Goal: Task Accomplishment & Management: Manage account settings

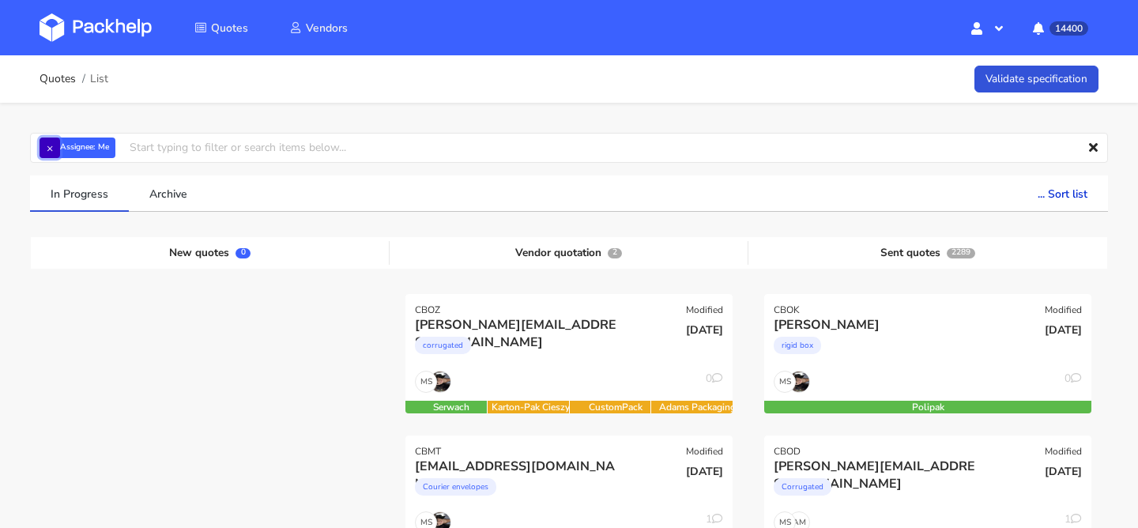
click at [53, 146] on button "×" at bounding box center [50, 148] width 21 height 21
click at [105, 148] on input "text" at bounding box center [569, 148] width 1078 height 30
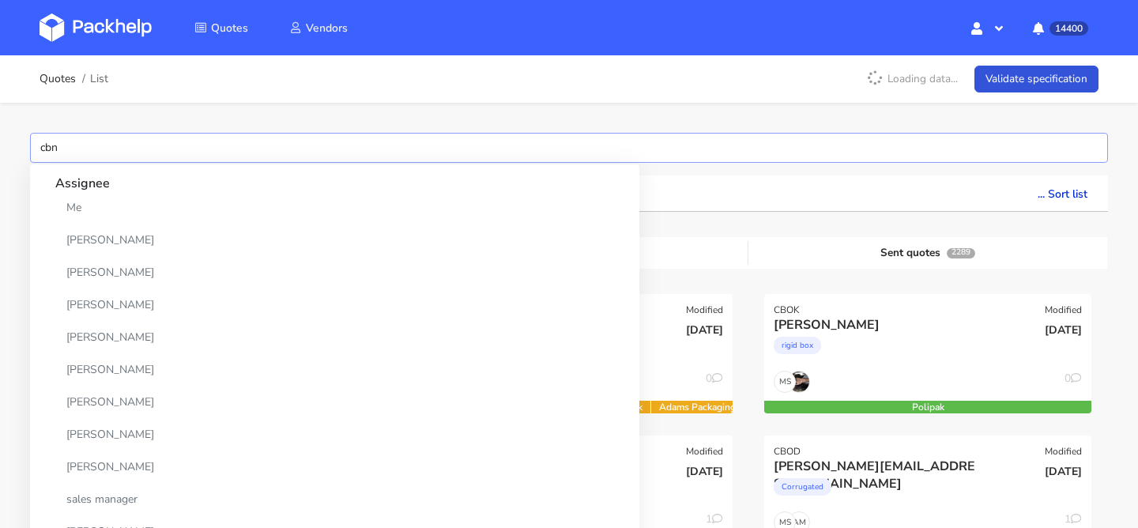
type input "cbnb"
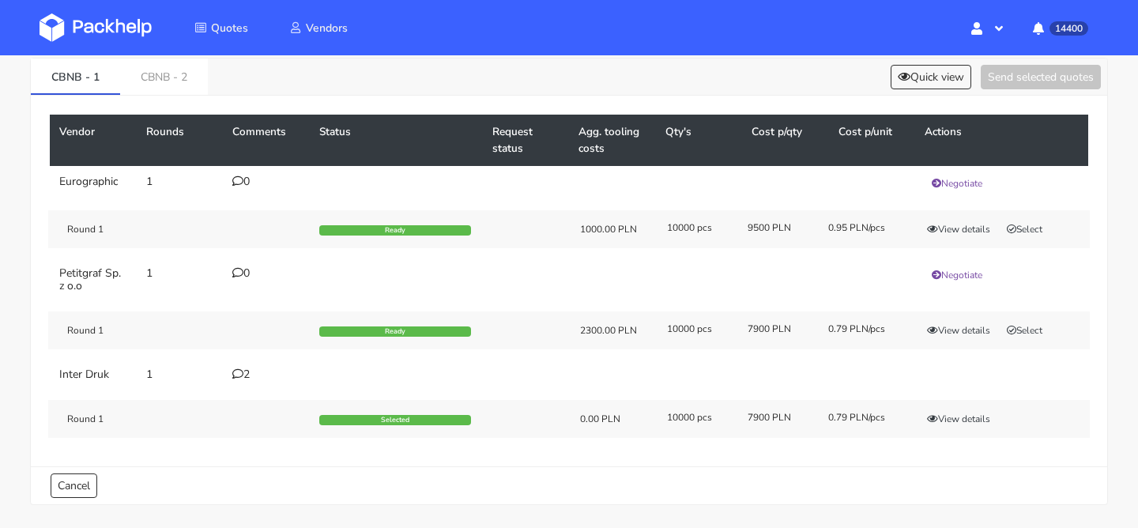
scroll to position [86, 0]
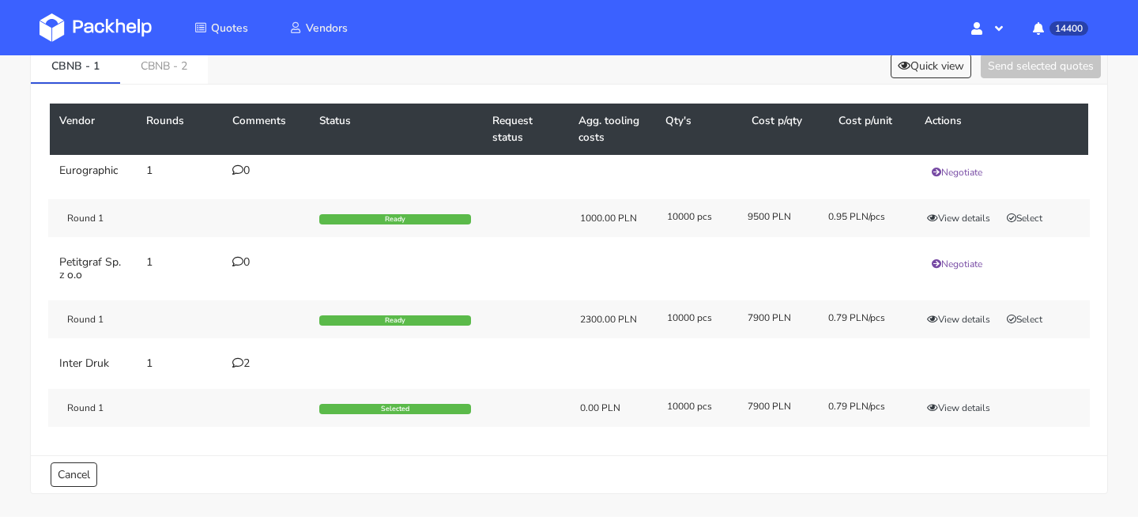
click at [239, 371] on td "2" at bounding box center [266, 364] width 87 height 32
click at [243, 364] on div "2" at bounding box center [266, 363] width 68 height 13
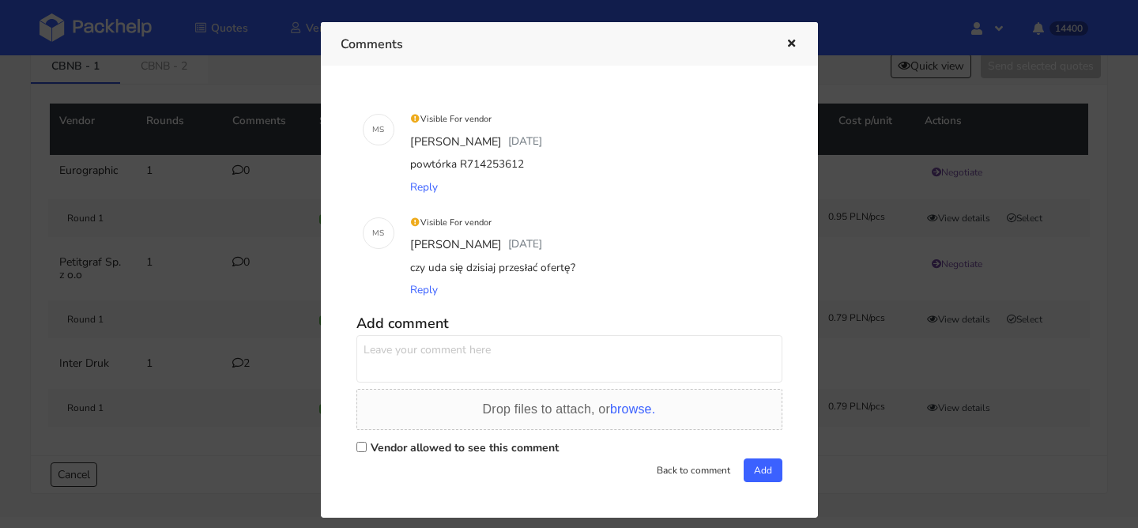
drag, startPoint x: 458, startPoint y: 157, endPoint x: 555, endPoint y: 155, distance: 97.2
click at [555, 155] on div "powtórka R714253612" at bounding box center [591, 164] width 369 height 22
drag, startPoint x: 525, startPoint y: 163, endPoint x: 458, endPoint y: 163, distance: 67.2
click at [458, 163] on div "powtórka R714253612" at bounding box center [591, 164] width 369 height 22
copy div "R714253612"
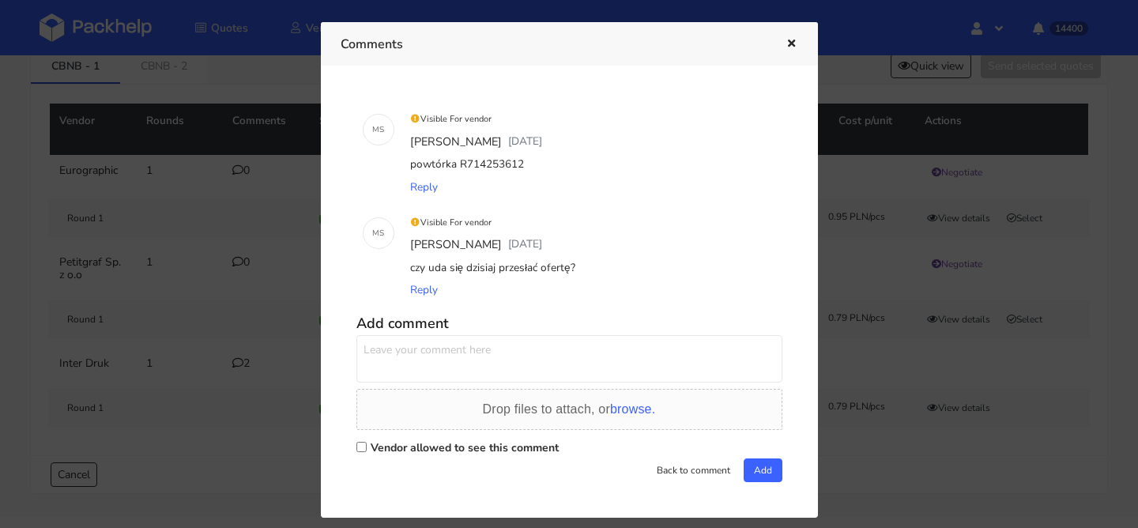
click at [247, 311] on div at bounding box center [569, 264] width 1138 height 528
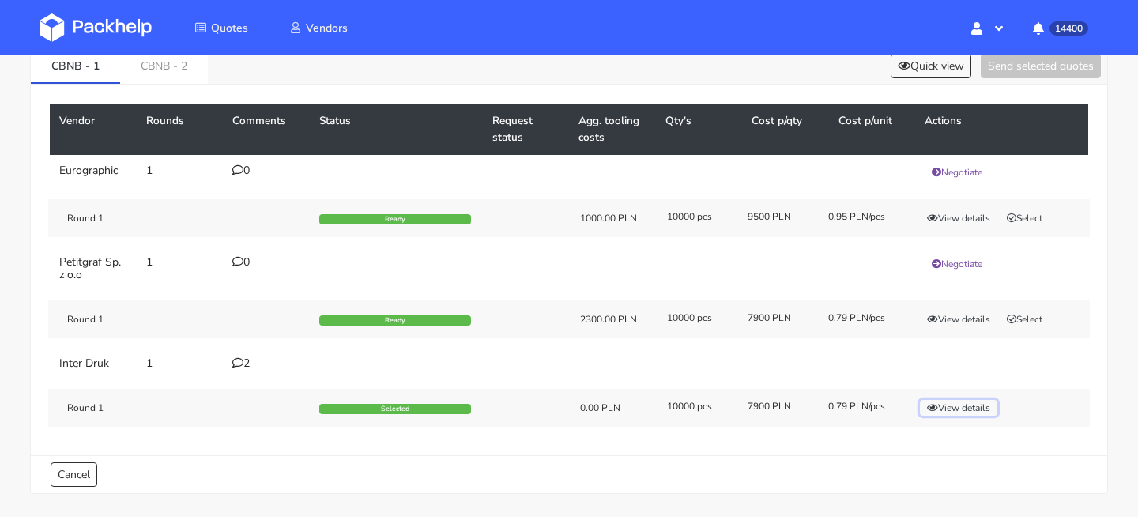
click at [934, 407] on icon "button" at bounding box center [932, 407] width 11 height 9
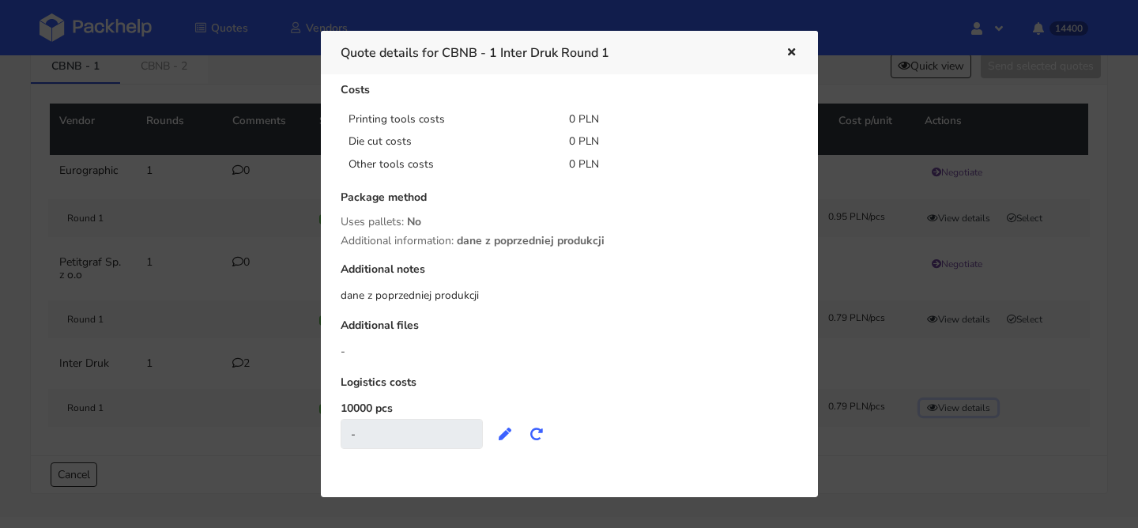
scroll to position [96, 0]
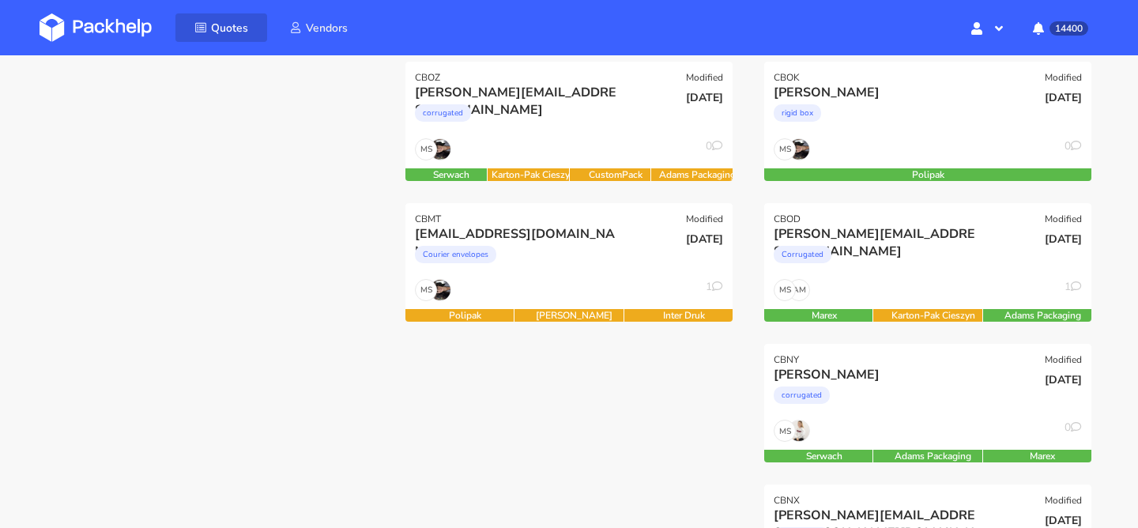
scroll to position [187, 0]
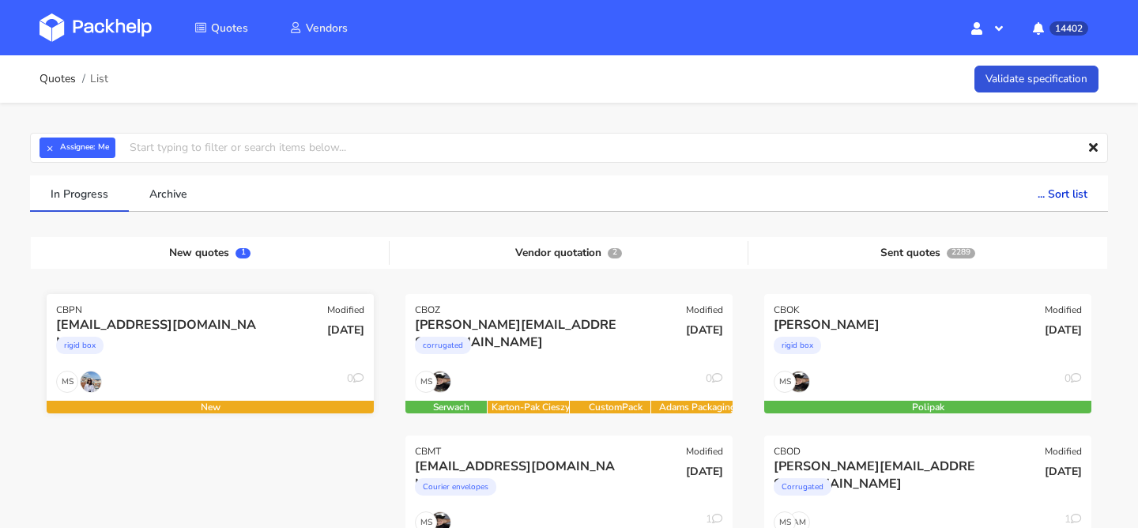
click at [221, 329] on div "ldinsley@printed.com" at bounding box center [160, 324] width 209 height 17
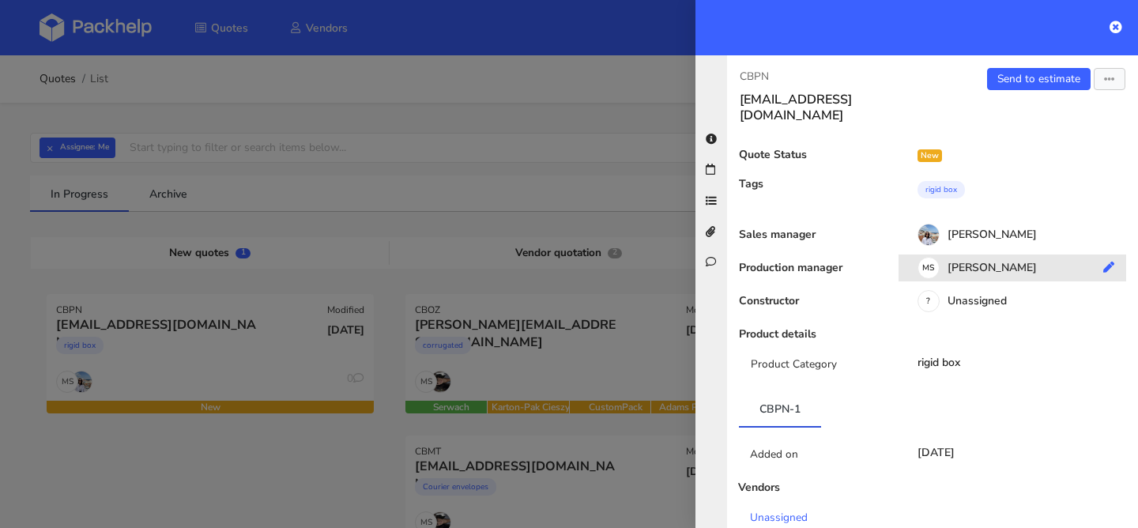
click at [965, 262] on div "MS Maciej Sikora" at bounding box center [1019, 270] width 240 height 17
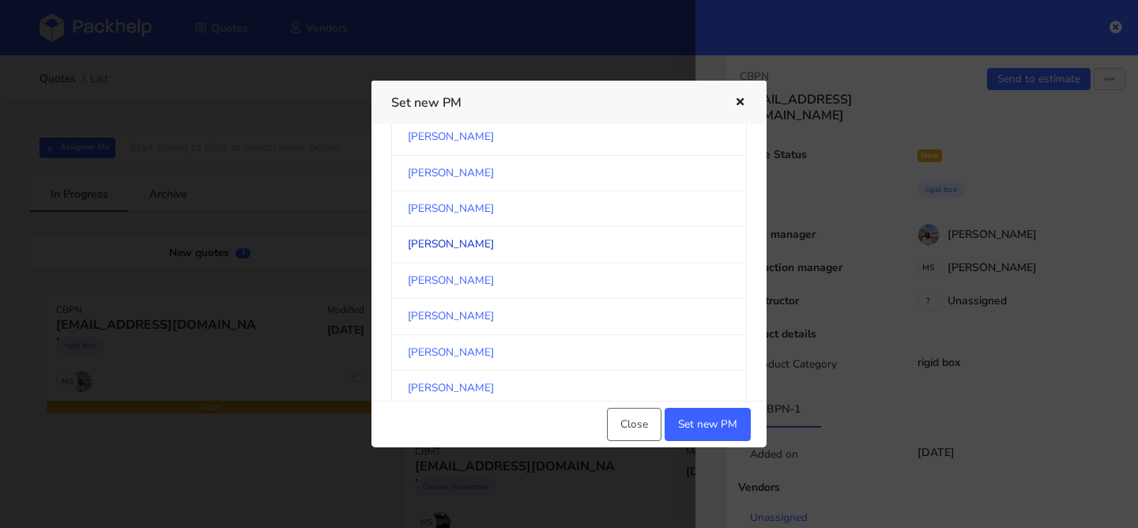
scroll to position [152, 0]
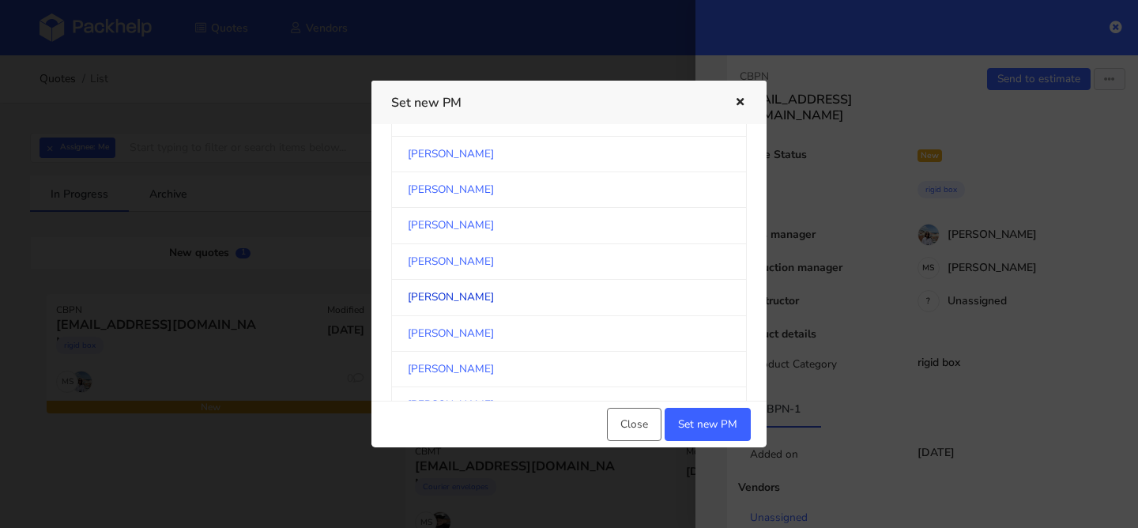
click at [491, 290] on link "Klaudia Wiśniewska" at bounding box center [569, 298] width 356 height 36
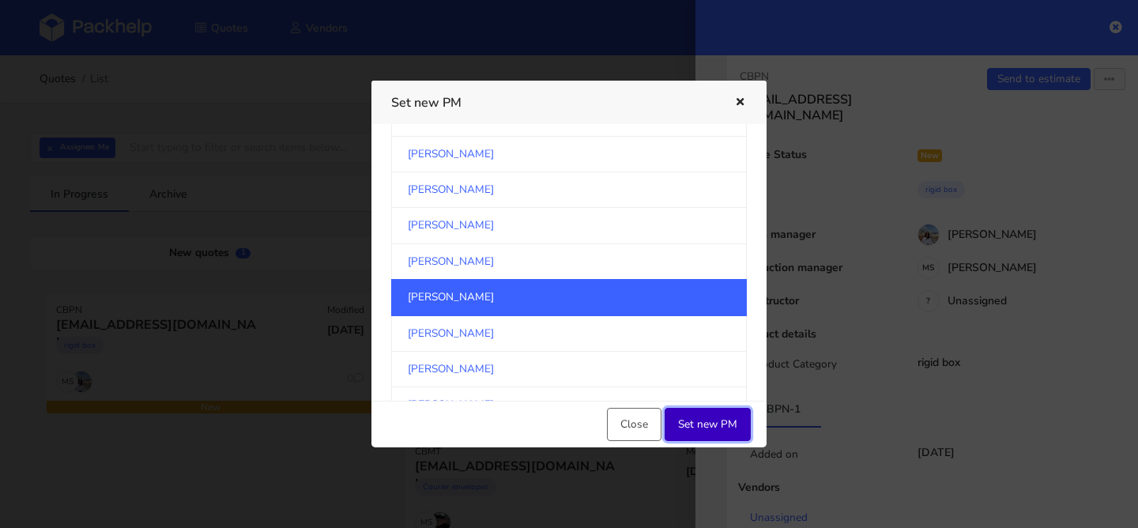
click at [732, 421] on button "Set new PM" at bounding box center [708, 424] width 86 height 33
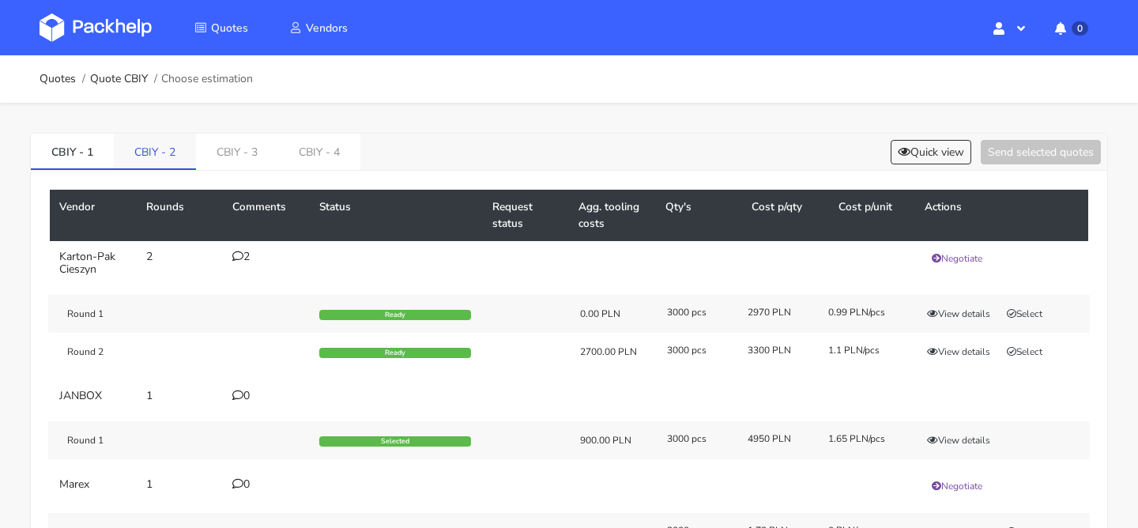
click at [172, 149] on link "CBIY - 2" at bounding box center [155, 151] width 82 height 35
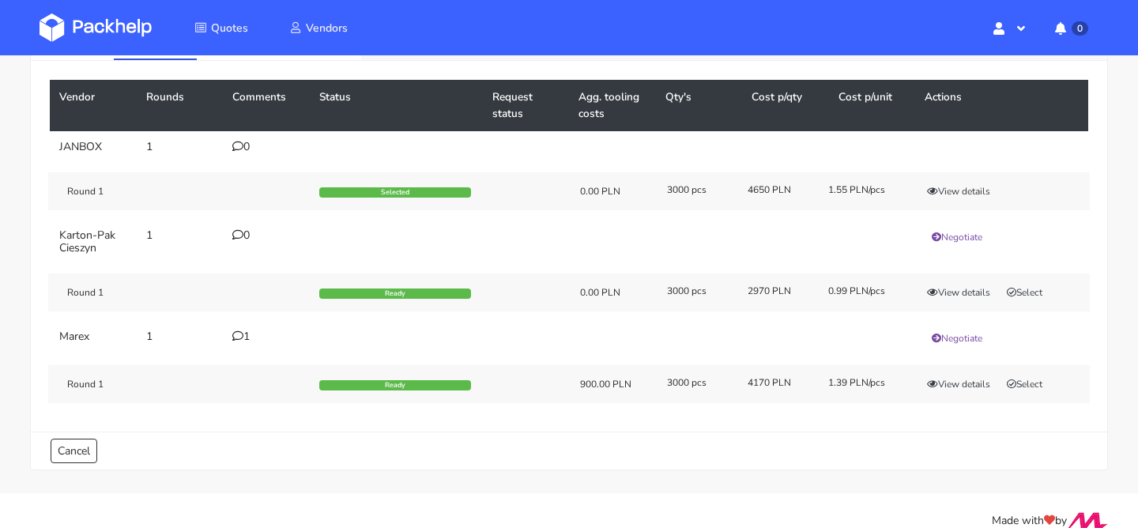
scroll to position [108, 0]
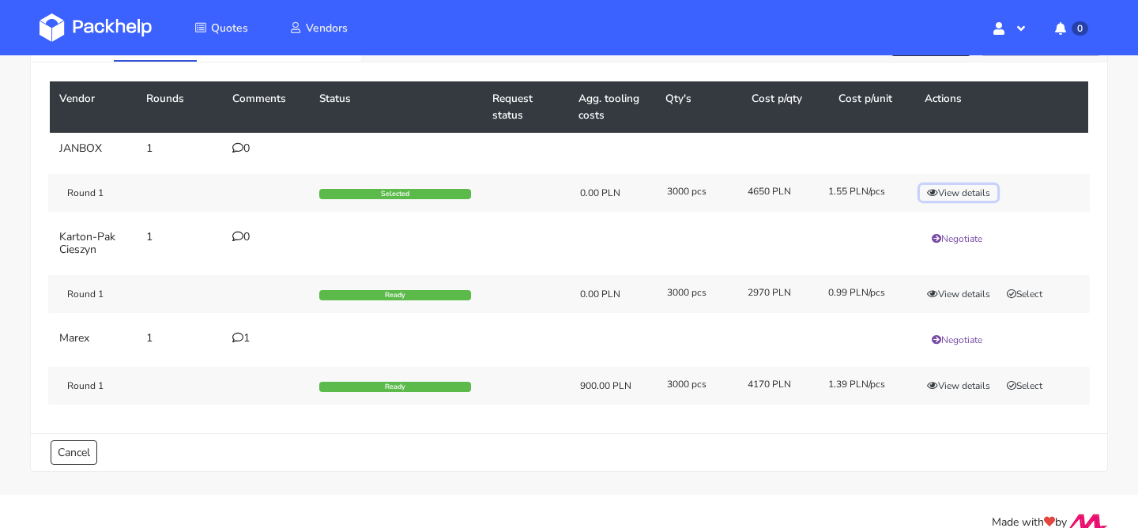
click at [976, 188] on button "View details" at bounding box center [958, 193] width 77 height 16
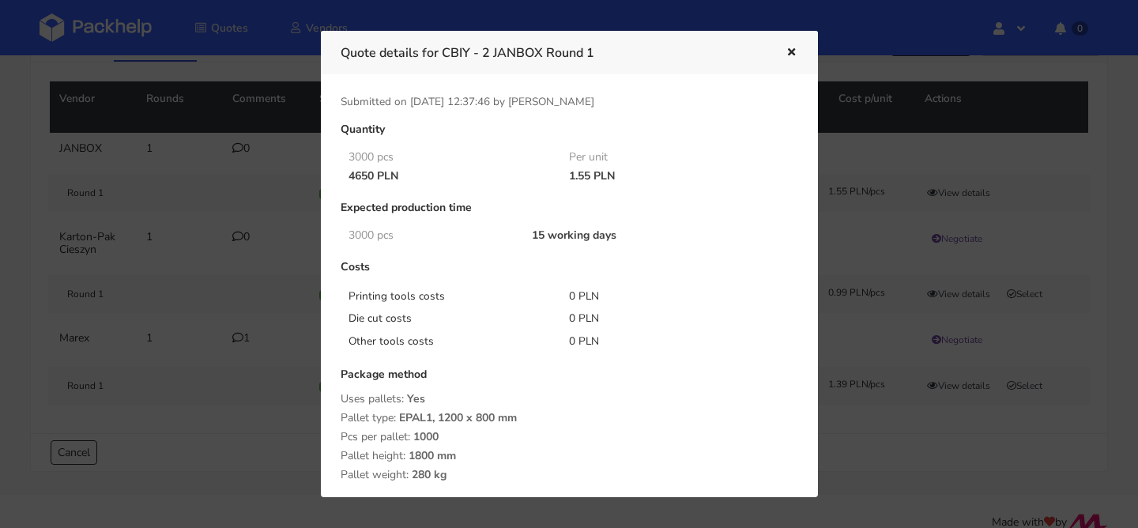
click at [224, 247] on div at bounding box center [569, 264] width 1138 height 528
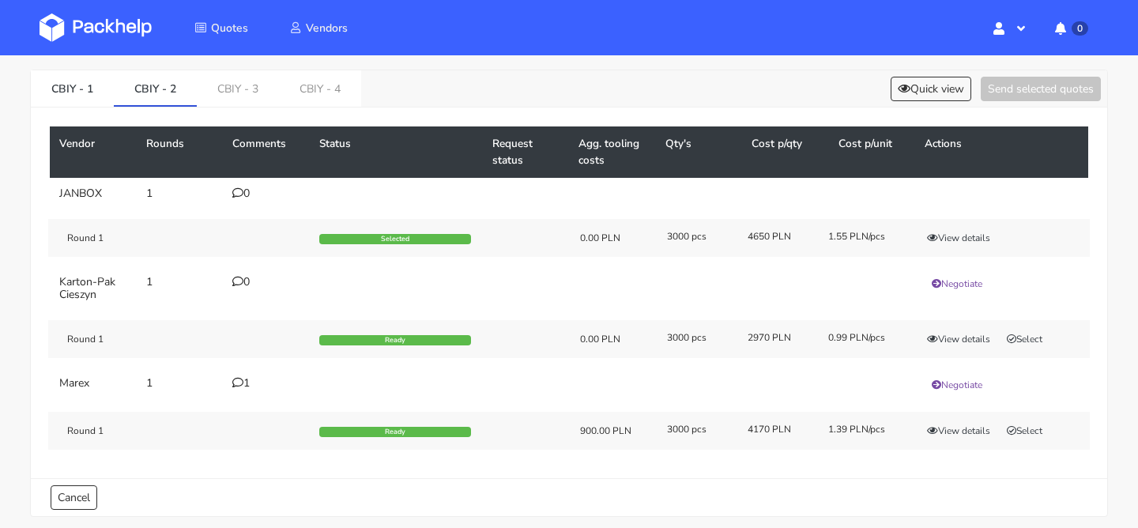
scroll to position [60, 0]
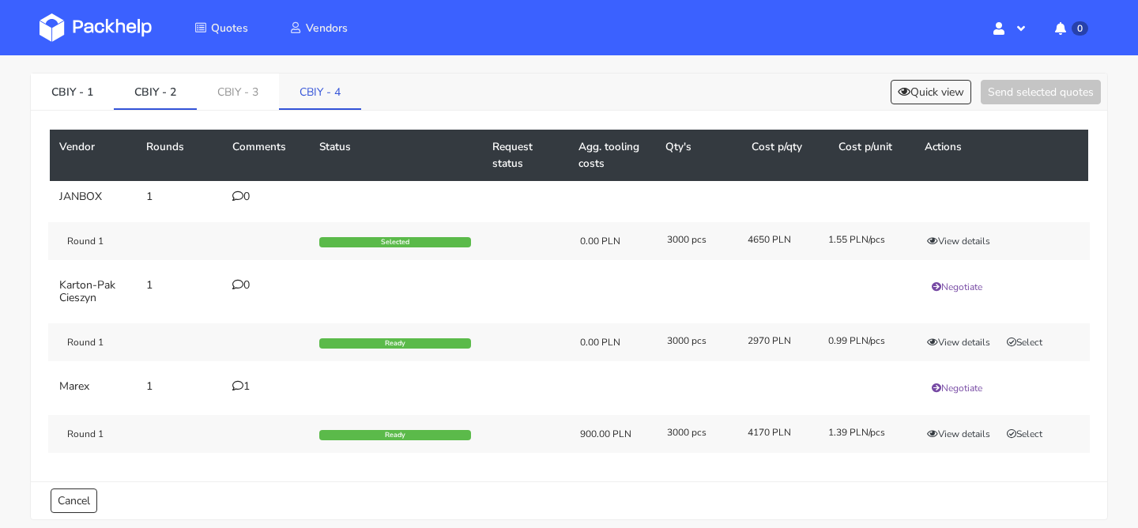
click at [334, 88] on link "CBIY - 4" at bounding box center [320, 91] width 82 height 35
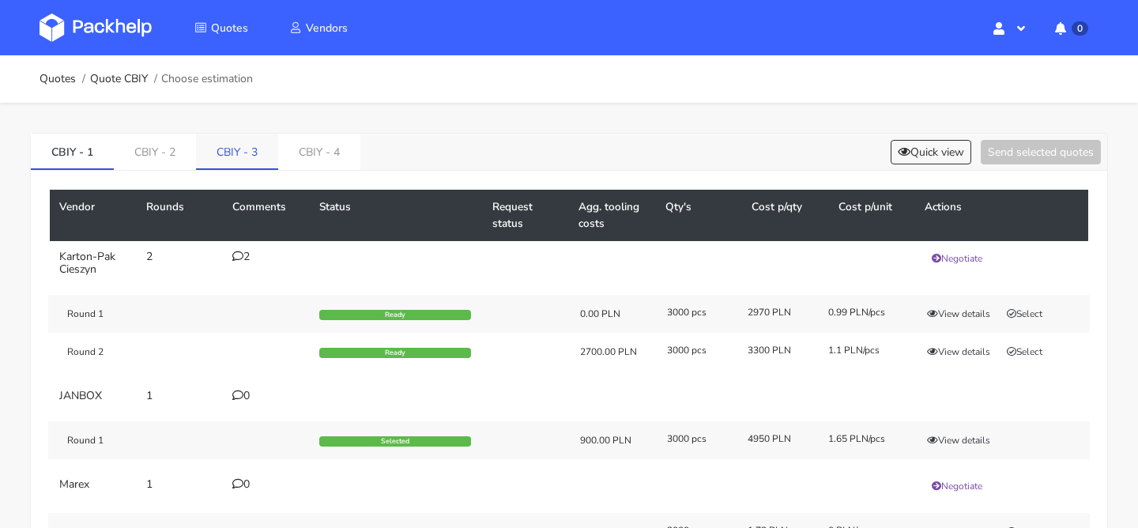
click at [249, 152] on link "CBIY - 3" at bounding box center [237, 151] width 82 height 35
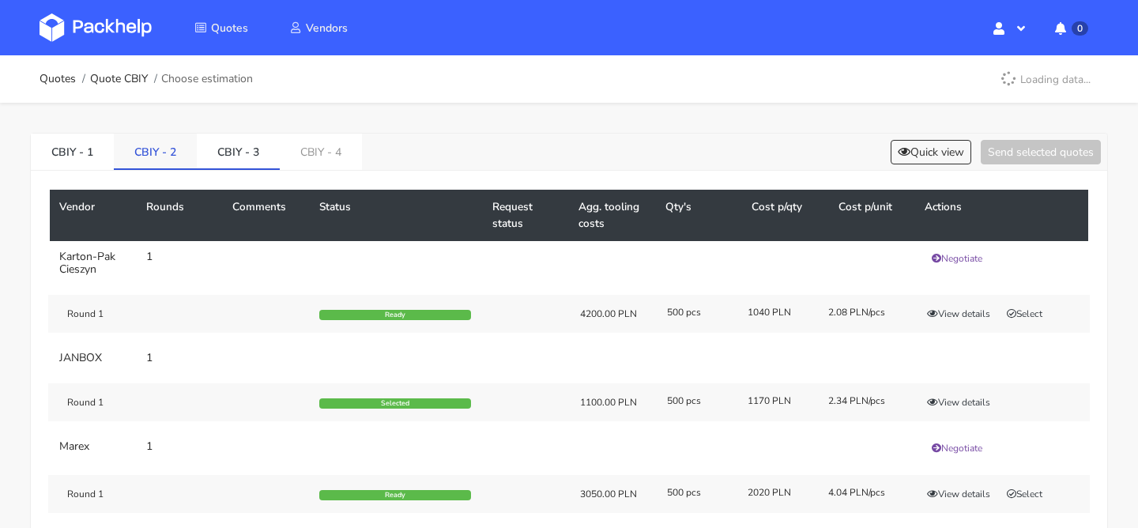
click at [164, 150] on link "CBIY - 2" at bounding box center [155, 151] width 83 height 35
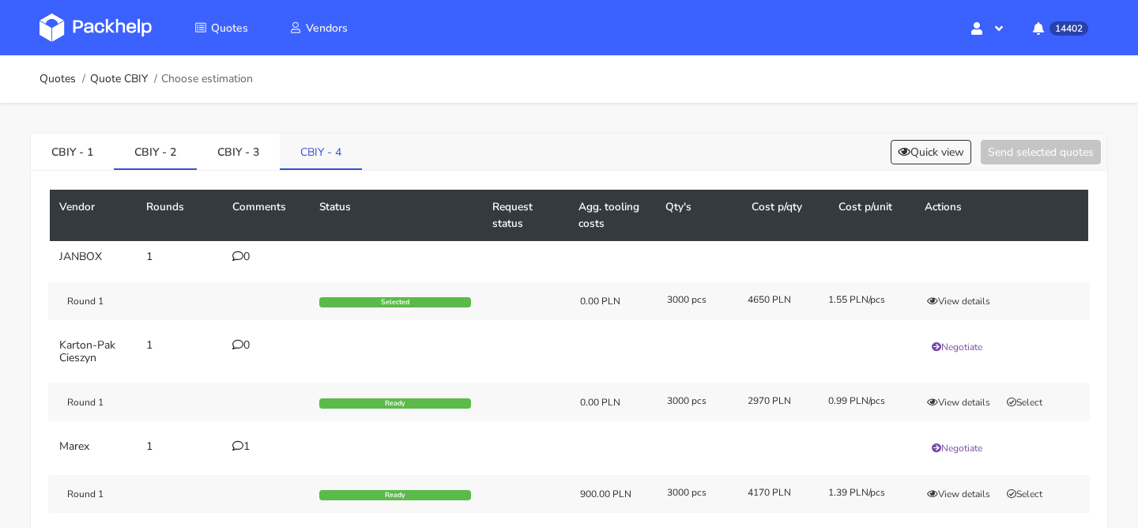
click at [325, 145] on link "CBIY - 4" at bounding box center [321, 151] width 82 height 35
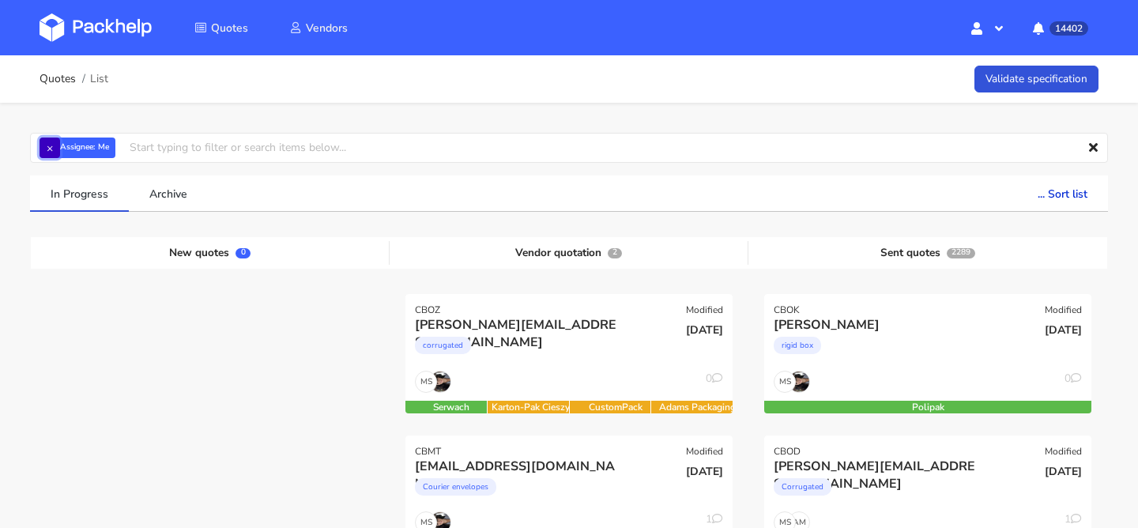
click at [55, 144] on button "×" at bounding box center [50, 148] width 21 height 21
click at [55, 144] on input "text" at bounding box center [569, 148] width 1078 height 30
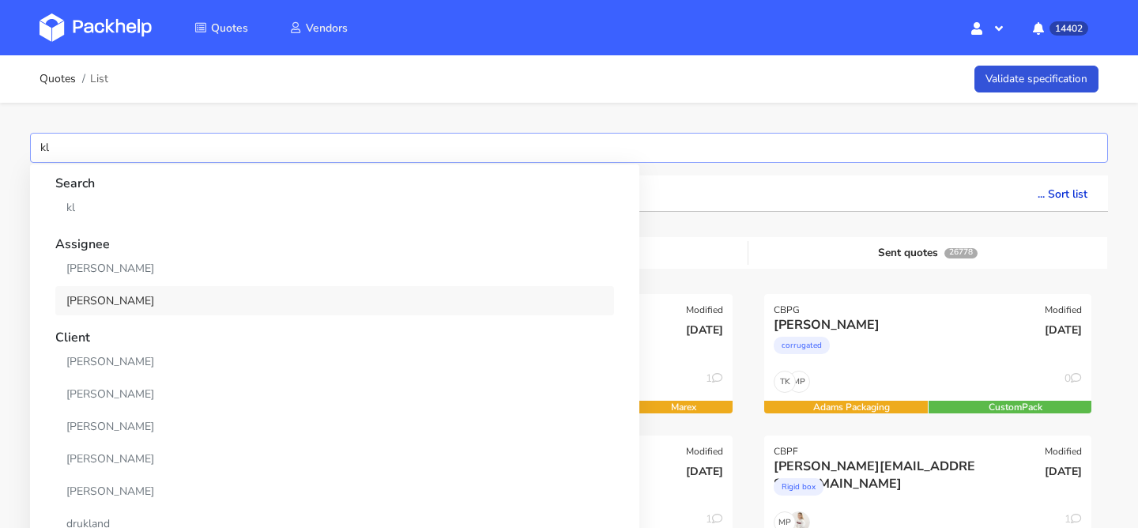
type input "kl"
click at [176, 311] on link "[PERSON_NAME]" at bounding box center [334, 300] width 559 height 29
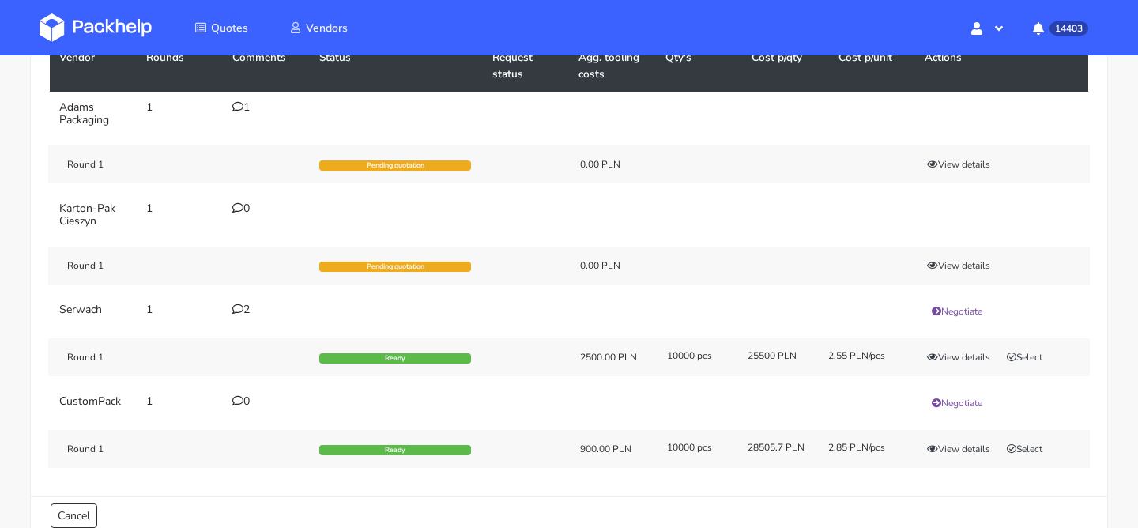
scroll to position [173, 0]
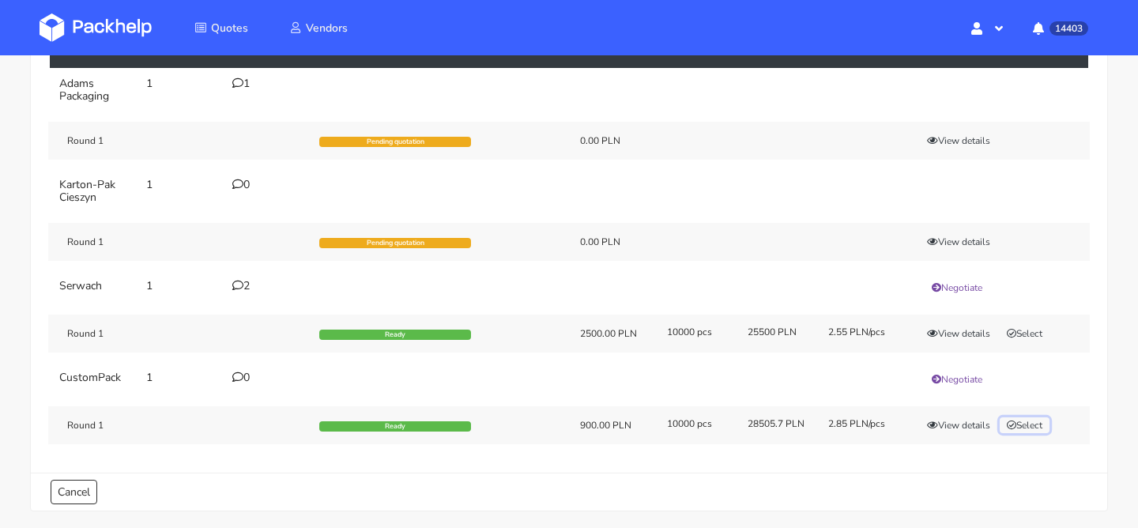
click at [1043, 425] on button "Select" at bounding box center [1025, 425] width 50 height 16
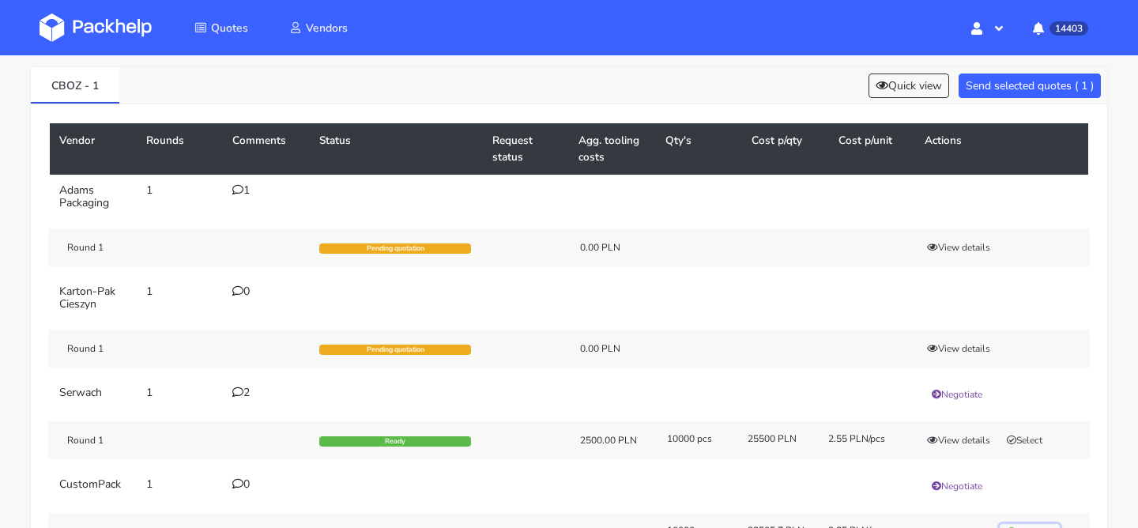
scroll to position [0, 0]
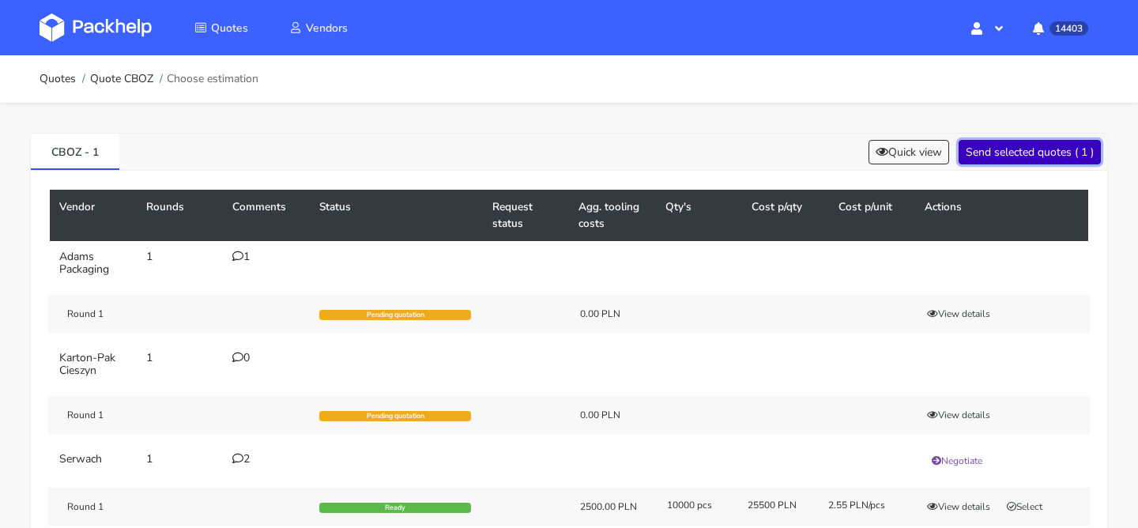
click at [1001, 151] on button "Send selected quotes ( 1 )" at bounding box center [1030, 152] width 142 height 25
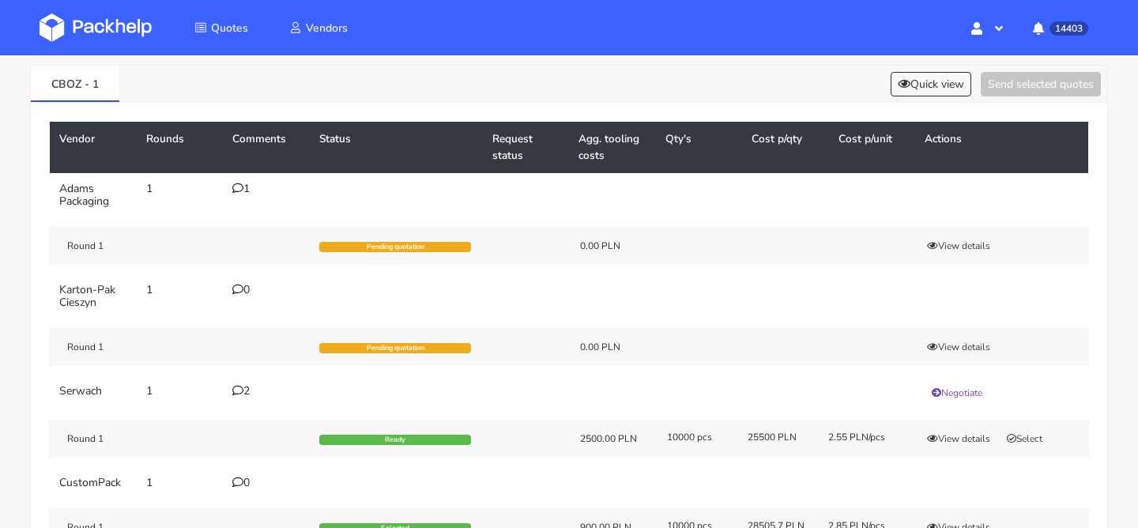
scroll to position [232, 0]
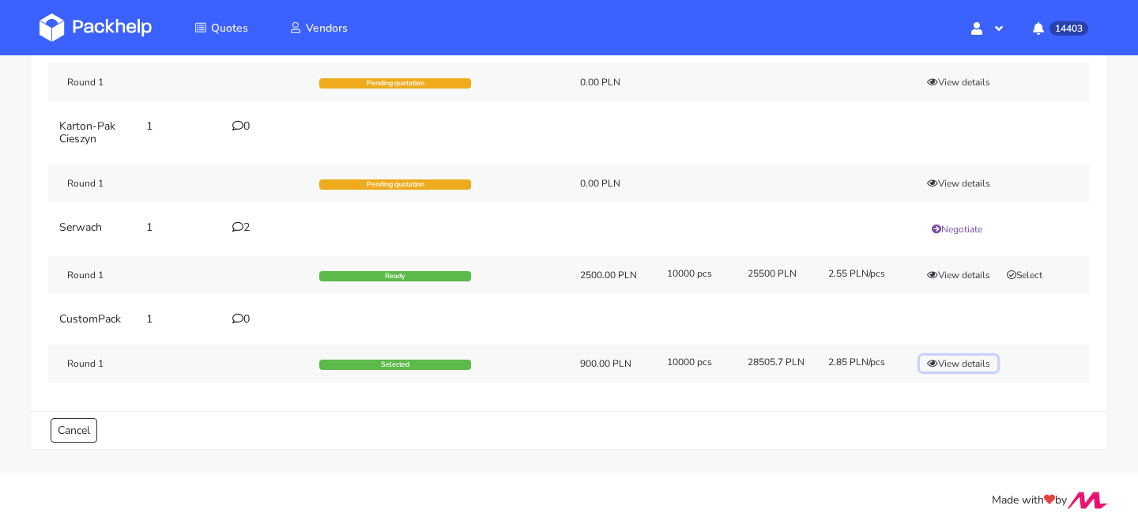
click at [942, 360] on button "View details" at bounding box center [958, 364] width 77 height 16
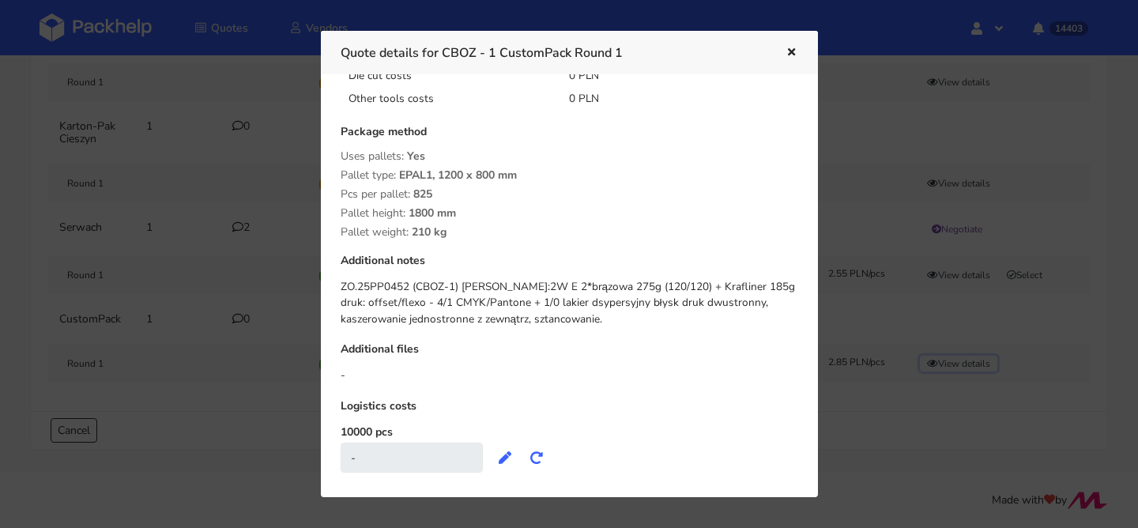
scroll to position [259, 0]
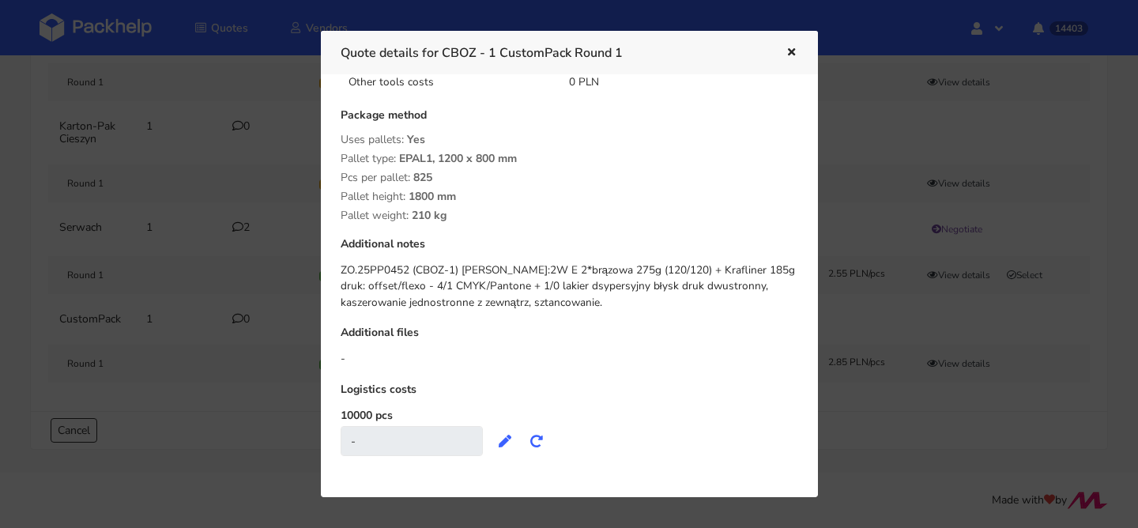
click at [791, 57] on icon "button" at bounding box center [791, 52] width 13 height 11
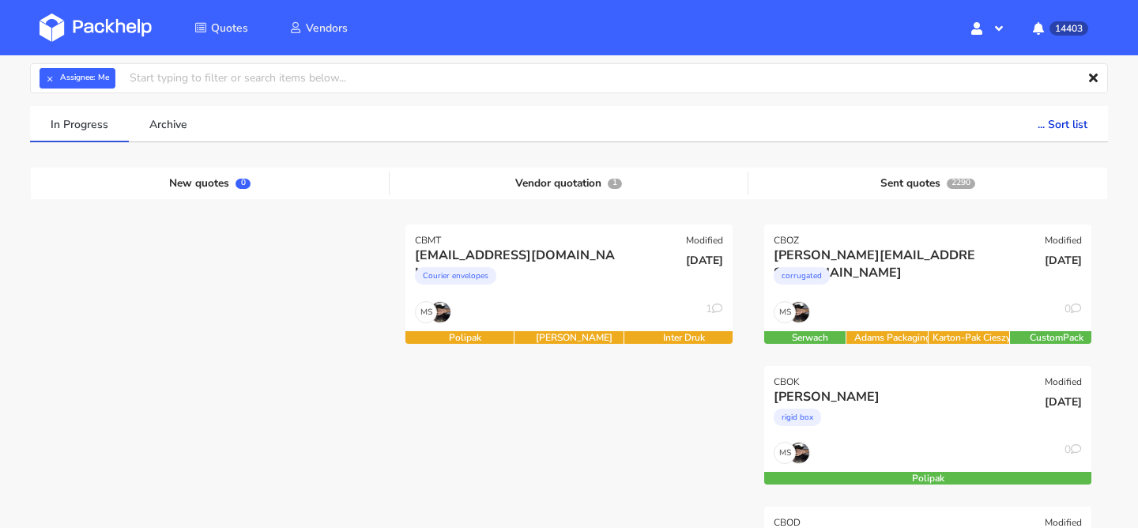
scroll to position [71, 0]
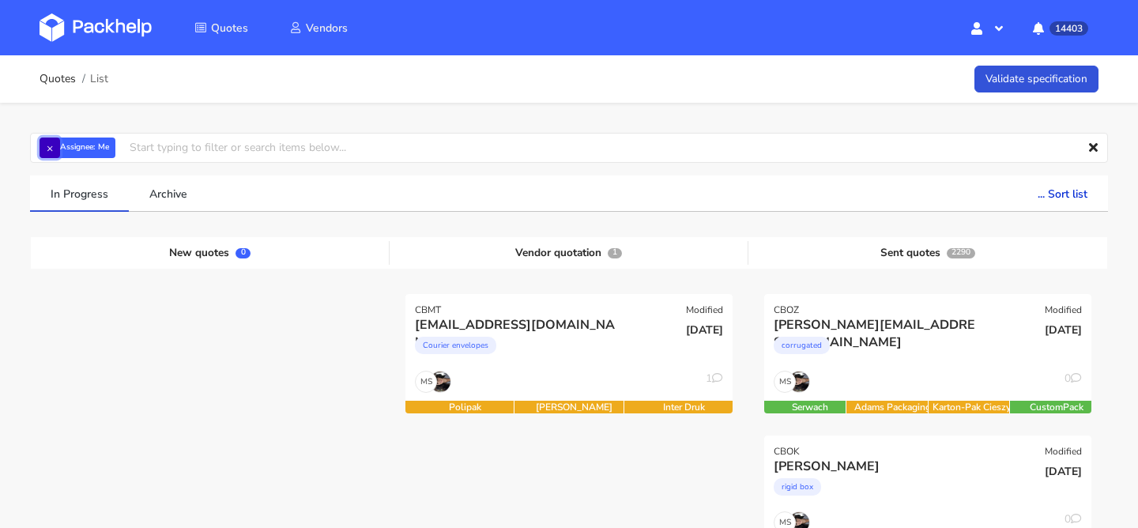
click at [51, 146] on button "×" at bounding box center [50, 148] width 21 height 21
click at [51, 146] on input "text" at bounding box center [569, 148] width 1078 height 30
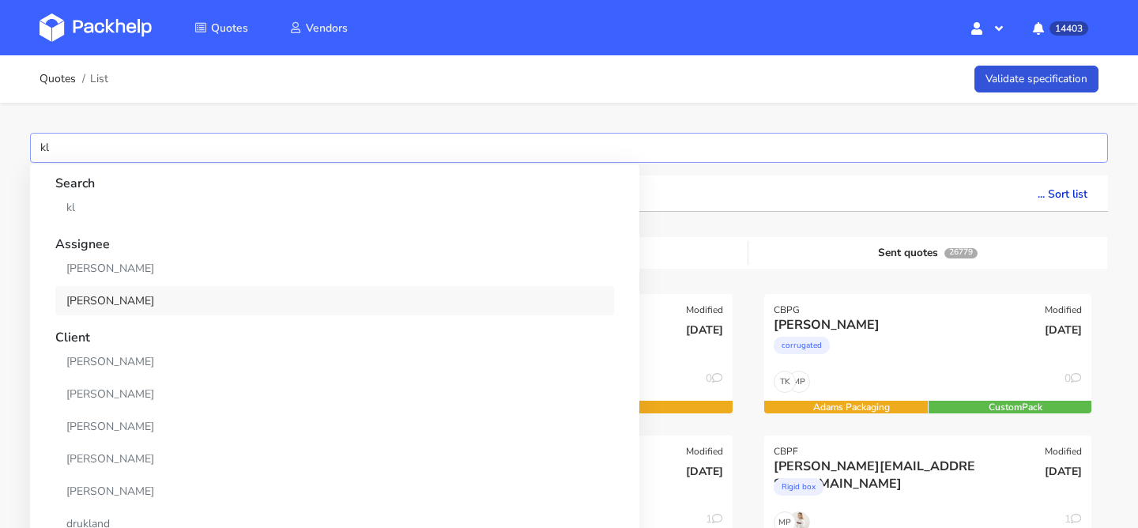
type input "kl"
click at [115, 304] on link "[PERSON_NAME]" at bounding box center [334, 300] width 559 height 29
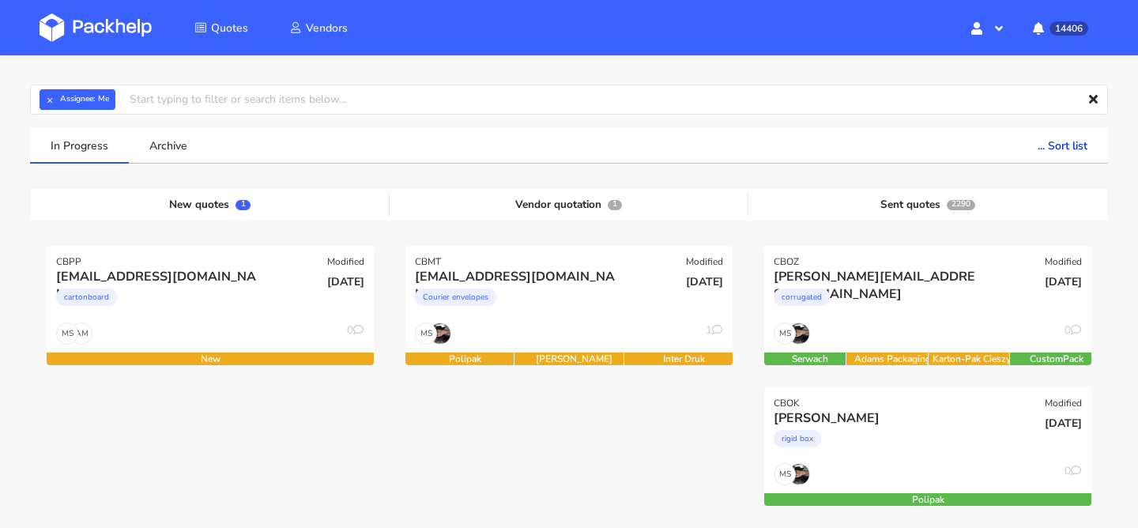
scroll to position [49, 0]
click at [240, 307] on div "cartonboard" at bounding box center [160, 301] width 209 height 32
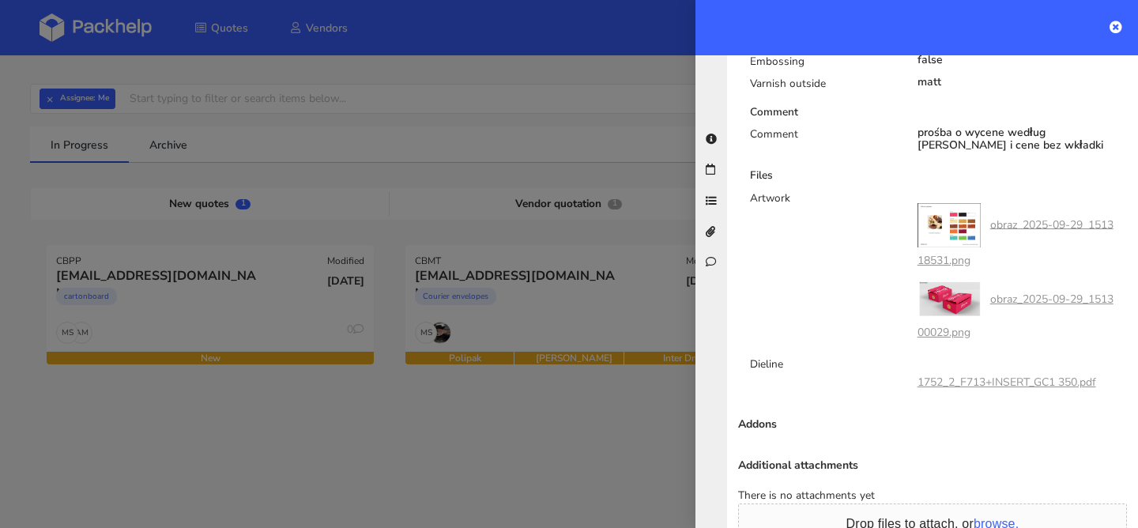
scroll to position [998, 0]
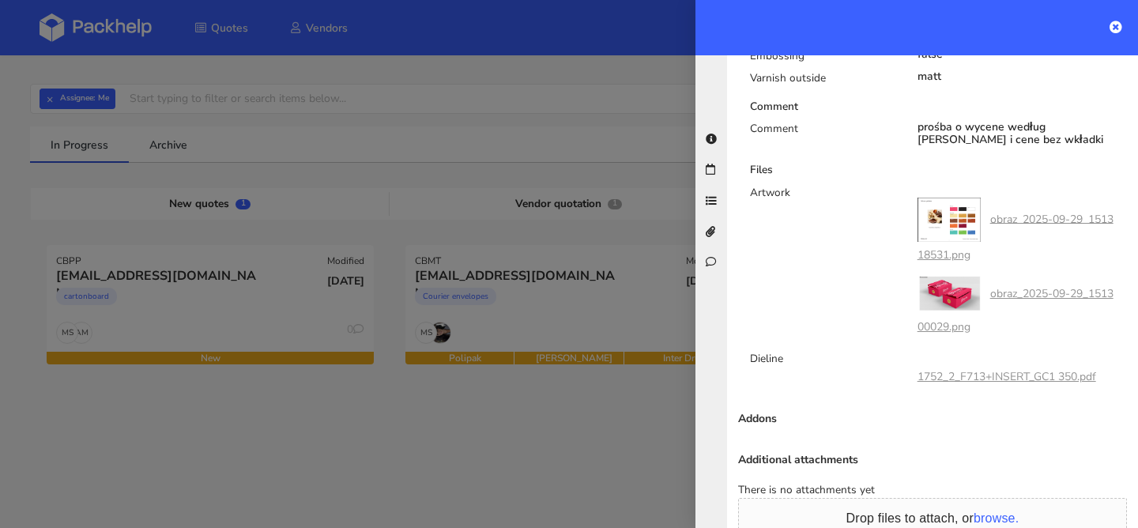
click at [957, 369] on link "1752_2_F713+INSERT_GC1 350.pdf" at bounding box center [1007, 376] width 179 height 15
click at [1008, 286] on link "obraz_2025-09-29_151300029.png" at bounding box center [1016, 310] width 196 height 48
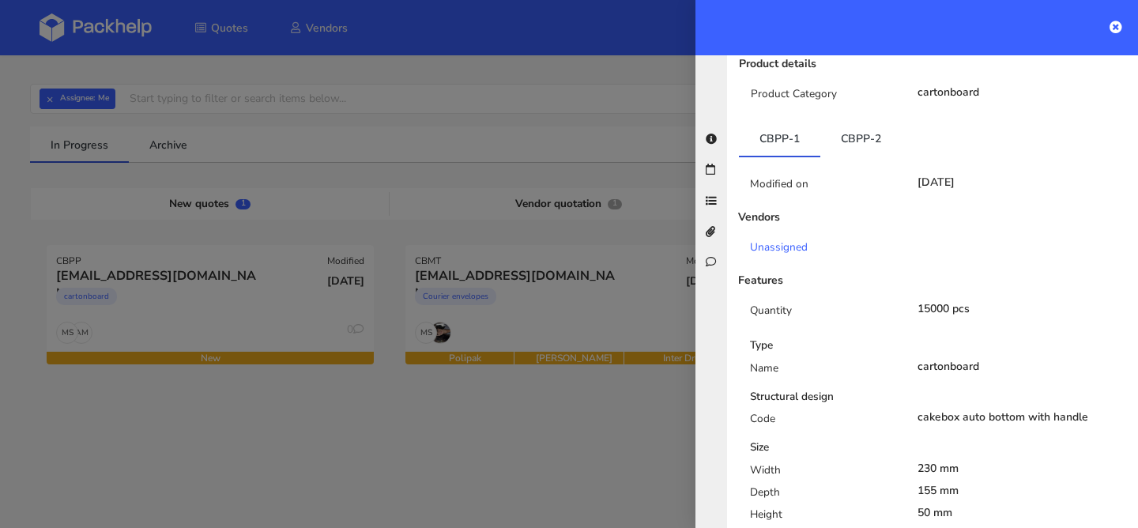
scroll to position [264, 0]
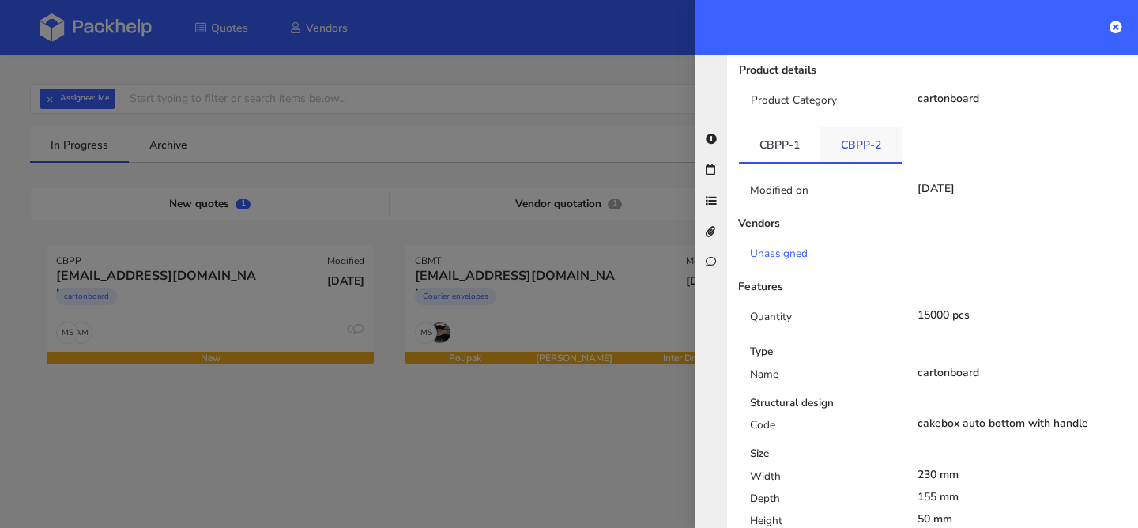
click at [862, 129] on link "CBPP-2" at bounding box center [861, 144] width 81 height 35
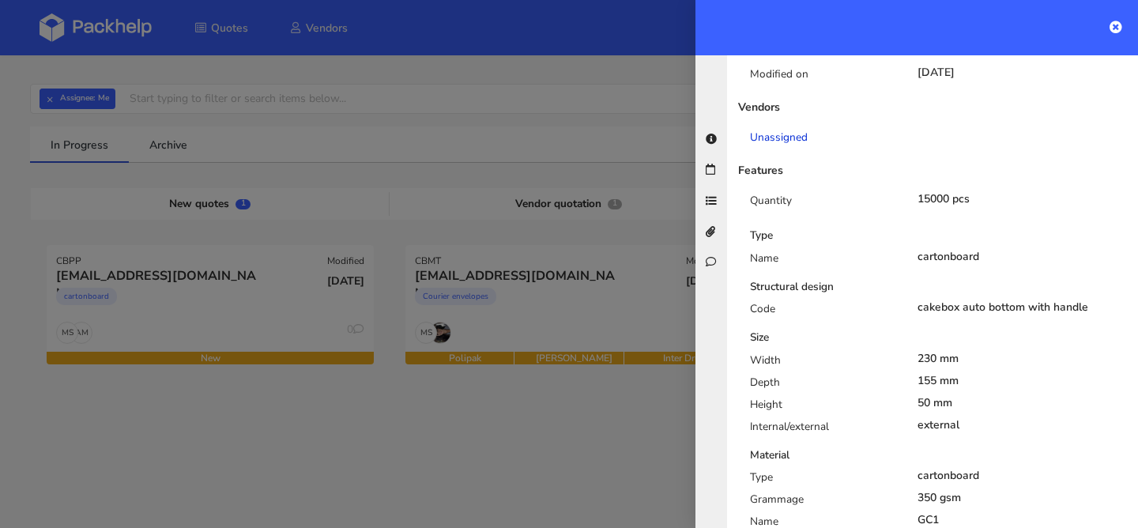
scroll to position [343, 0]
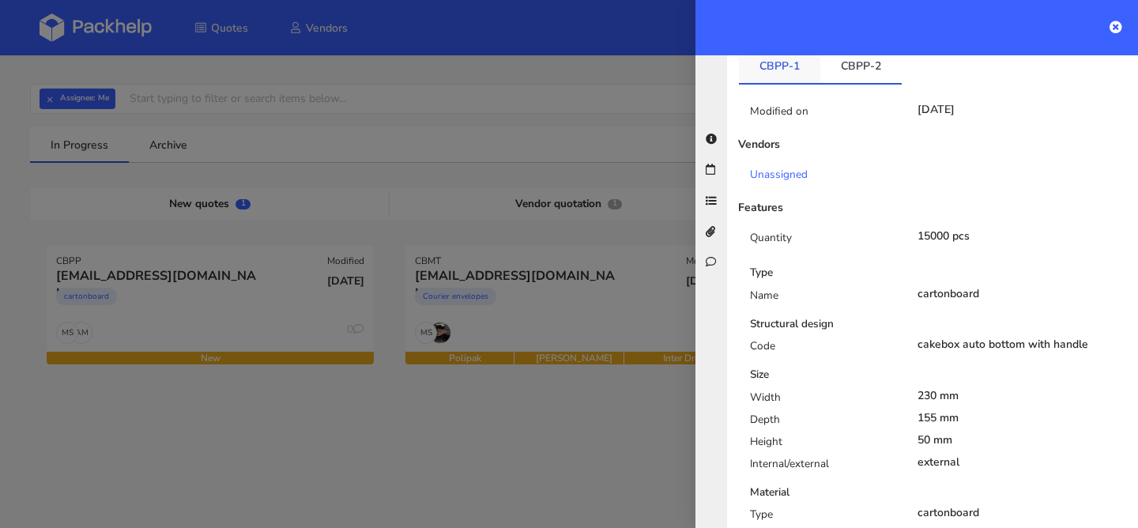
click at [789, 63] on link "CBPP-1" at bounding box center [779, 65] width 81 height 35
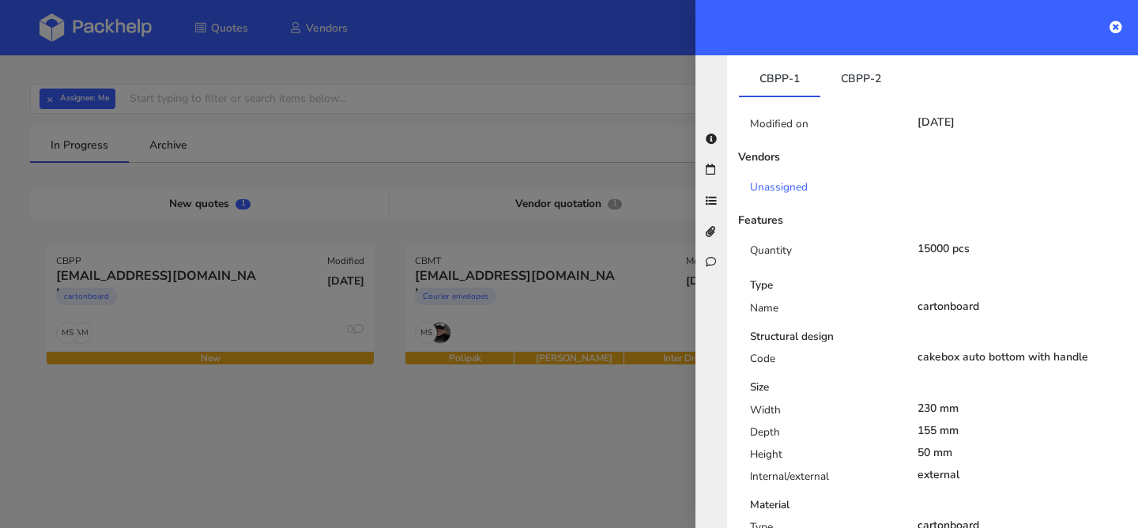
scroll to position [310, 0]
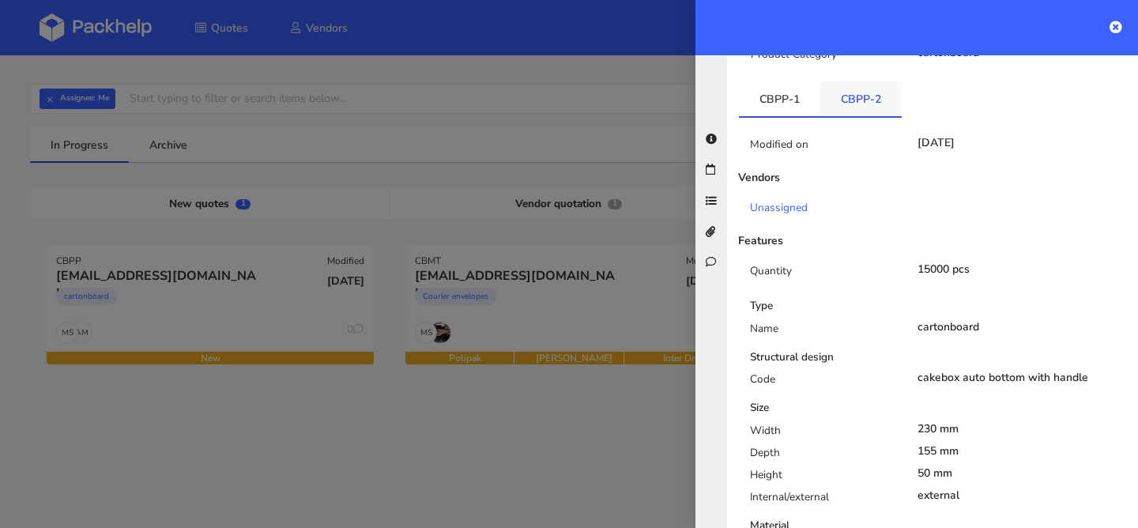
click at [859, 81] on link "CBPP-2" at bounding box center [861, 98] width 81 height 35
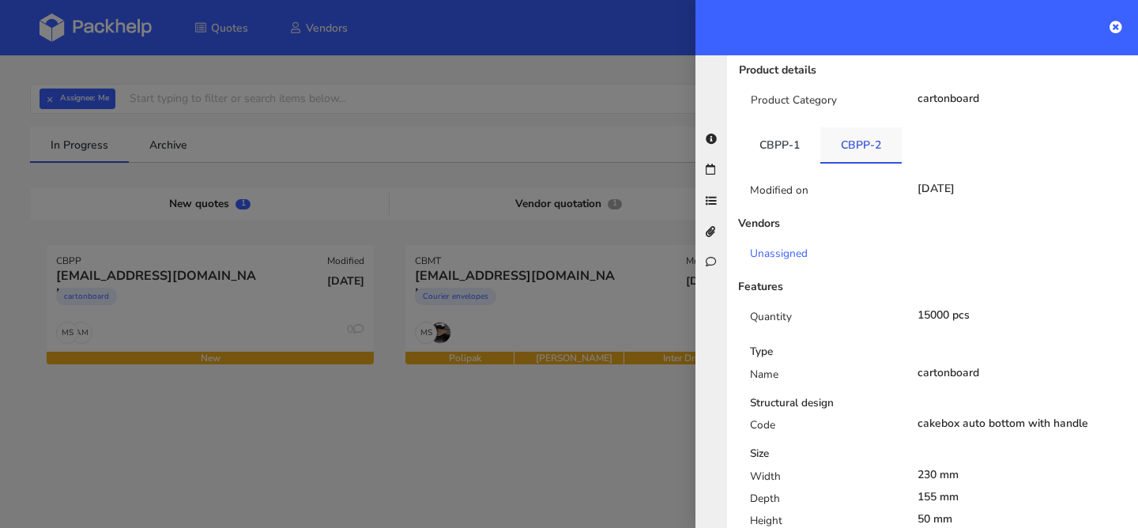
scroll to position [250, 0]
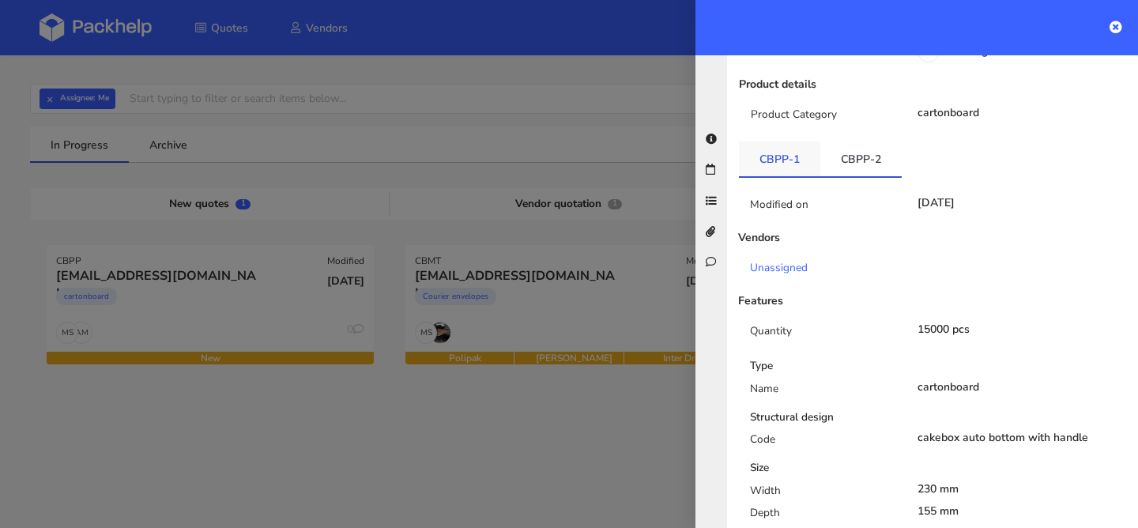
click at [778, 145] on link "CBPP-1" at bounding box center [779, 159] width 81 height 35
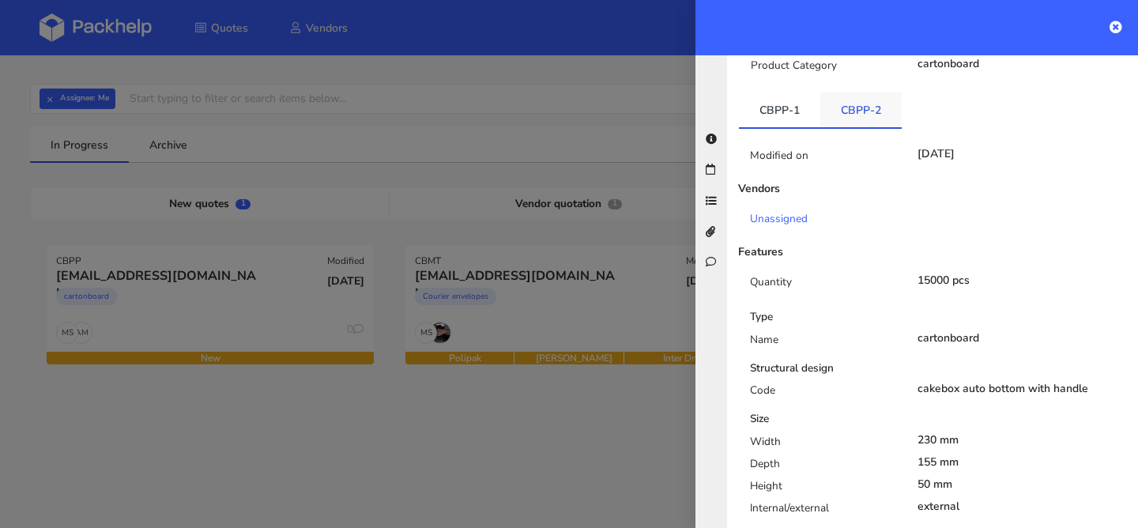
click at [859, 104] on link "CBPP-2" at bounding box center [861, 109] width 81 height 35
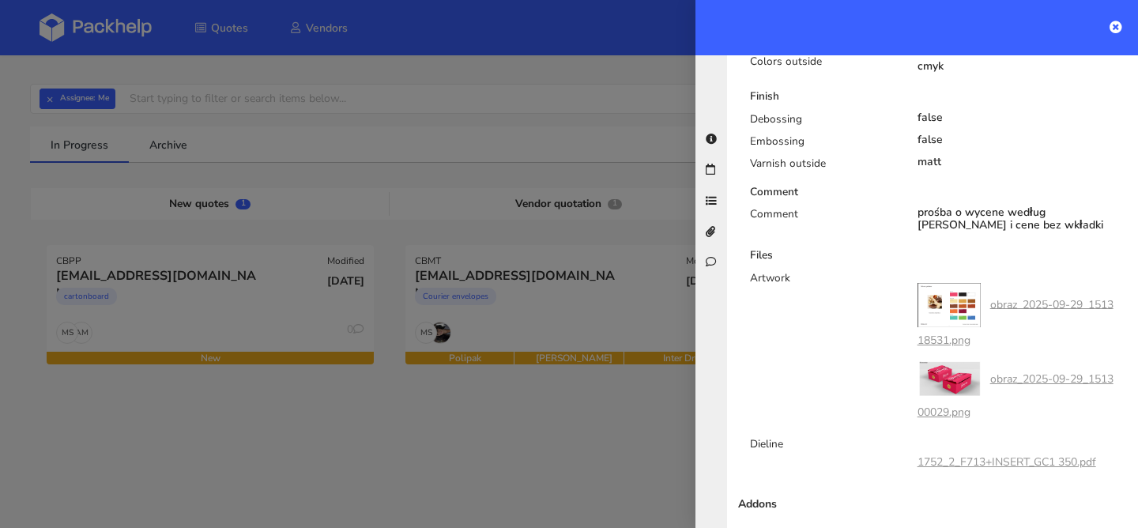
scroll to position [936, 0]
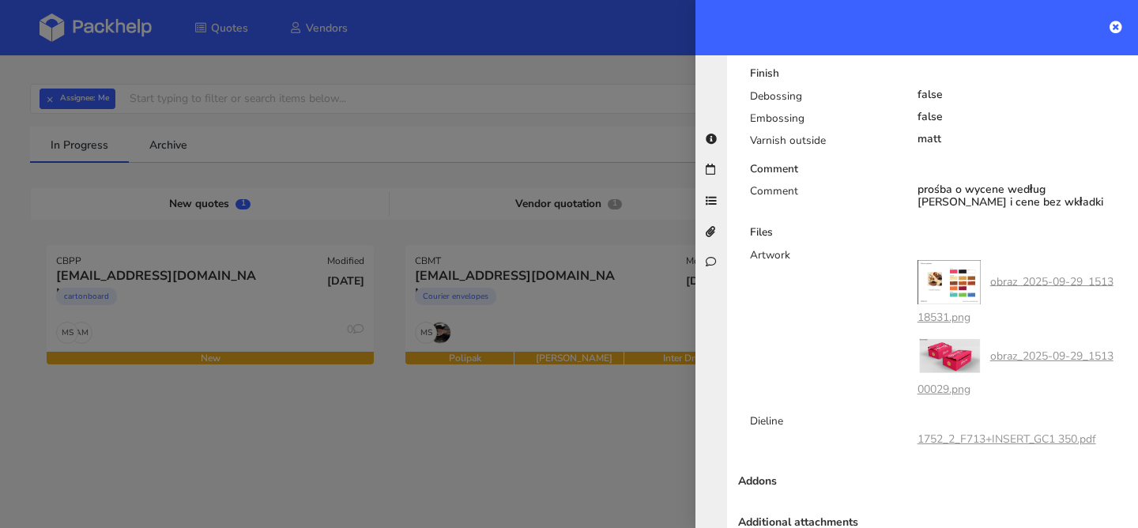
click at [1013, 274] on link "obraz_2025-09-29_151318531.png" at bounding box center [1016, 299] width 196 height 51
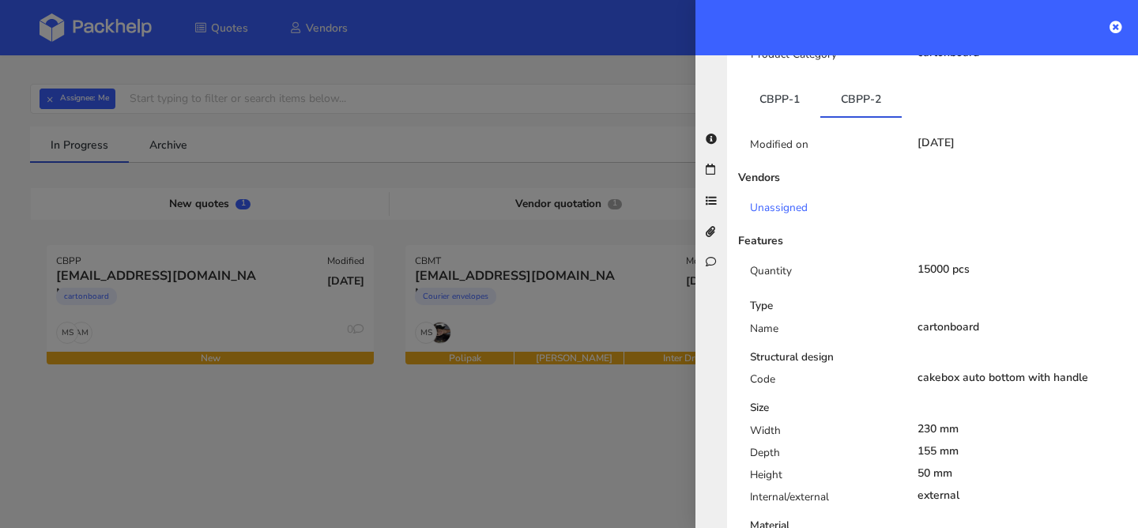
scroll to position [300, 0]
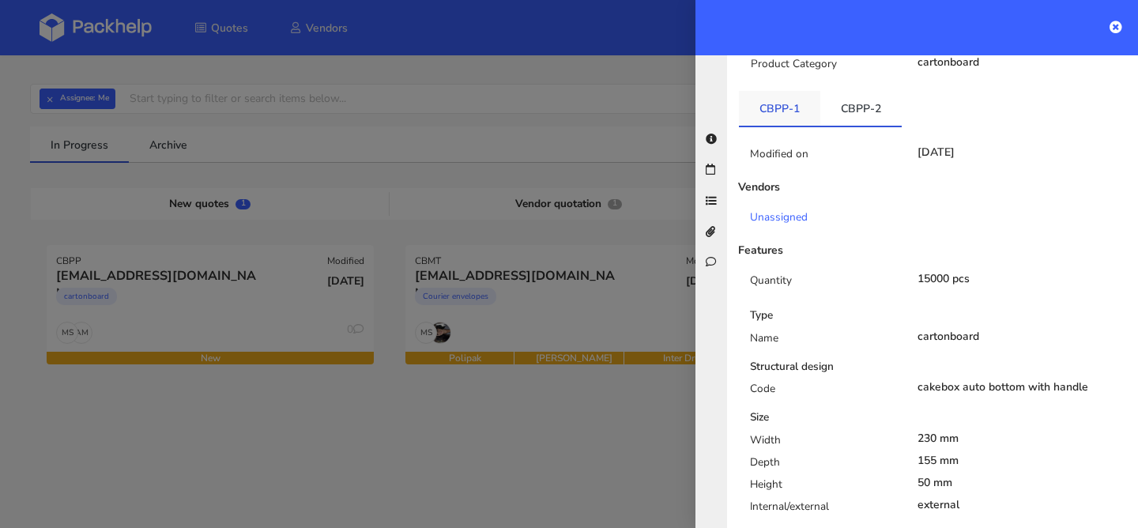
click at [788, 93] on link "CBPP-1" at bounding box center [779, 108] width 81 height 35
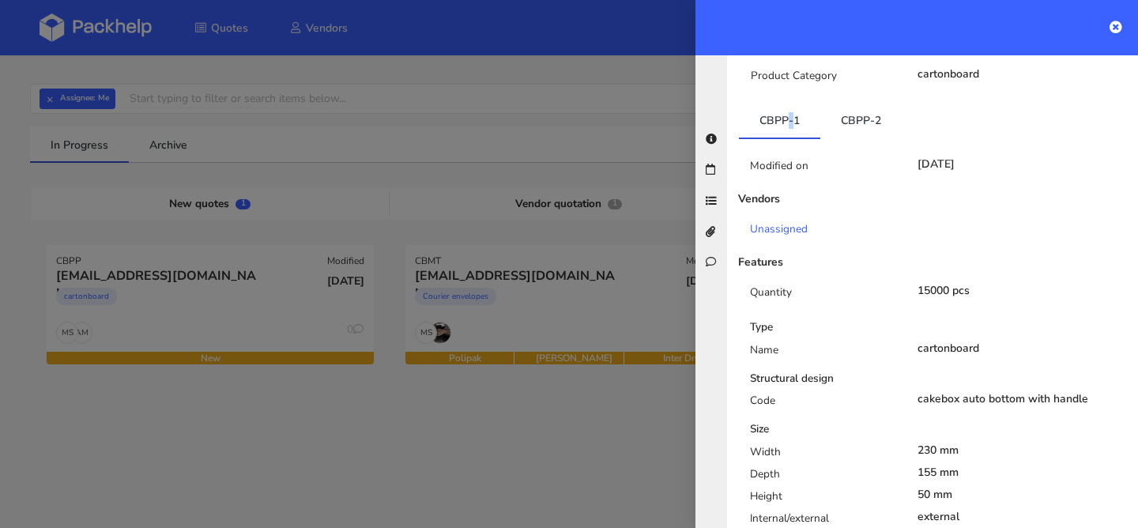
scroll to position [268, 0]
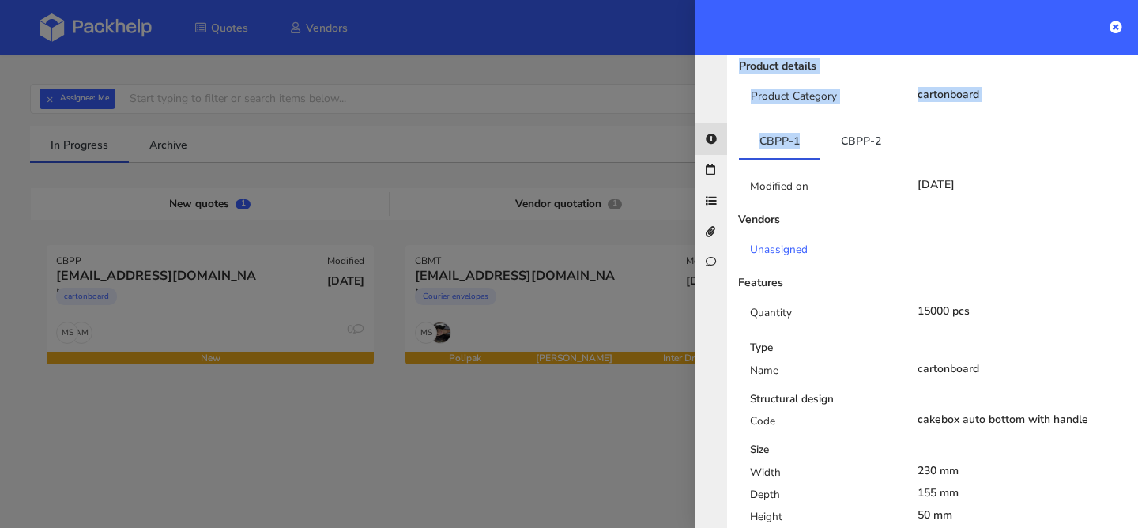
drag, startPoint x: 810, startPoint y: 128, endPoint x: 704, endPoint y: 128, distance: 105.9
click at [727, 128] on div "CBPP chelsie@blondieskitchen.co.uk Send to estimate View quote Edit quote Missi…" at bounding box center [932, 291] width 411 height 473
drag, startPoint x: 807, startPoint y: 126, endPoint x: 755, endPoint y: 128, distance: 52.2
click at [755, 128] on link "CBPP-1" at bounding box center [779, 140] width 81 height 35
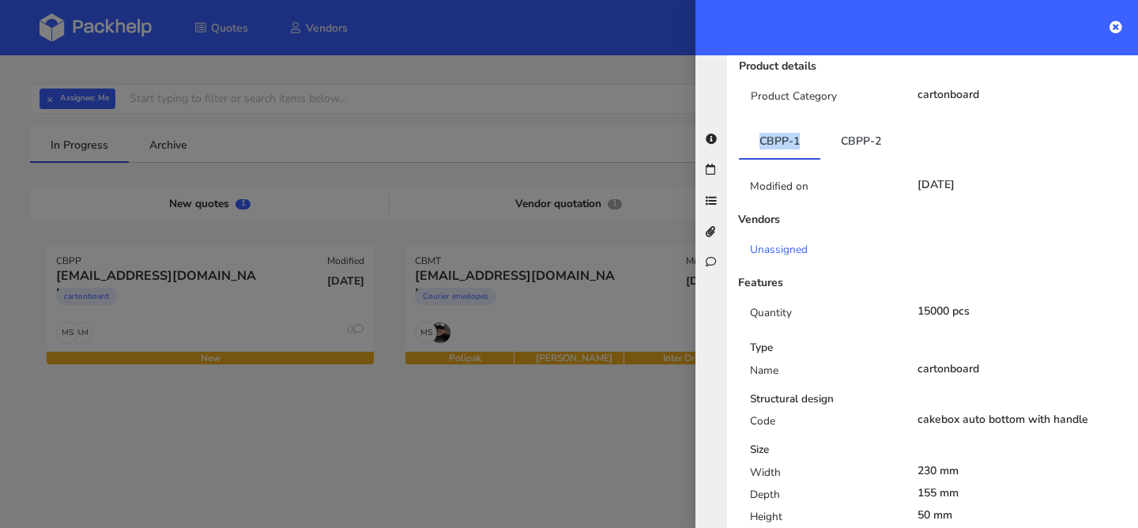
copy link "CBPP-1"
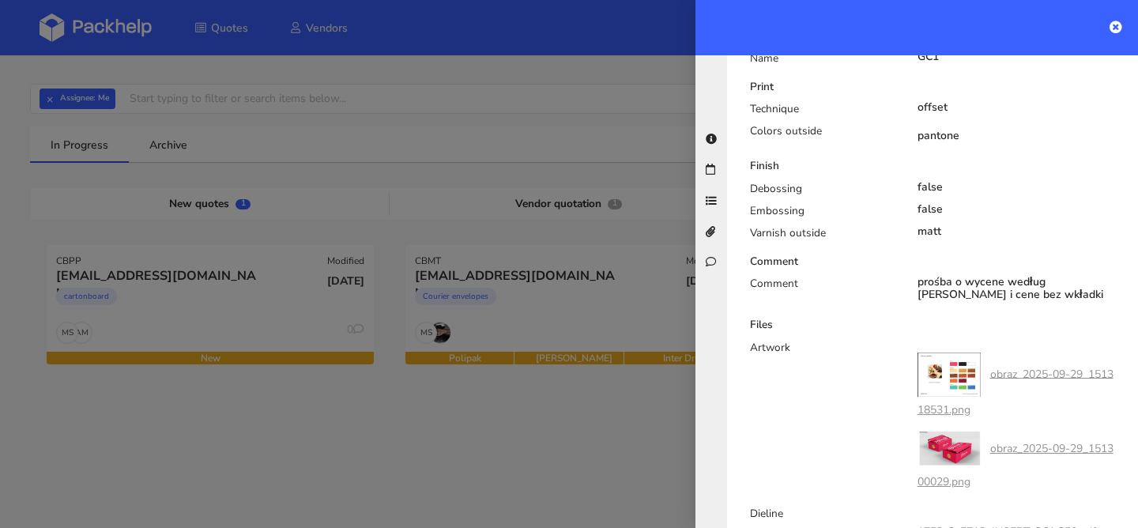
scroll to position [856, 0]
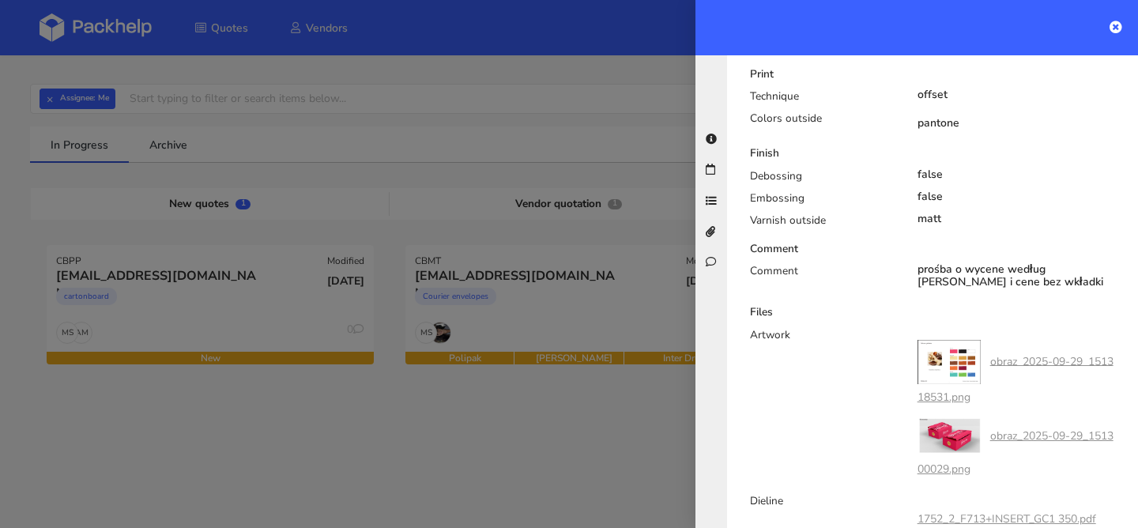
click at [1013, 428] on link "obraz_2025-09-29_151300029.png" at bounding box center [1016, 452] width 196 height 48
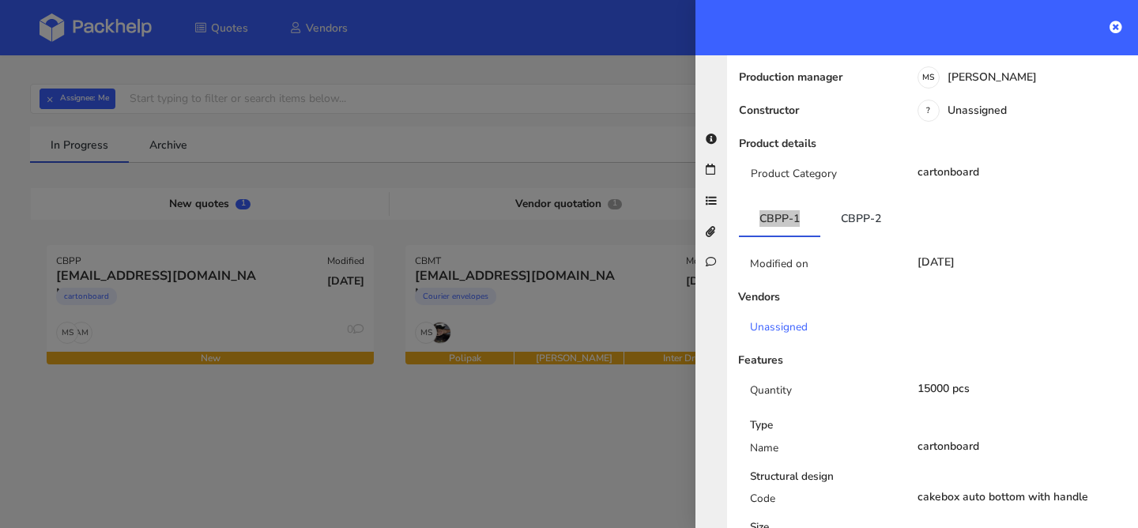
scroll to position [0, 0]
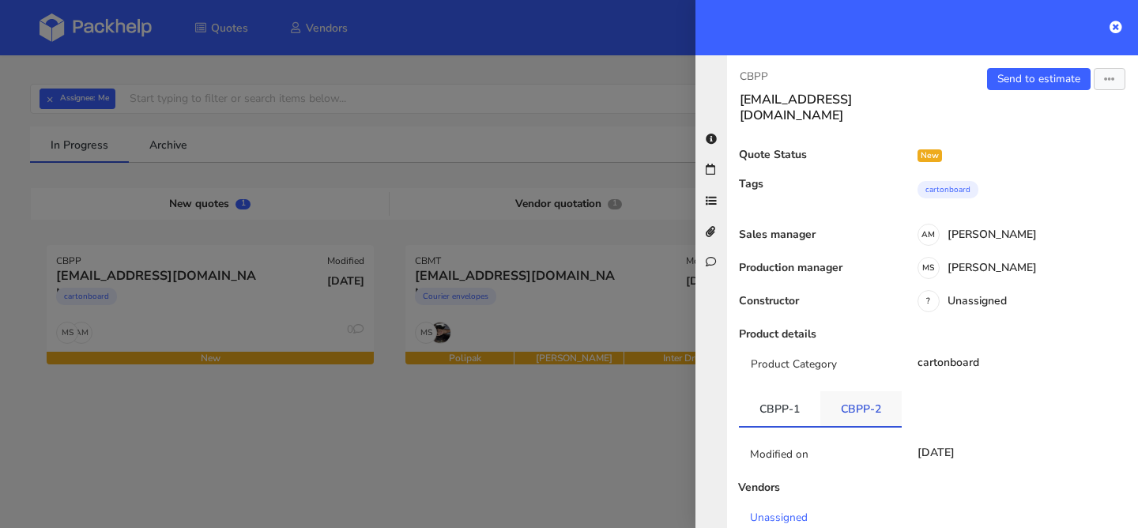
click at [866, 392] on link "CBPP-2" at bounding box center [861, 408] width 81 height 35
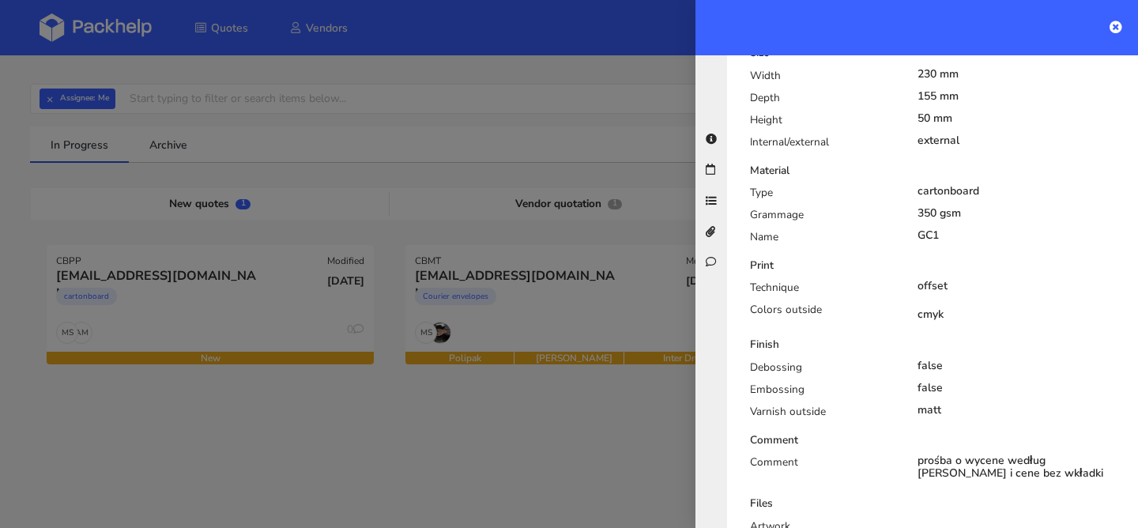
scroll to position [689, 0]
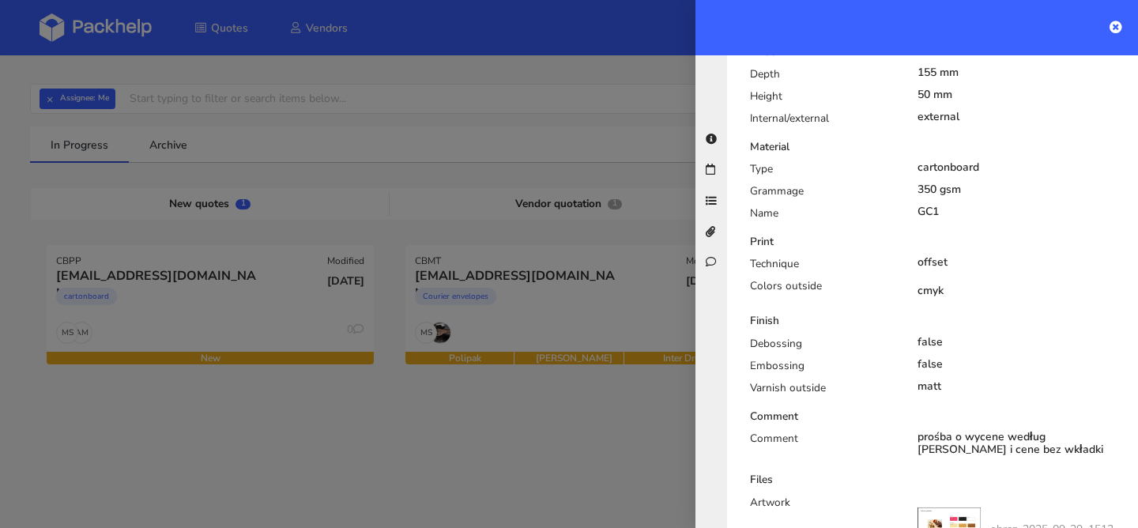
click at [562, 429] on div at bounding box center [569, 264] width 1138 height 528
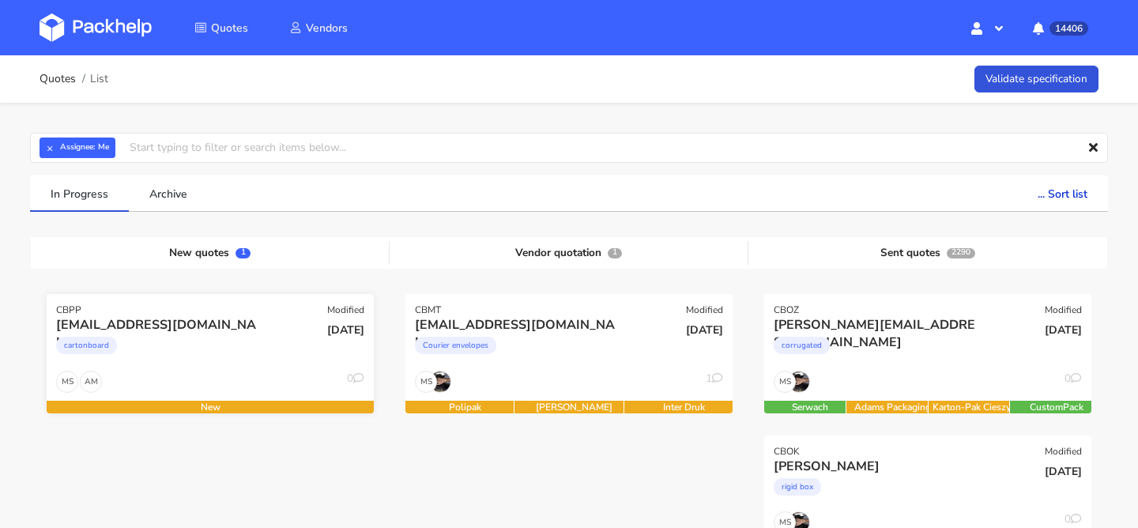
click at [195, 345] on div "cartonboard" at bounding box center [160, 350] width 209 height 32
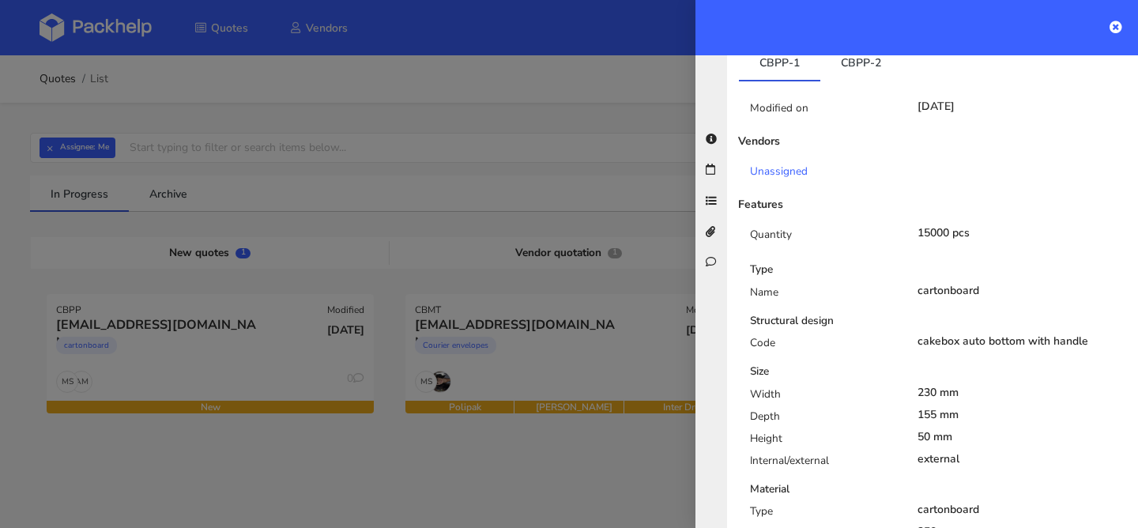
scroll to position [306, 0]
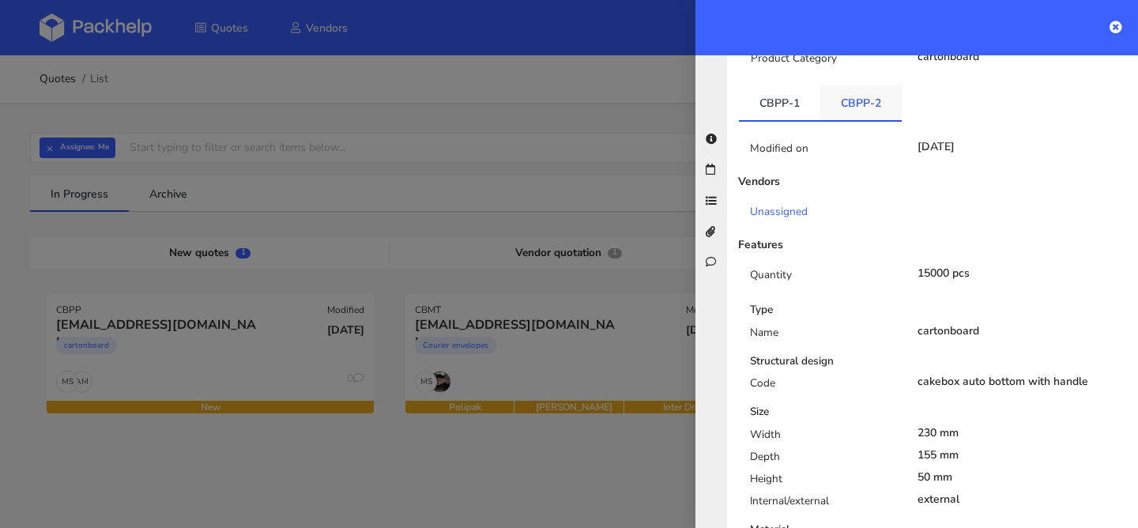
click at [861, 92] on link "CBPP-2" at bounding box center [861, 102] width 81 height 35
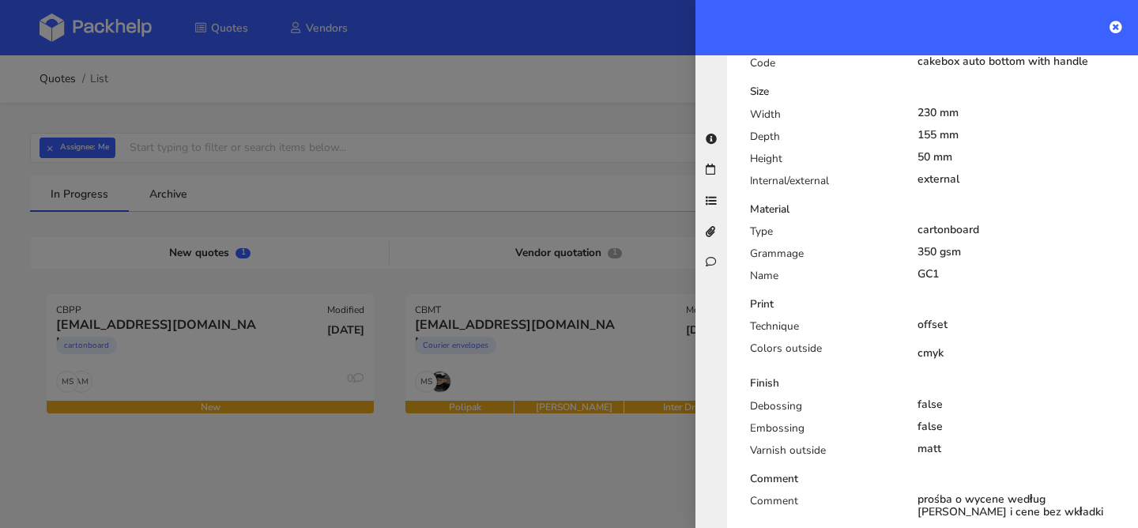
scroll to position [627, 0]
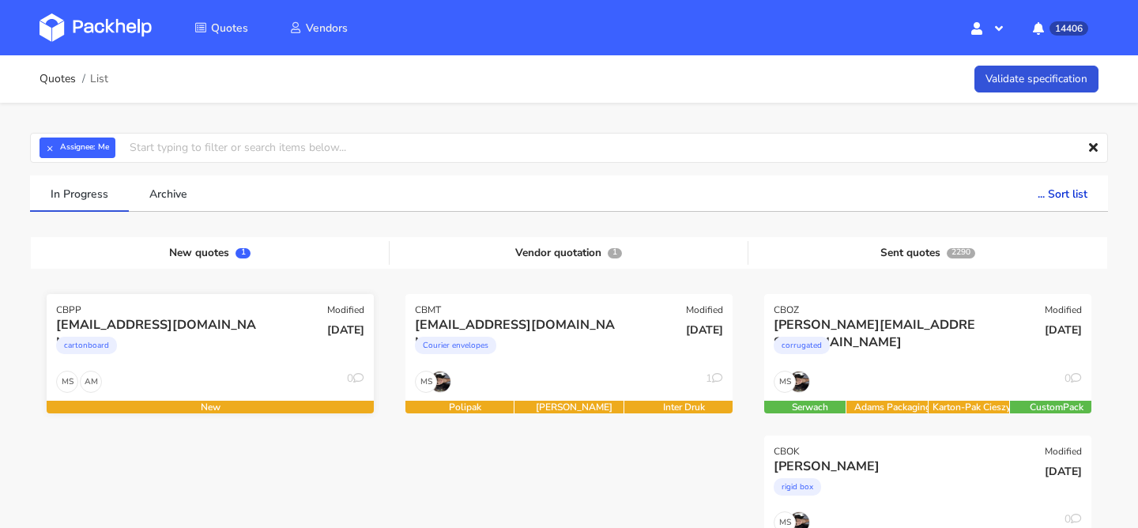
click at [286, 371] on div "AM MS 0" at bounding box center [210, 386] width 327 height 30
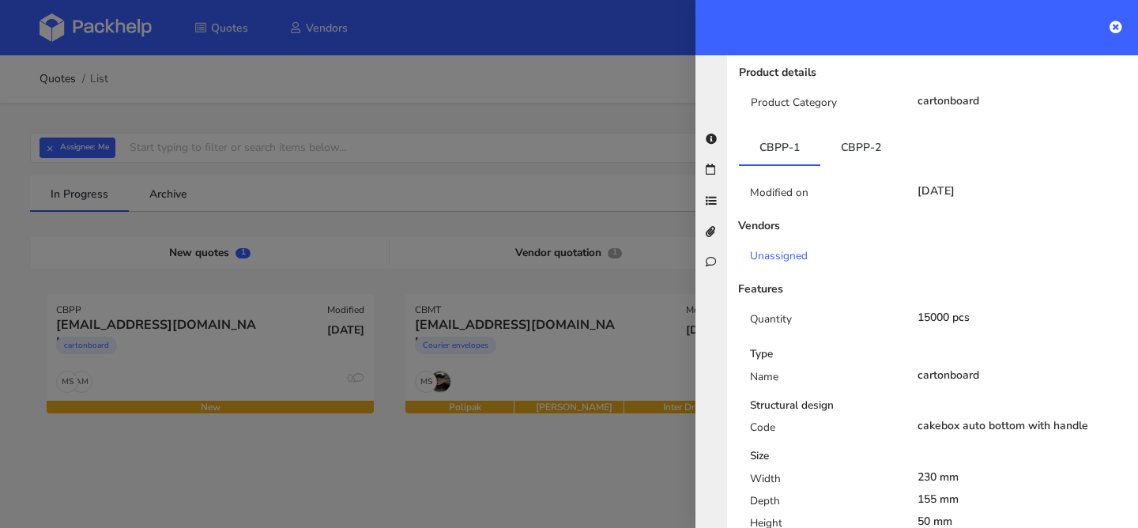
scroll to position [105, 0]
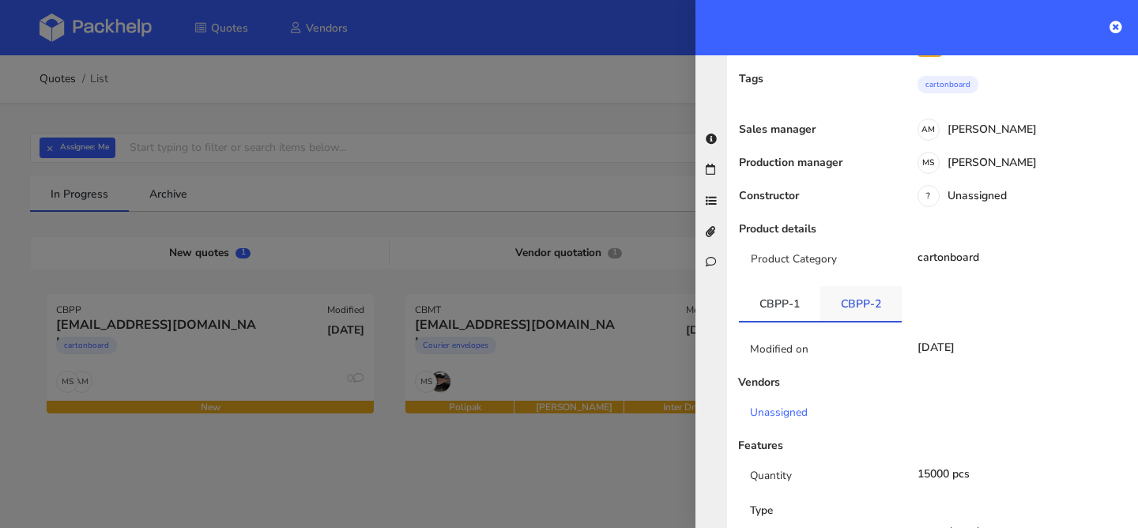
click at [868, 290] on link "CBPP-2" at bounding box center [861, 303] width 81 height 35
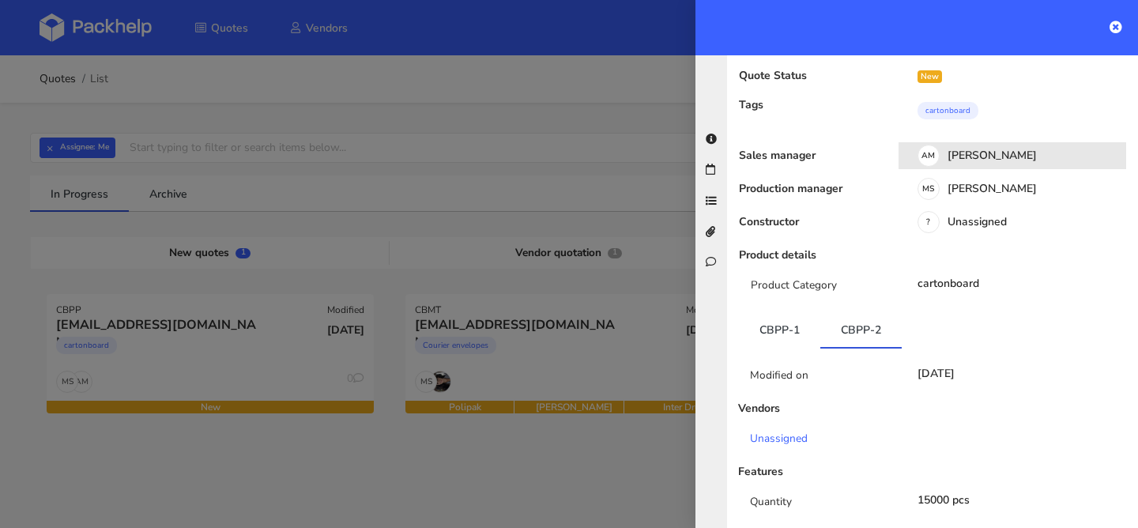
scroll to position [0, 0]
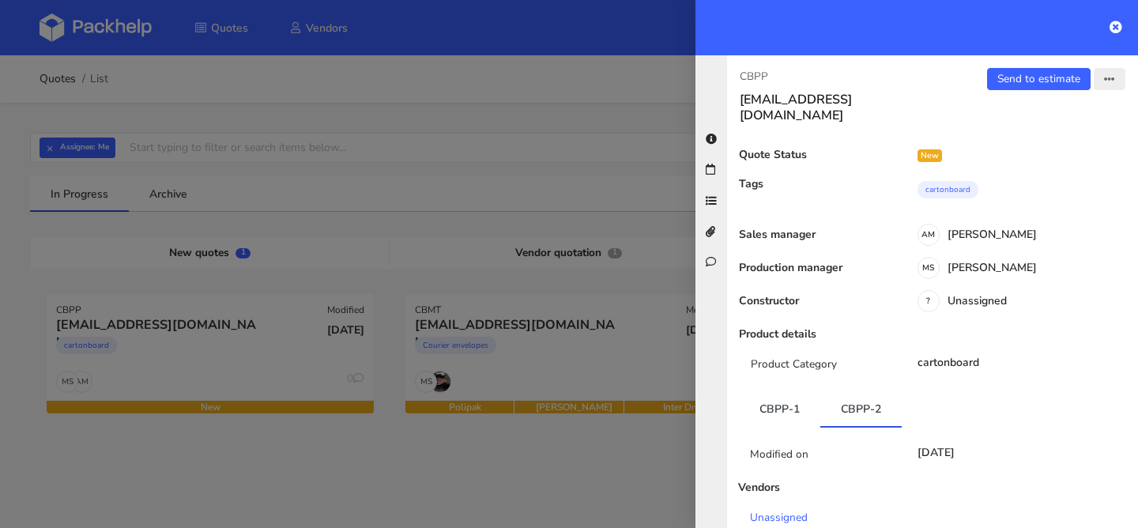
click at [1111, 84] on icon "button" at bounding box center [1109, 79] width 11 height 11
click at [1050, 134] on link "Edit quote" at bounding box center [1058, 141] width 139 height 26
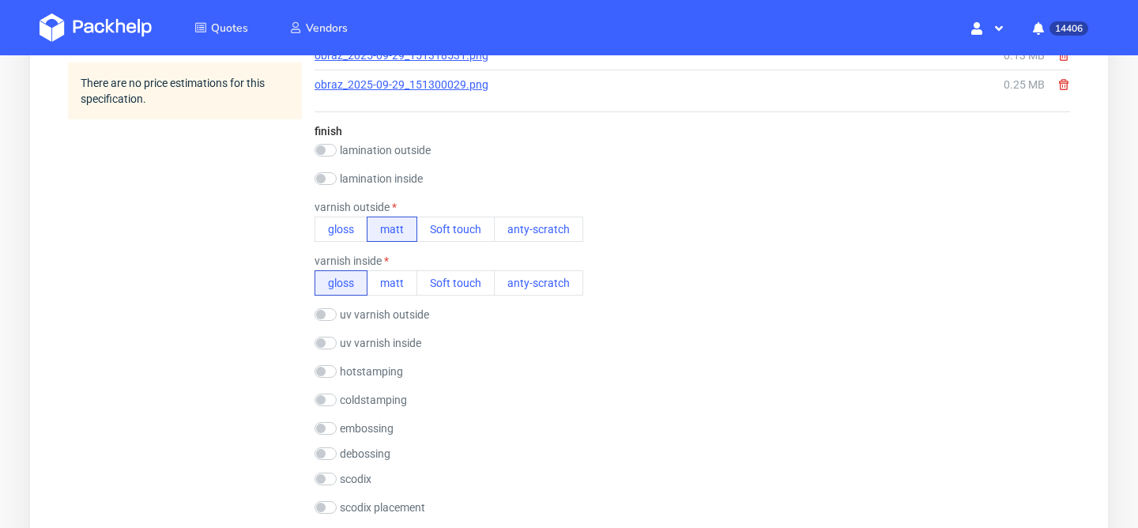
scroll to position [925, 0]
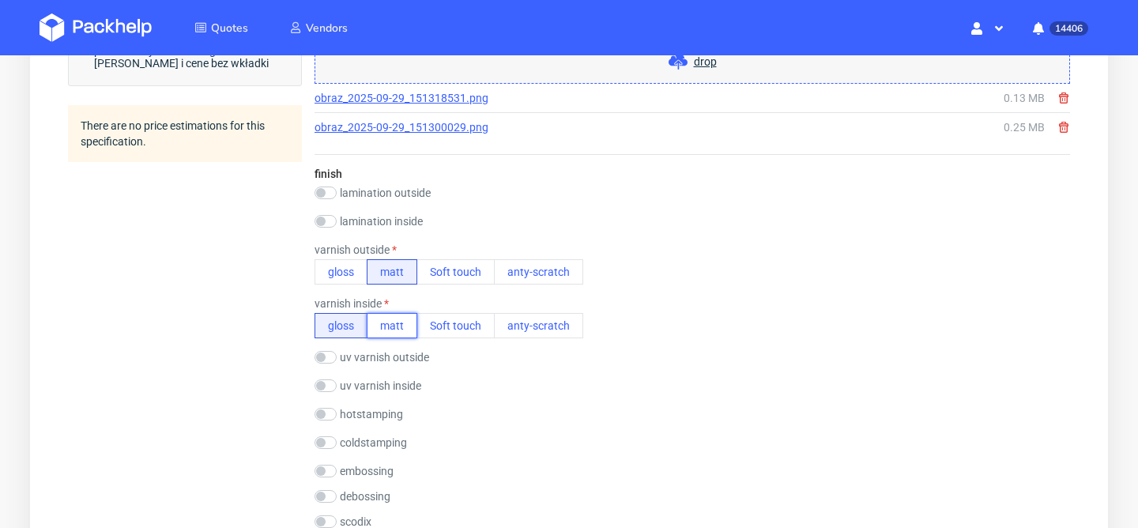
click at [389, 334] on button "matt" at bounding box center [392, 325] width 51 height 25
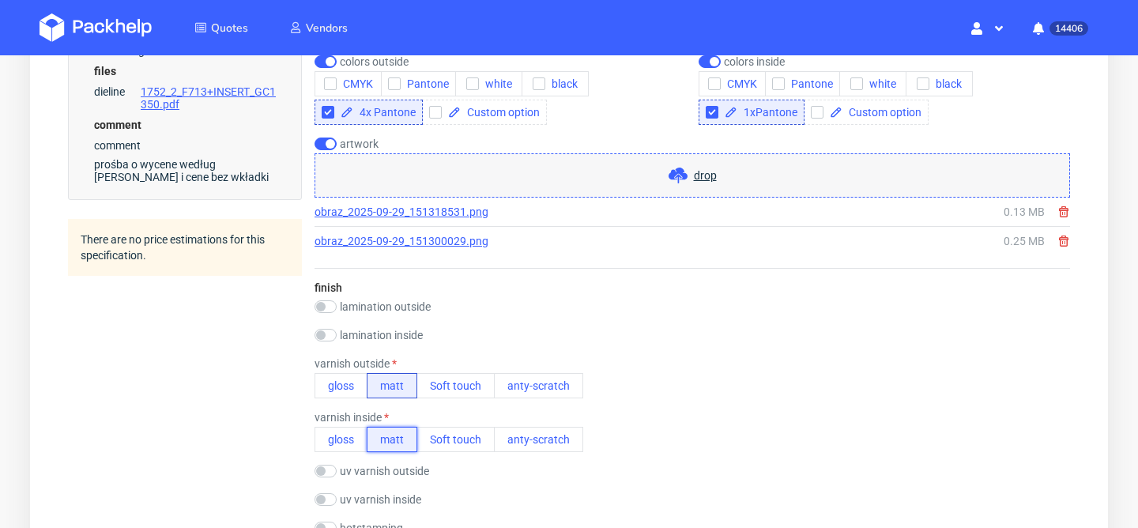
scroll to position [798, 0]
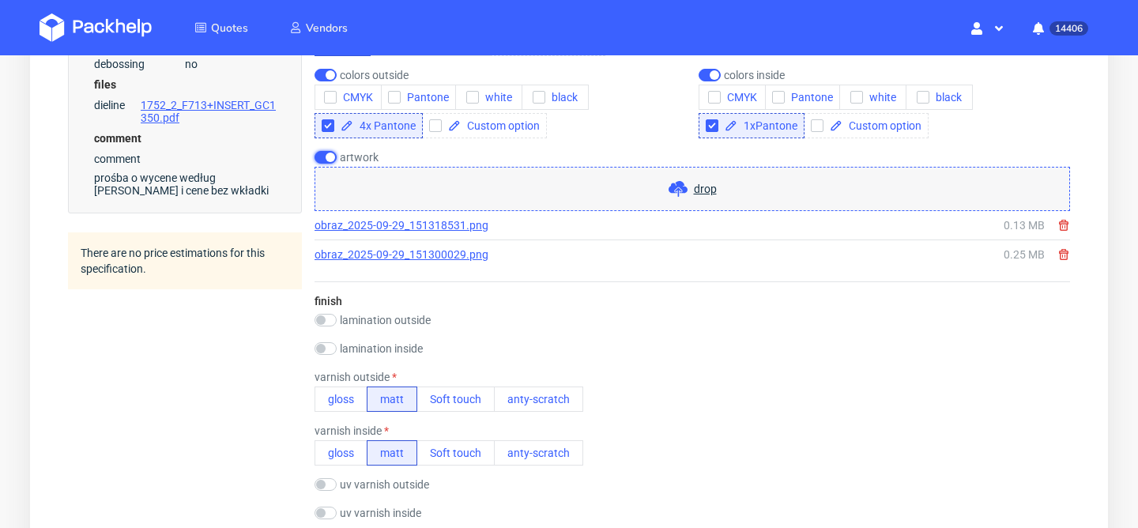
click at [330, 158] on input "checkbox" at bounding box center [326, 157] width 22 height 13
checkbox input "false"
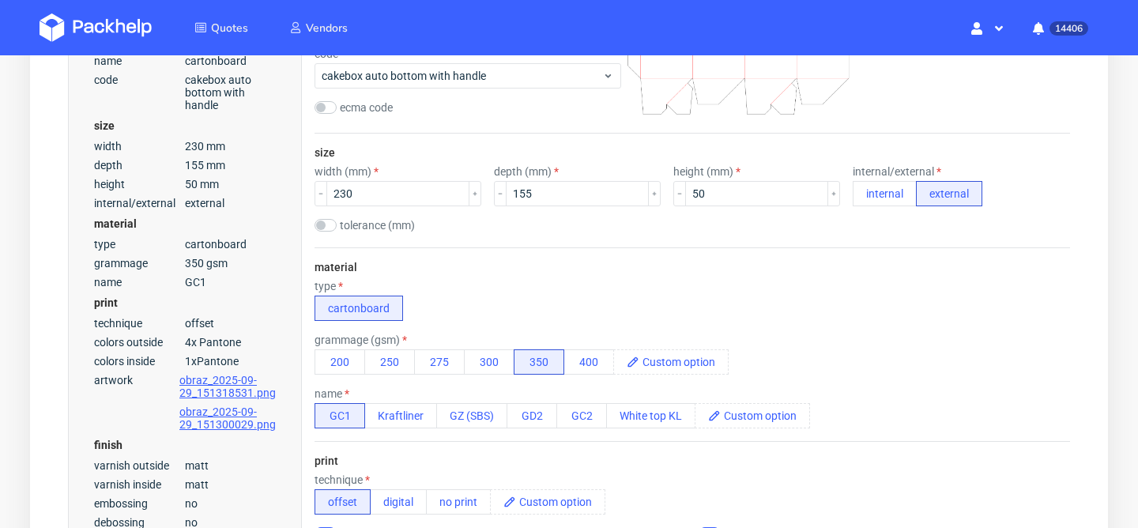
scroll to position [0, 0]
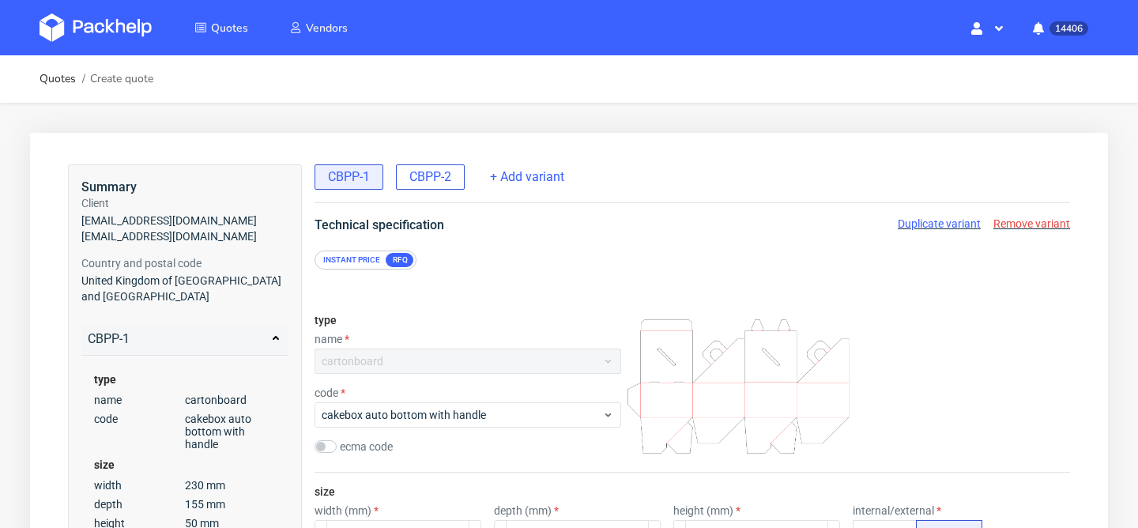
click at [451, 171] on span "CBPP-2" at bounding box center [431, 176] width 42 height 17
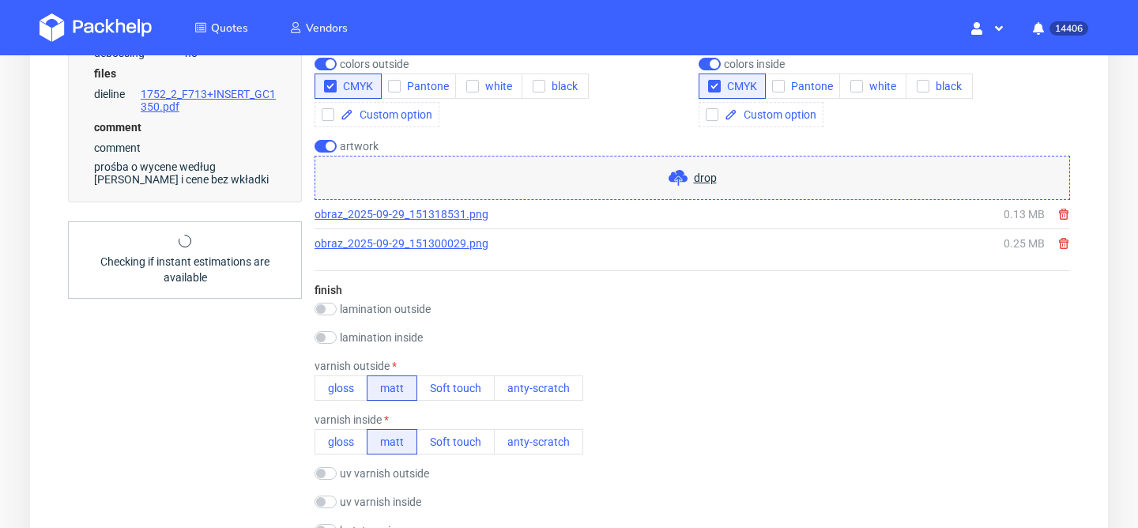
scroll to position [812, 0]
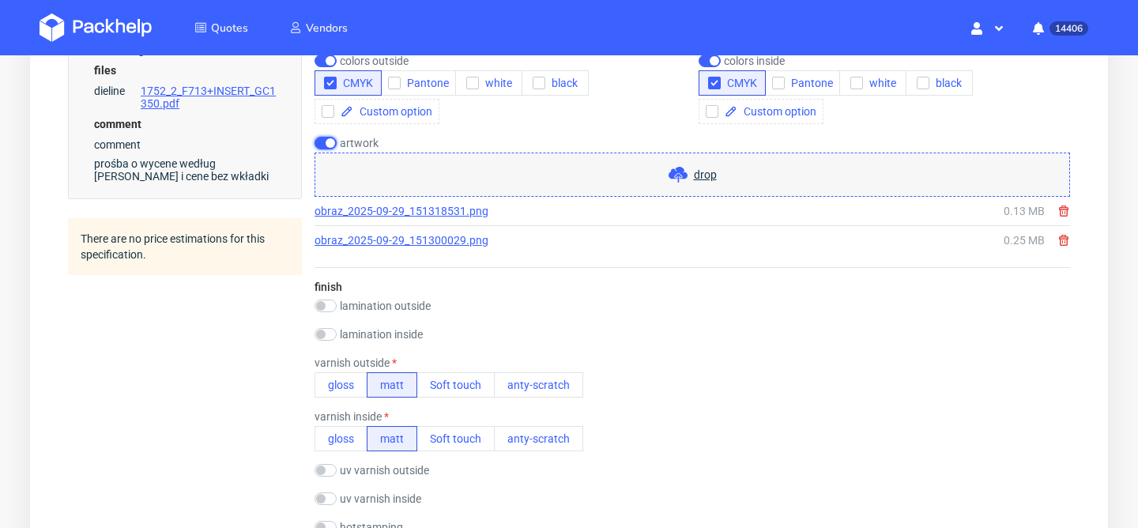
click at [330, 144] on input "checkbox" at bounding box center [326, 143] width 22 height 13
checkbox input "false"
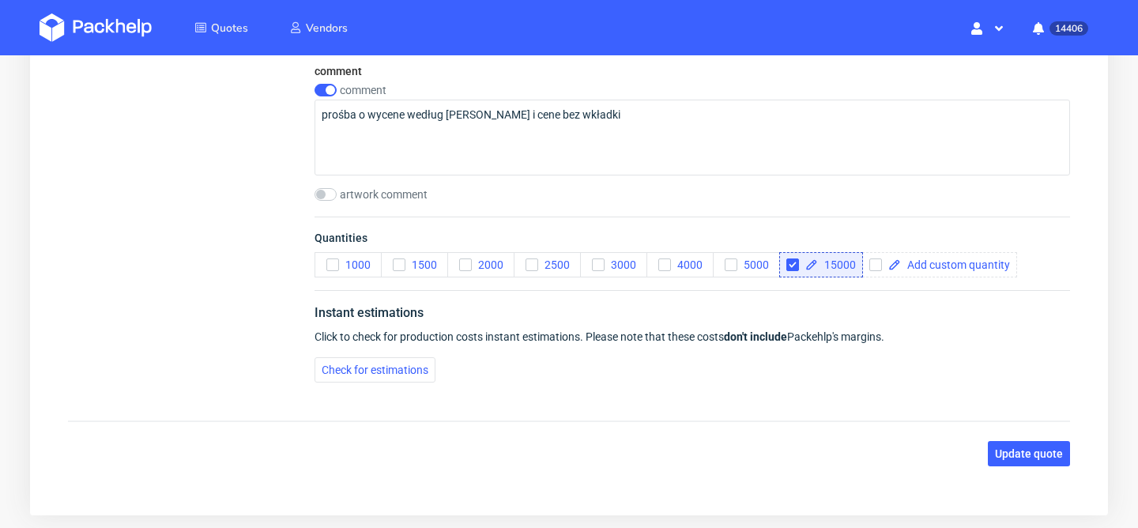
scroll to position [1887, 0]
click at [995, 462] on button "Update quote" at bounding box center [1029, 454] width 82 height 25
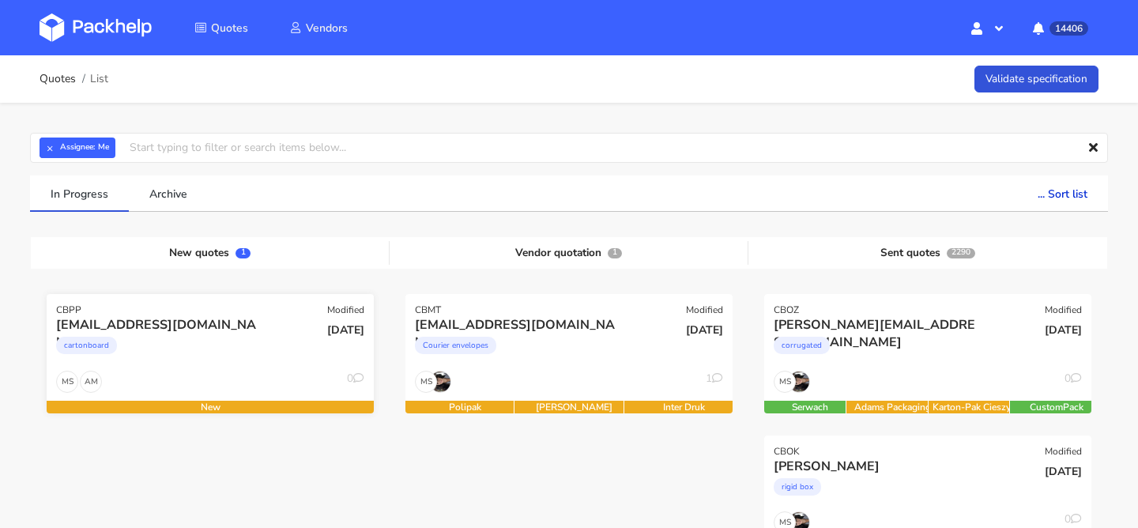
click at [247, 344] on div "cartonboard" at bounding box center [160, 350] width 209 height 32
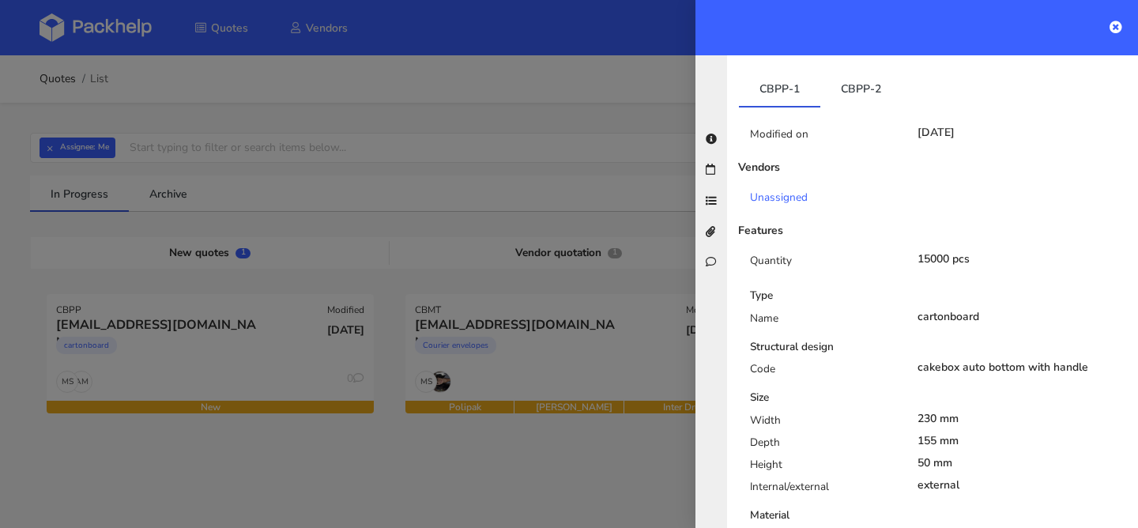
scroll to position [196, 0]
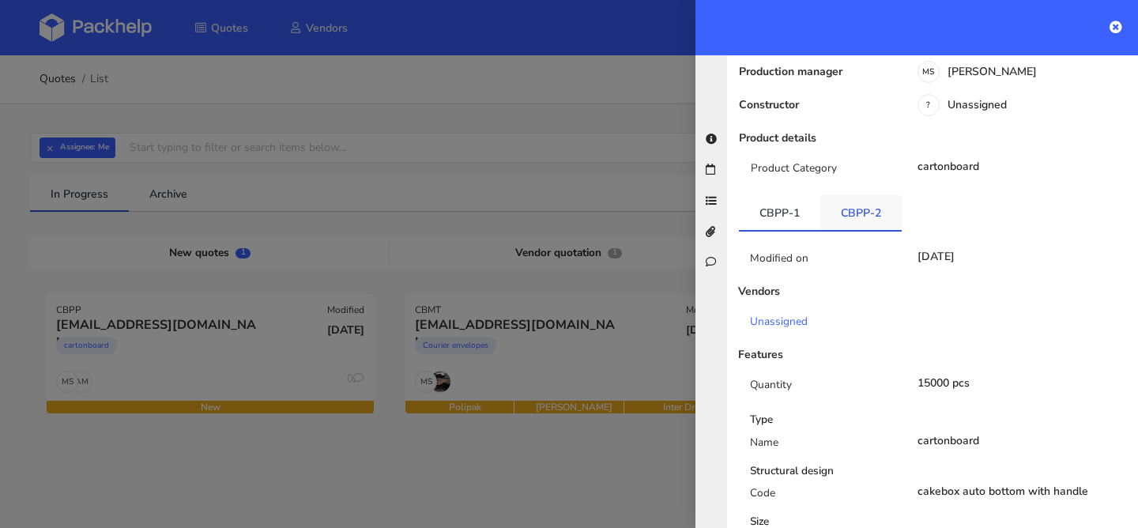
click at [865, 206] on link "CBPP-2" at bounding box center [861, 212] width 81 height 35
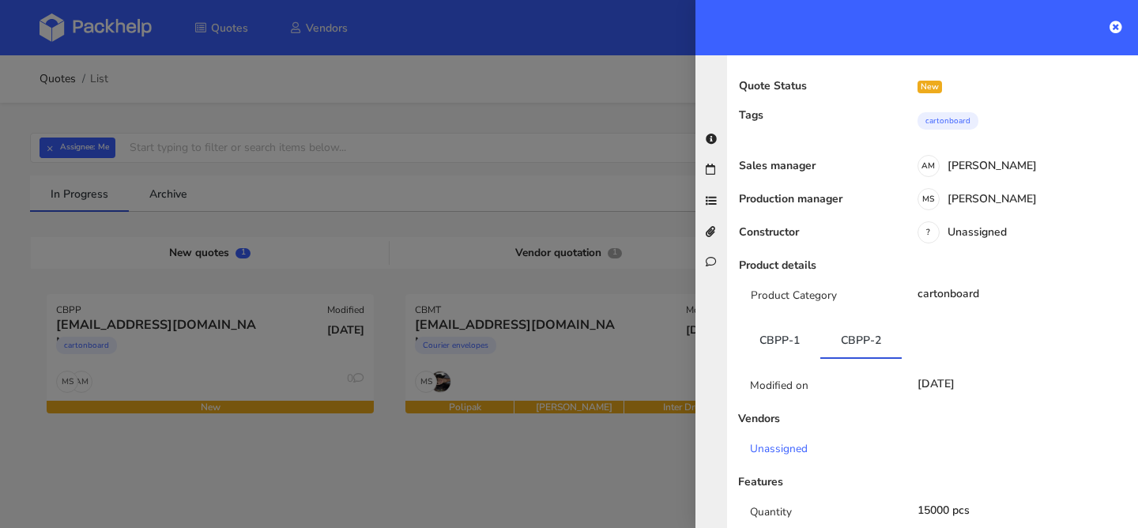
scroll to position [0, 0]
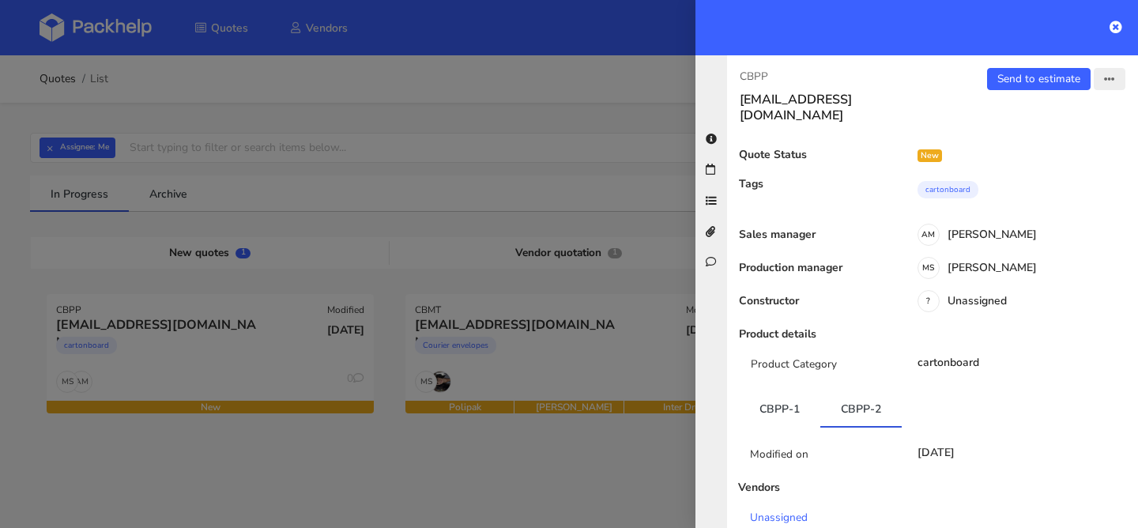
click at [1108, 83] on icon "button" at bounding box center [1109, 79] width 11 height 11
click at [1072, 142] on link "Edit quote" at bounding box center [1058, 141] width 139 height 26
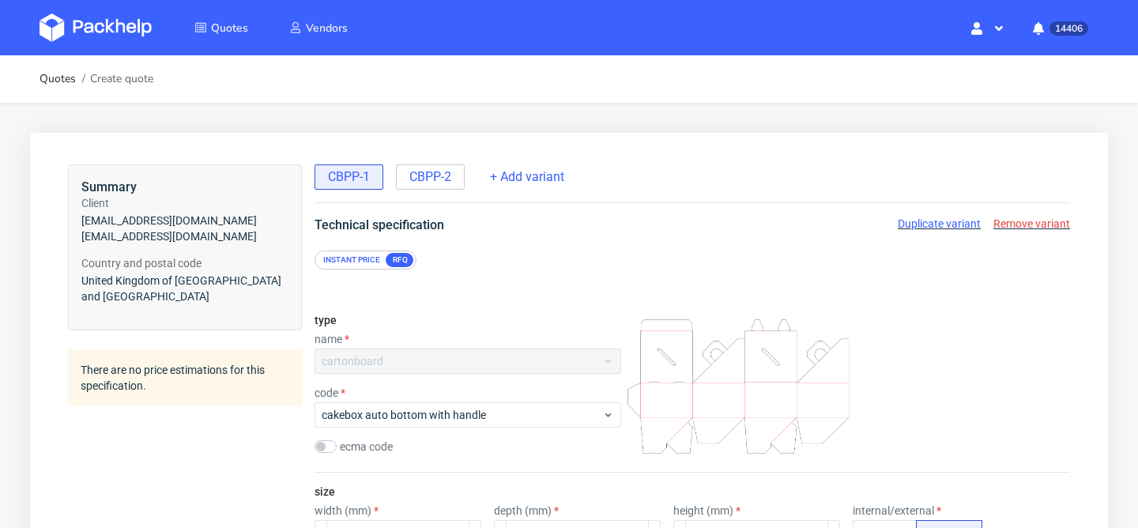
click at [944, 221] on span "Duplicate variant" at bounding box center [939, 223] width 83 height 13
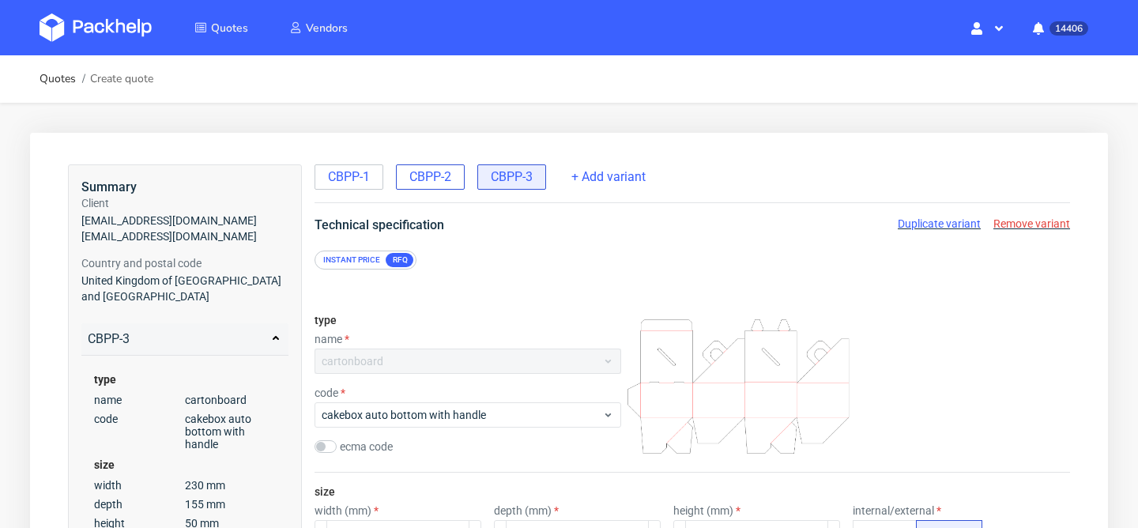
click at [443, 177] on span "CBPP-2" at bounding box center [431, 176] width 42 height 17
click at [912, 220] on span "Duplicate variant" at bounding box center [939, 223] width 83 height 13
click at [489, 177] on div "CBPP-3" at bounding box center [511, 176] width 69 height 25
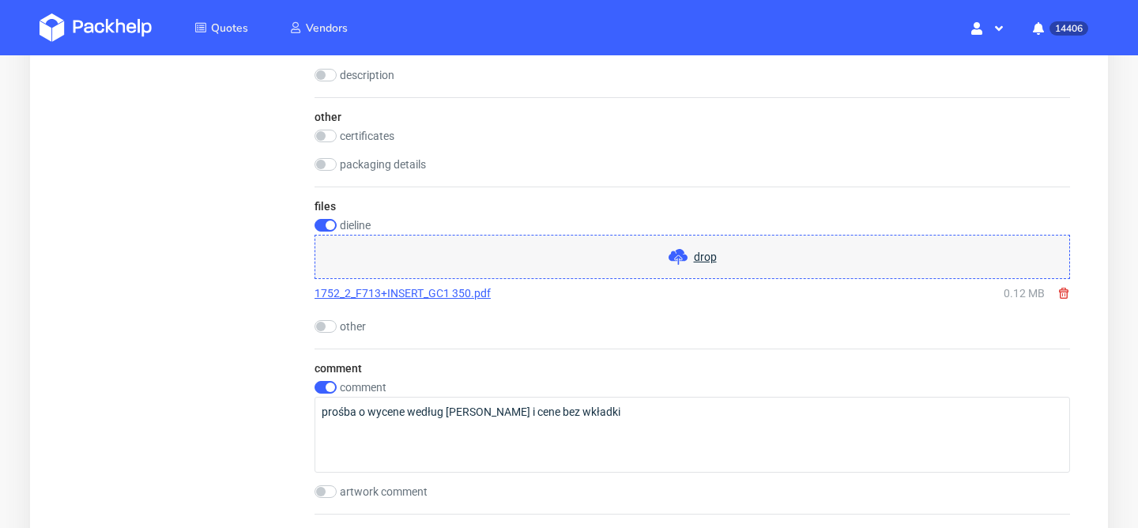
scroll to position [1619, 0]
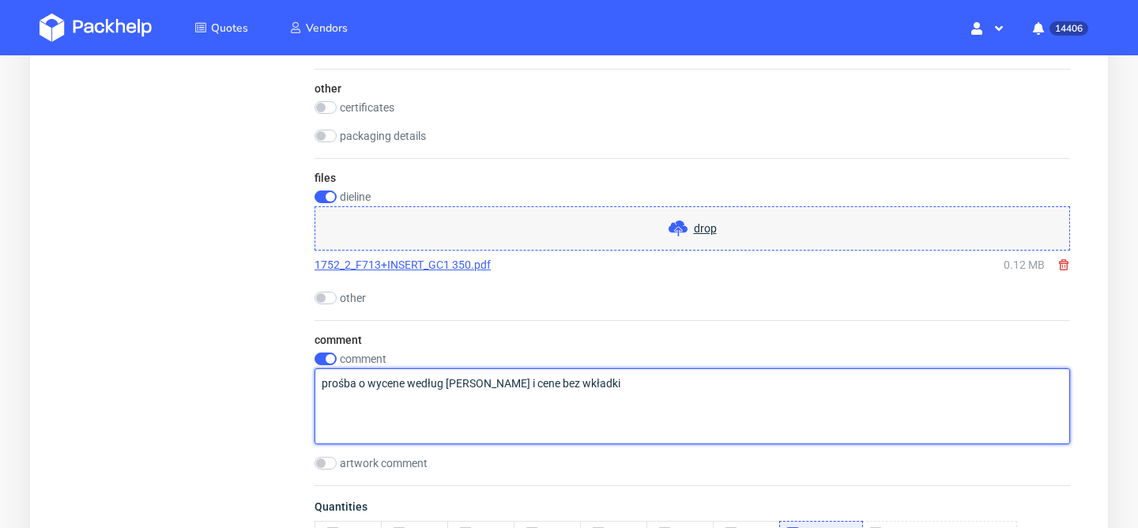
click at [447, 390] on textarea "prośba o wycene według [PERSON_NAME] i cene bez wkładki" at bounding box center [693, 406] width 756 height 76
type textarea "cena bez wkładki"
click at [398, 395] on textarea "cena bez wkładki" at bounding box center [693, 406] width 756 height 76
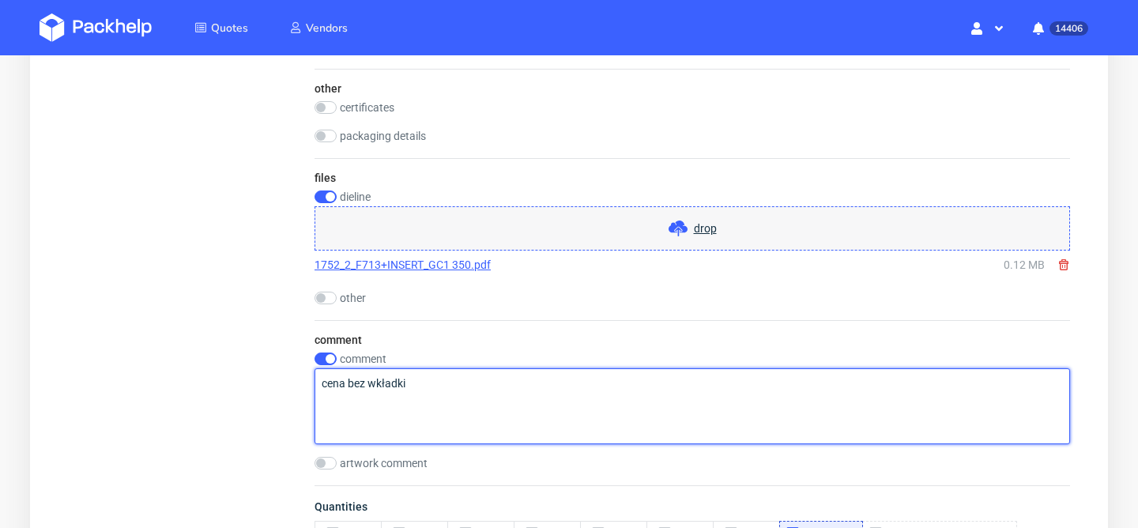
click at [398, 395] on textarea "cena bez wkładki" at bounding box center [693, 406] width 756 height 76
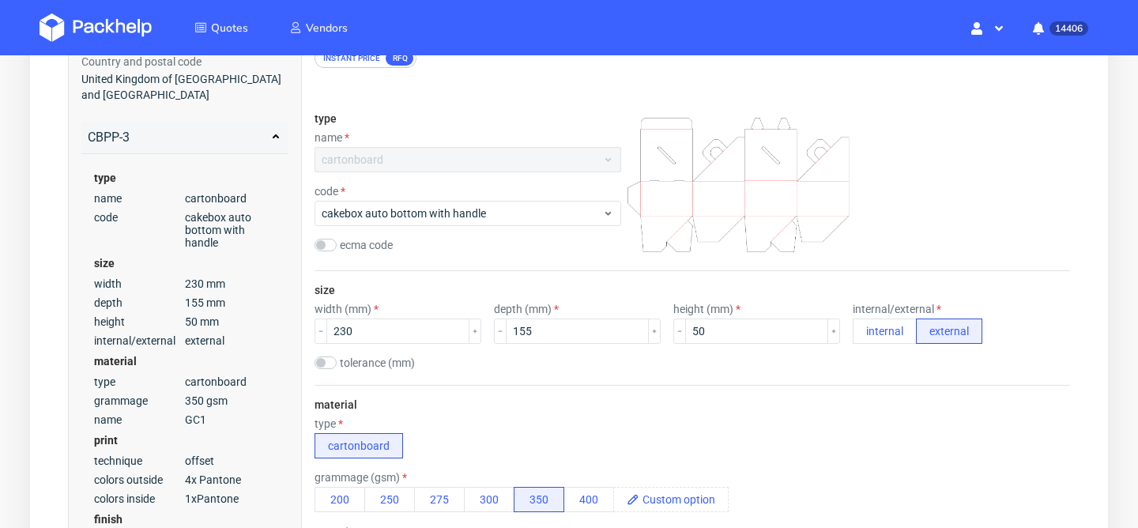
scroll to position [0, 0]
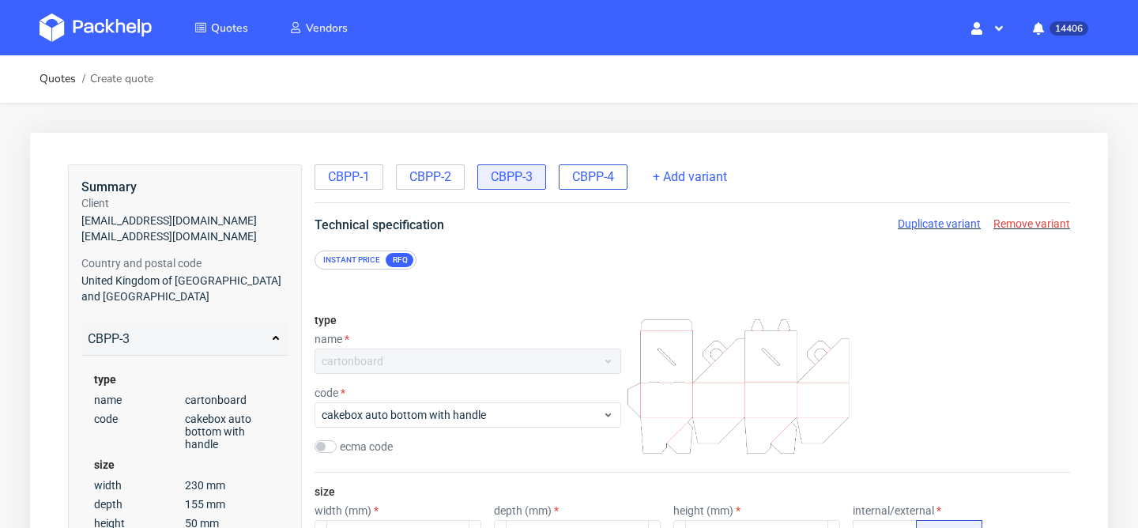
click at [595, 179] on span "CBPP-4" at bounding box center [593, 176] width 42 height 17
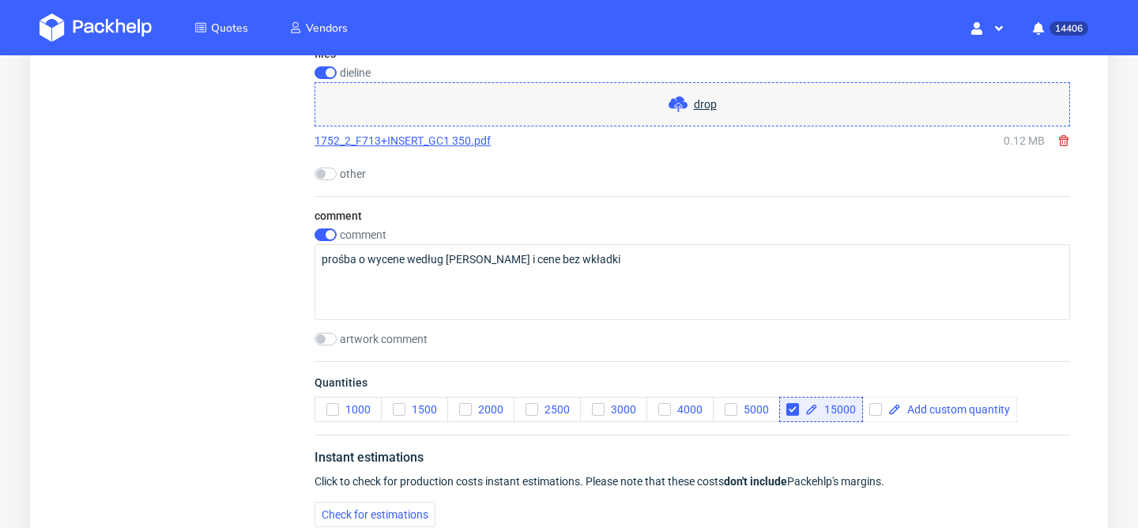
scroll to position [1765, 0]
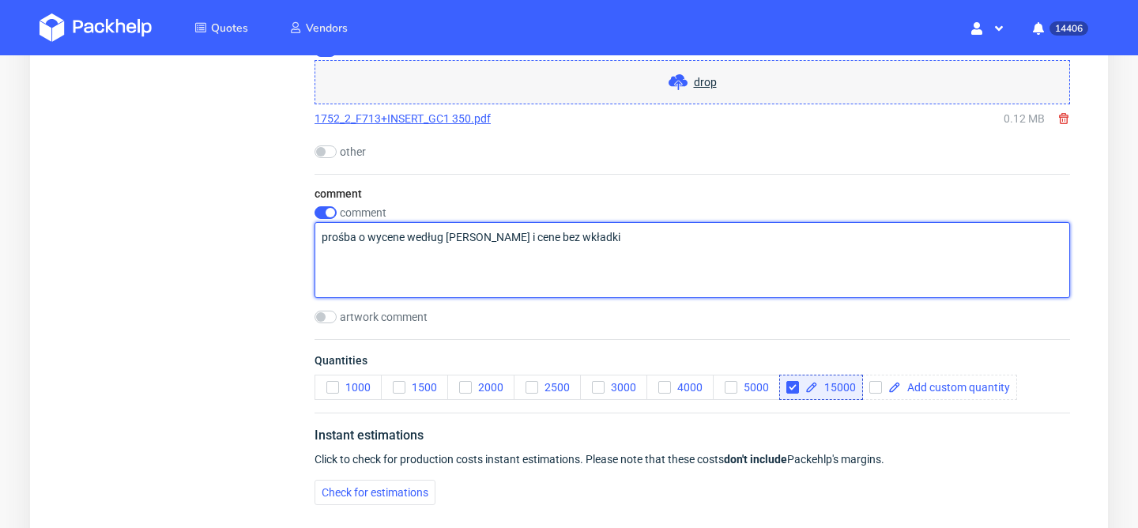
click at [519, 239] on textarea "prośba o wycene według [PERSON_NAME] i cene bez wkładki" at bounding box center [693, 260] width 756 height 76
paste textarea "cena bez wkładki"
type textarea "cena bez wkładki"
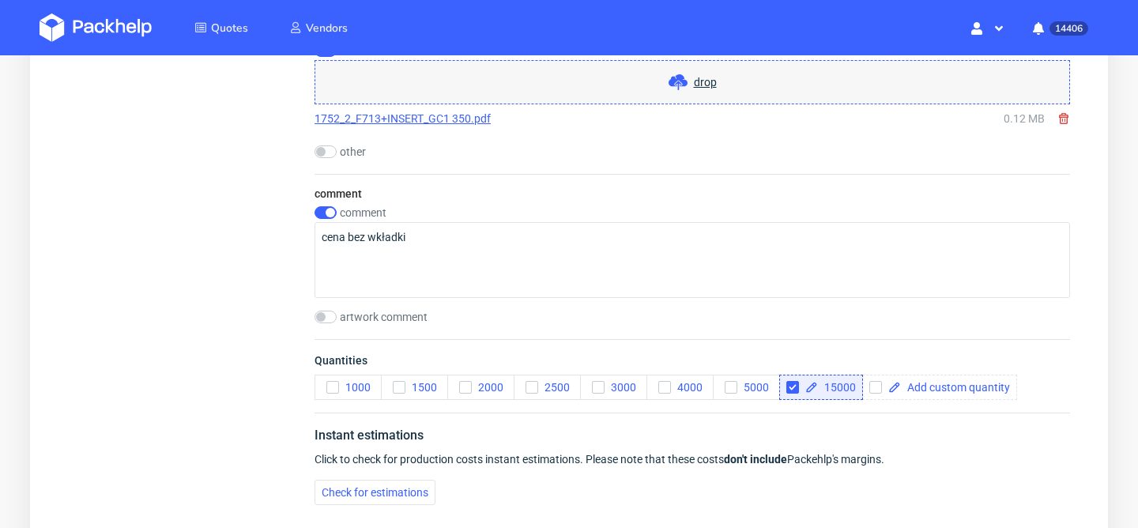
click at [544, 179] on div "comment comment cena bez wkładki artwork comment" at bounding box center [693, 256] width 756 height 165
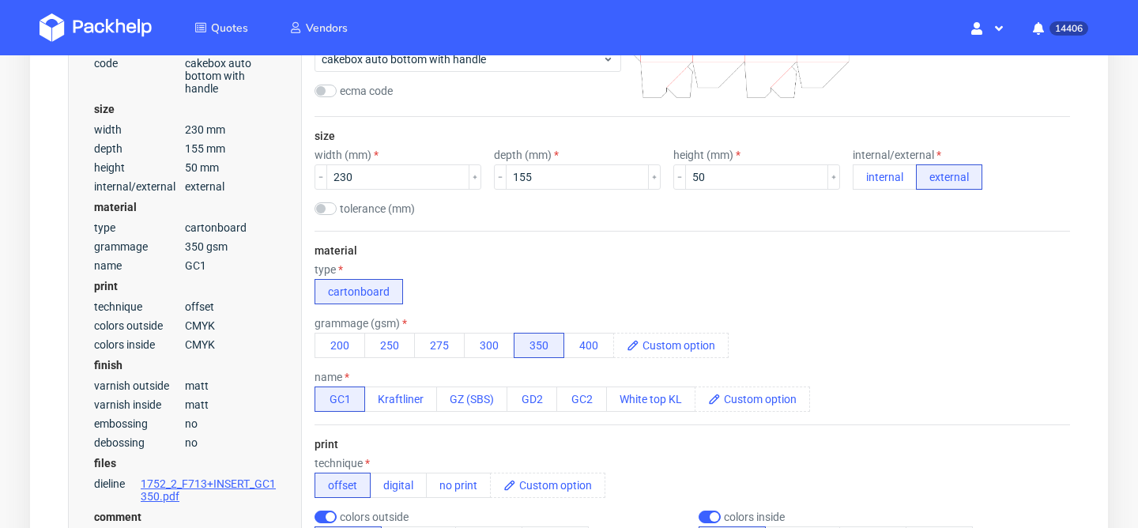
scroll to position [0, 0]
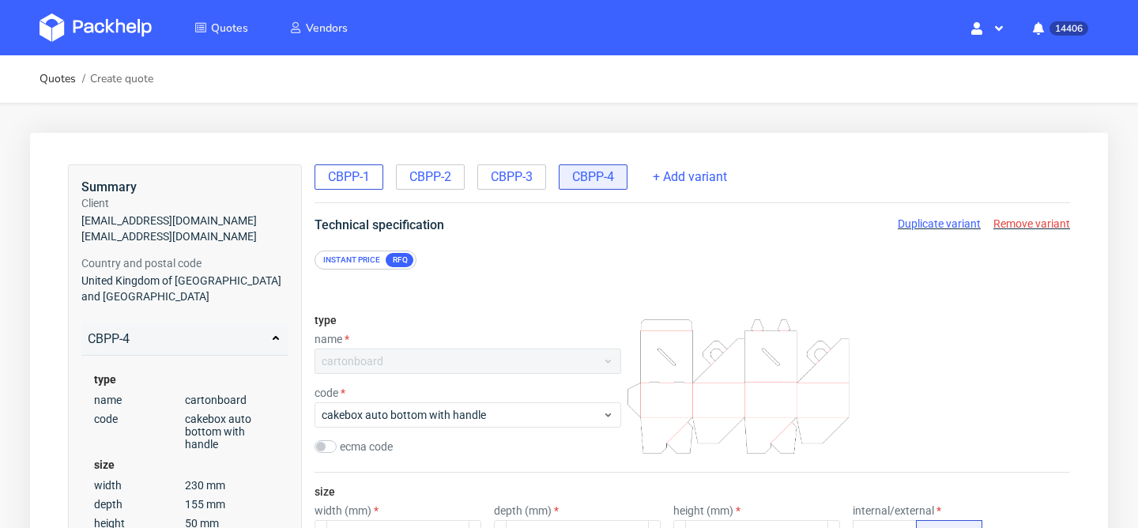
click at [352, 177] on span "CBPP-1" at bounding box center [349, 176] width 42 height 17
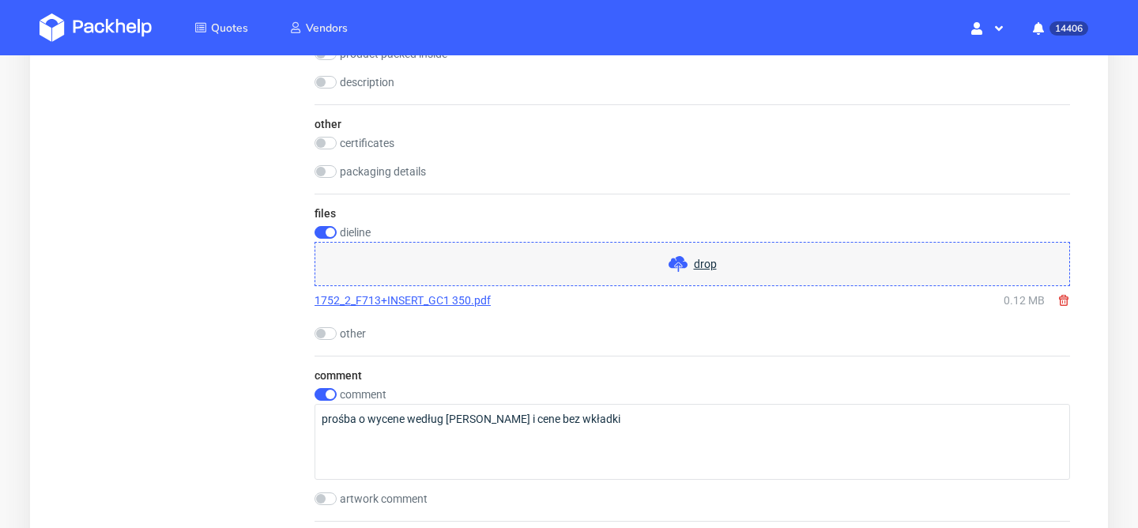
scroll to position [1619, 0]
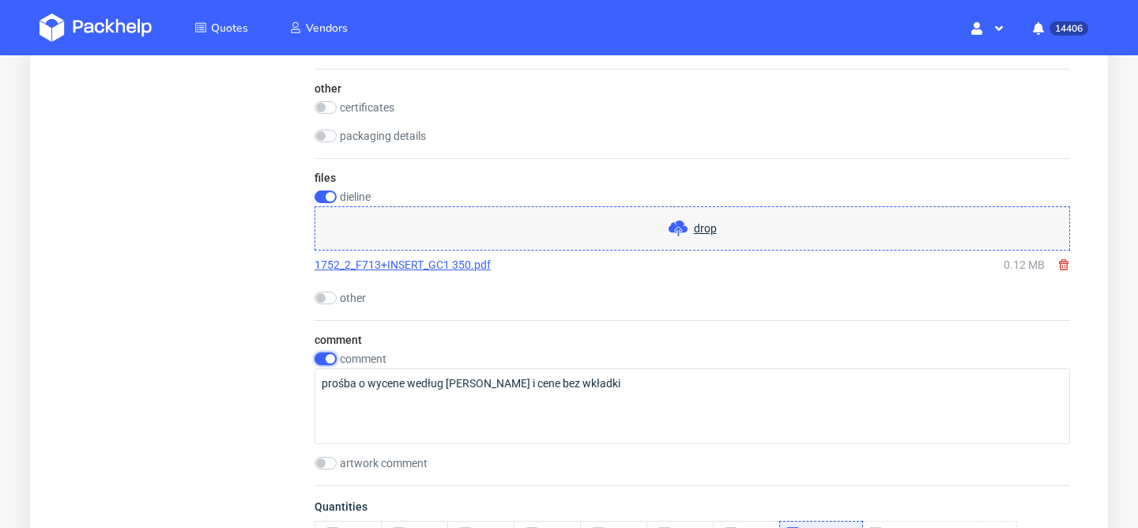
click at [326, 363] on input "checkbox" at bounding box center [326, 359] width 22 height 13
checkbox input "false"
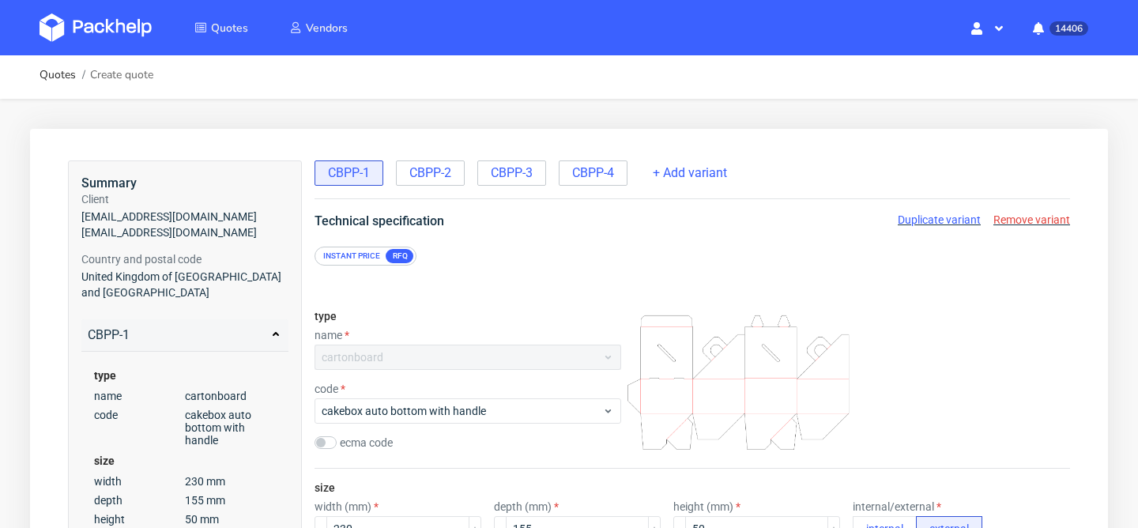
scroll to position [0, 0]
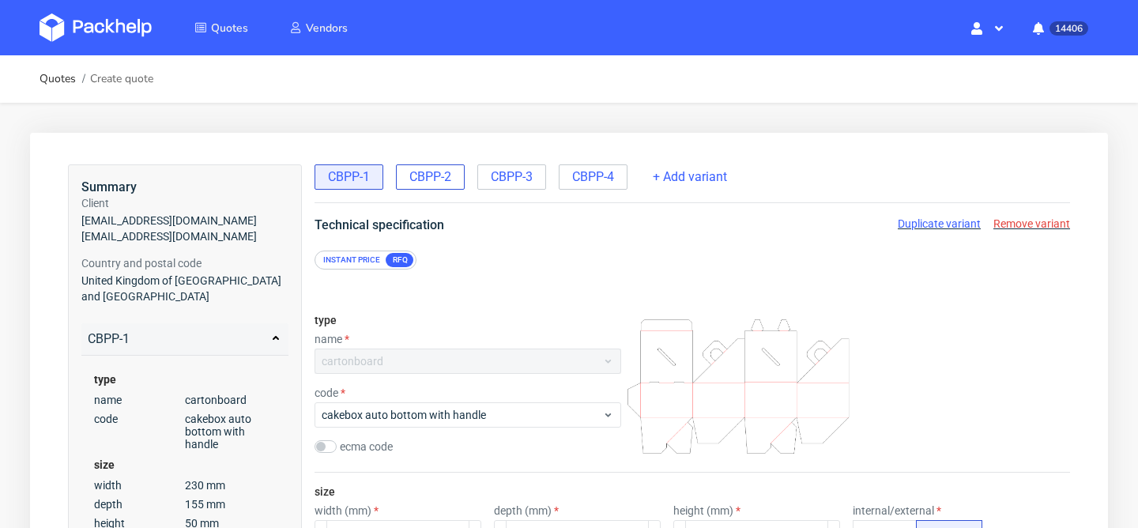
click at [440, 179] on span "CBPP-2" at bounding box center [431, 176] width 42 height 17
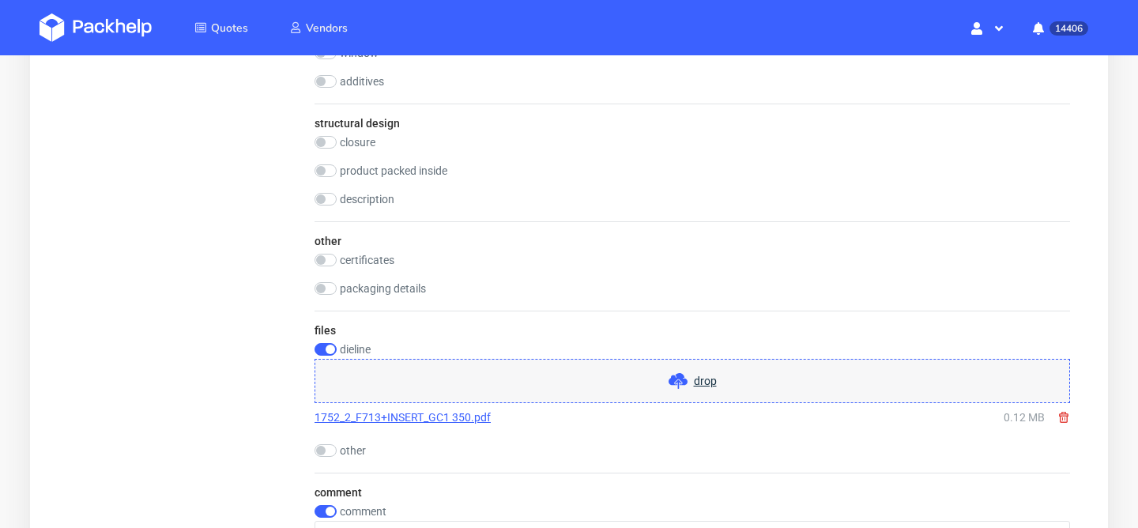
scroll to position [1540, 0]
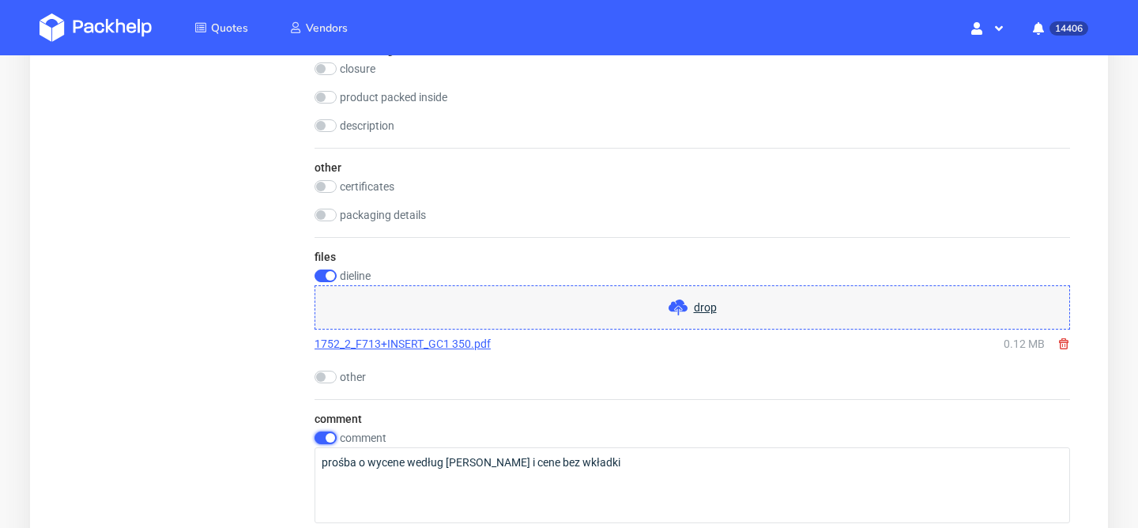
click at [330, 434] on input "checkbox" at bounding box center [326, 438] width 22 height 13
checkbox input "false"
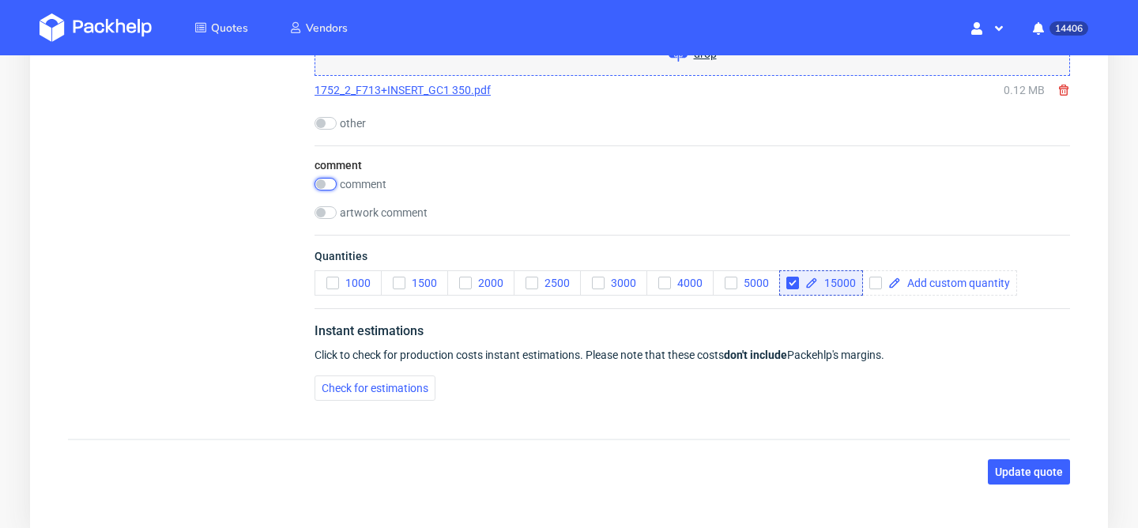
scroll to position [1878, 0]
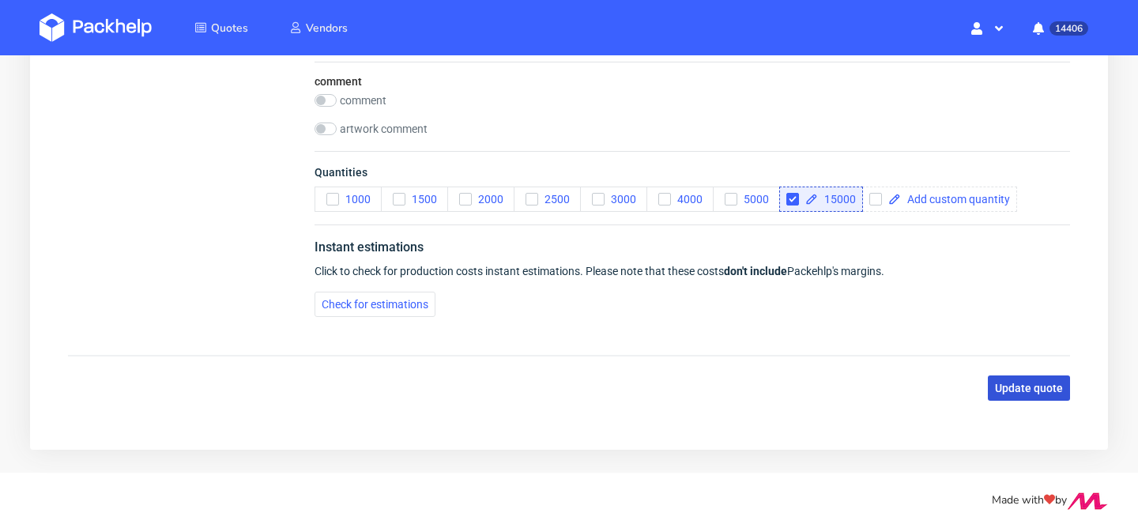
click at [1017, 387] on span "Update quote" at bounding box center [1029, 388] width 68 height 11
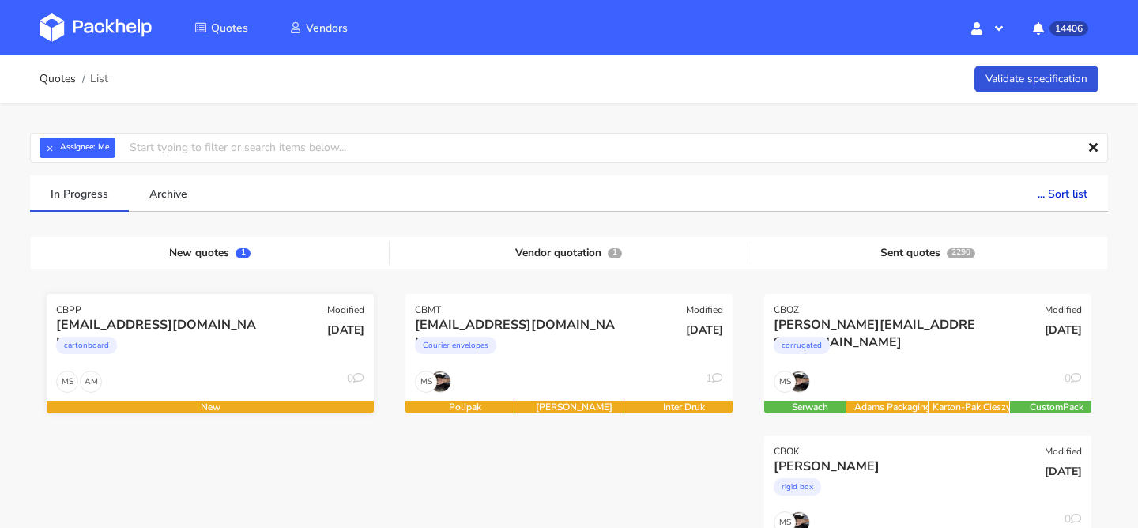
click at [161, 360] on div "cartonboard" at bounding box center [160, 350] width 209 height 32
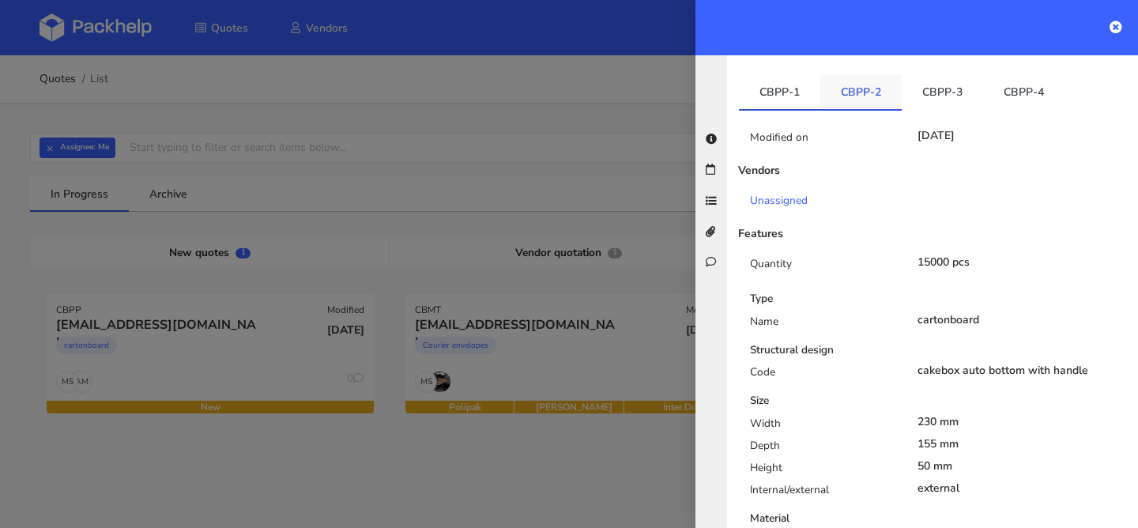
click at [843, 83] on link "CBPP-2" at bounding box center [861, 91] width 81 height 35
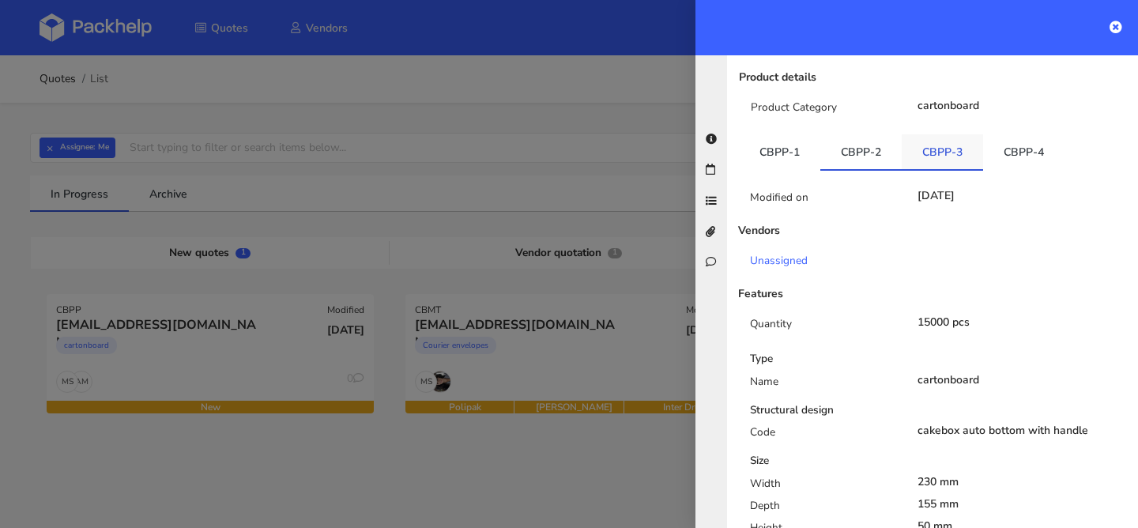
click at [951, 149] on link "CBPP-3" at bounding box center [942, 151] width 81 height 35
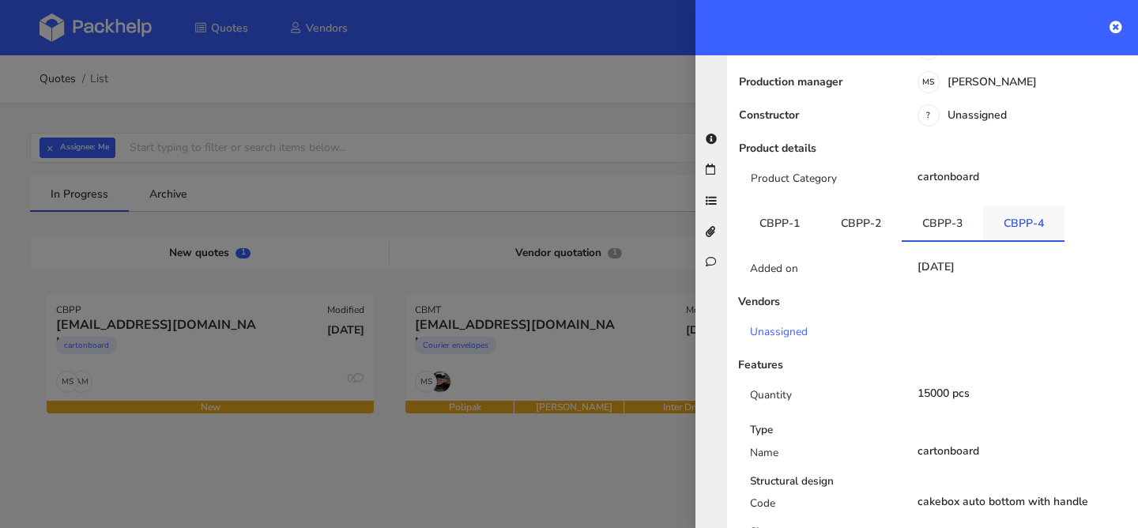
click at [1030, 215] on link "CBPP-4" at bounding box center [1023, 223] width 81 height 35
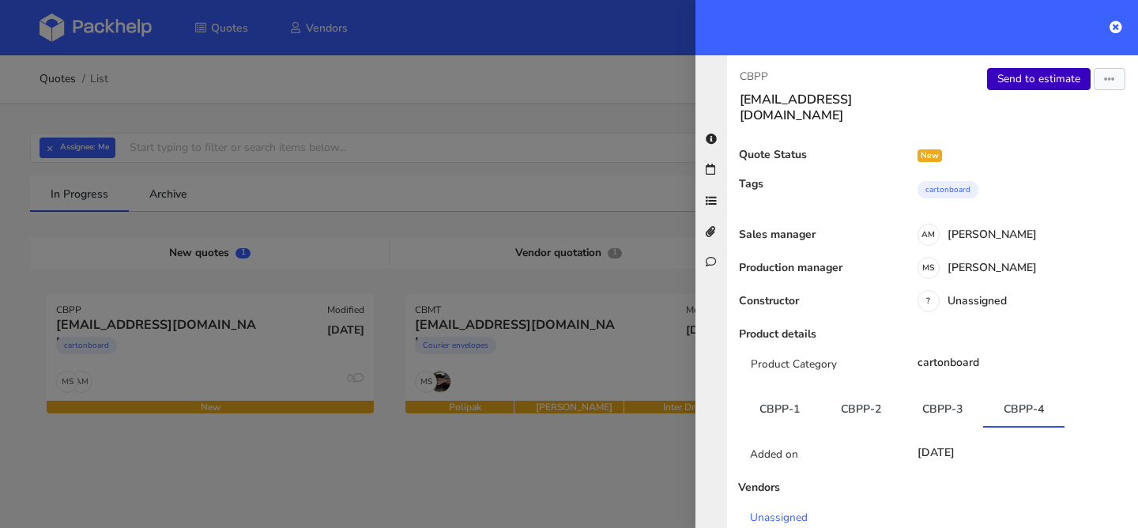
click at [1036, 74] on link "Send to estimate" at bounding box center [1039, 79] width 104 height 22
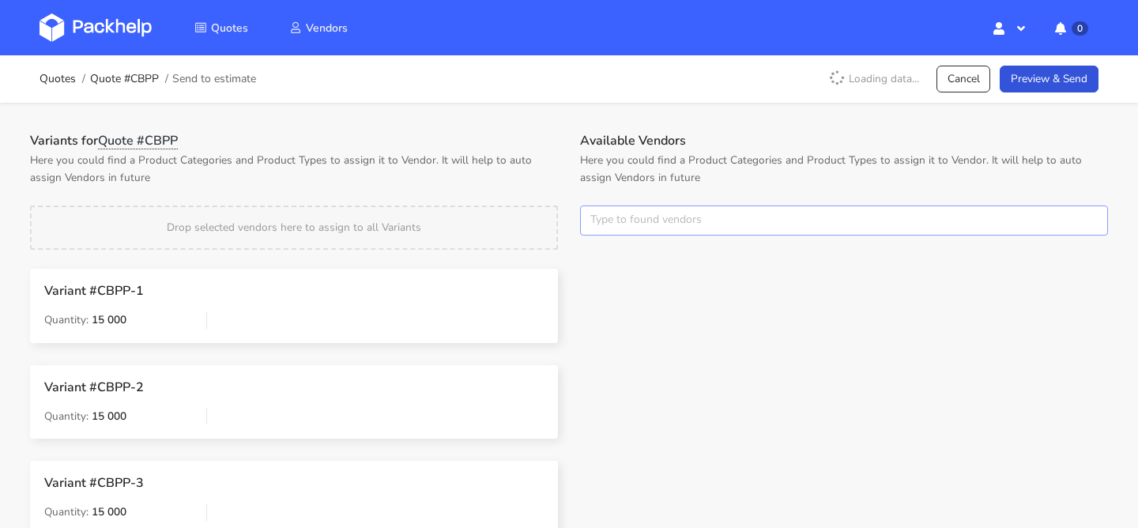
click at [628, 212] on input "text" at bounding box center [844, 221] width 528 height 30
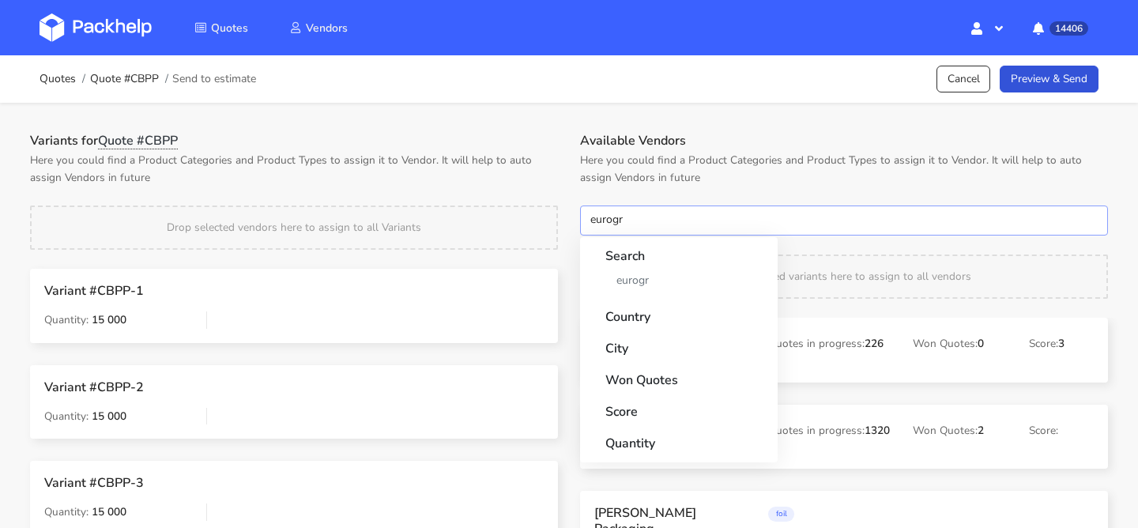
type input "eurogra"
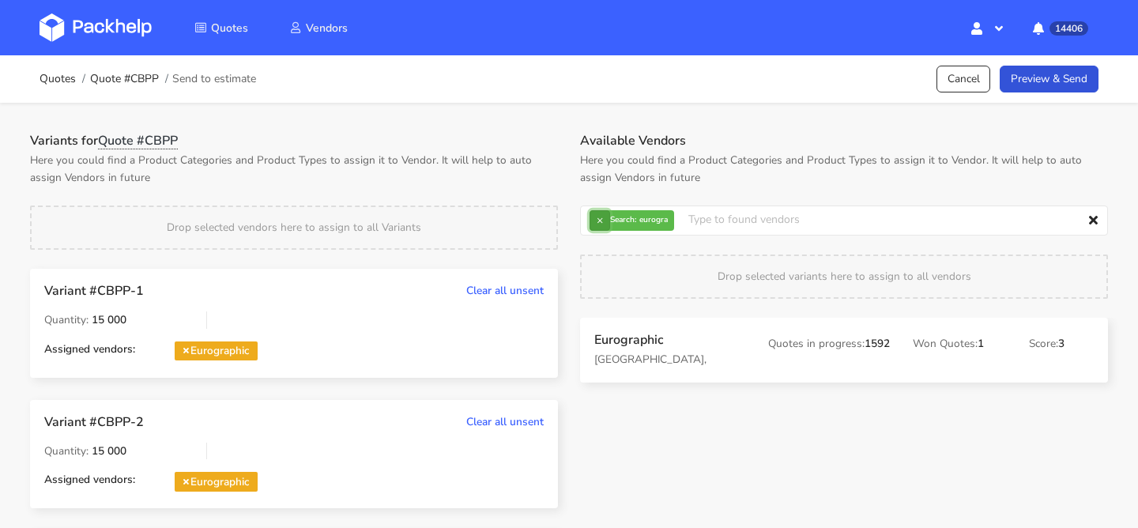
click at [602, 222] on button "×" at bounding box center [600, 220] width 21 height 21
click at [602, 222] on input "text" at bounding box center [844, 221] width 528 height 30
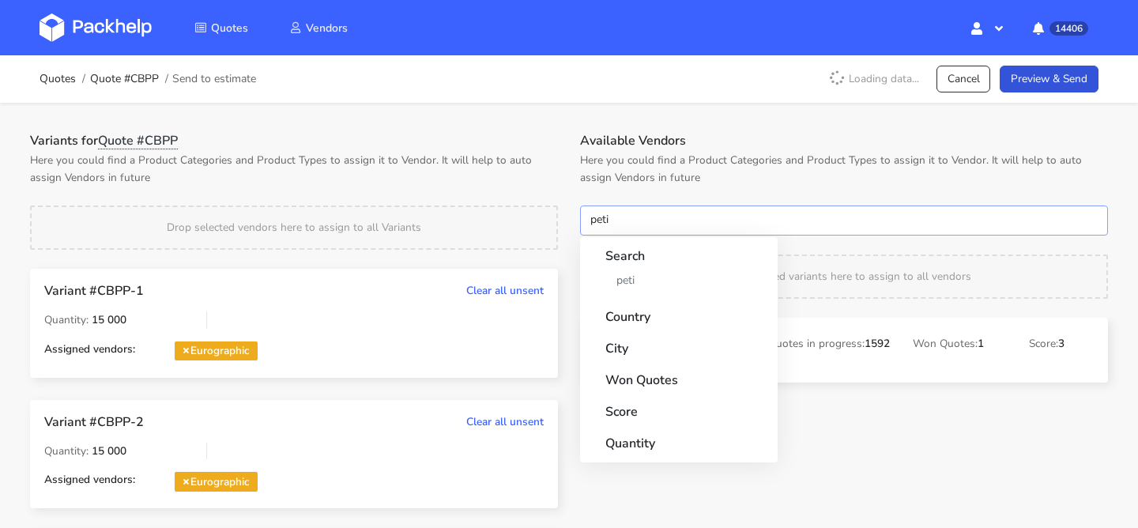
type input "petit"
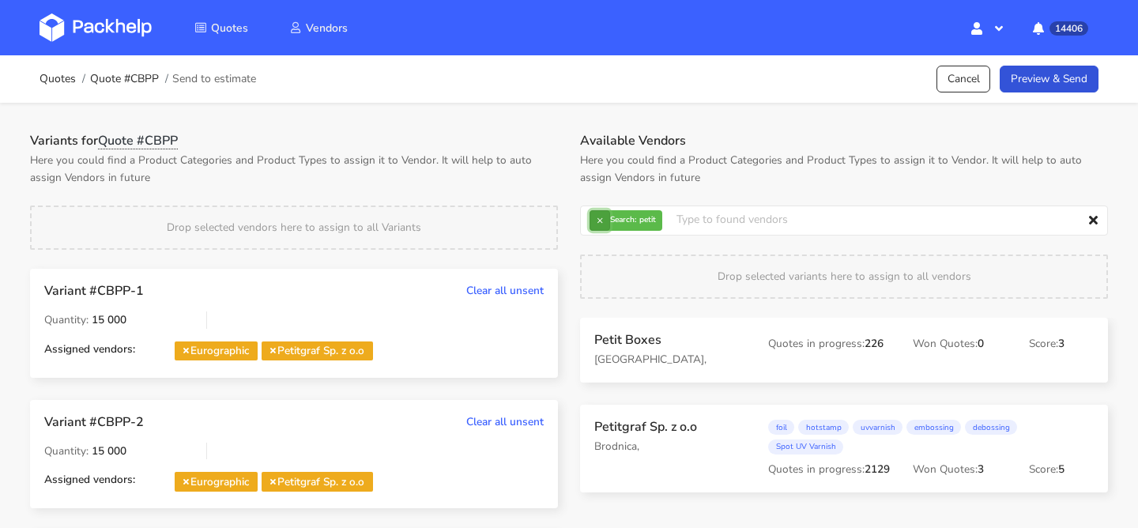
click at [608, 225] on button "×" at bounding box center [600, 220] width 21 height 21
click at [608, 225] on input "text" at bounding box center [844, 221] width 528 height 30
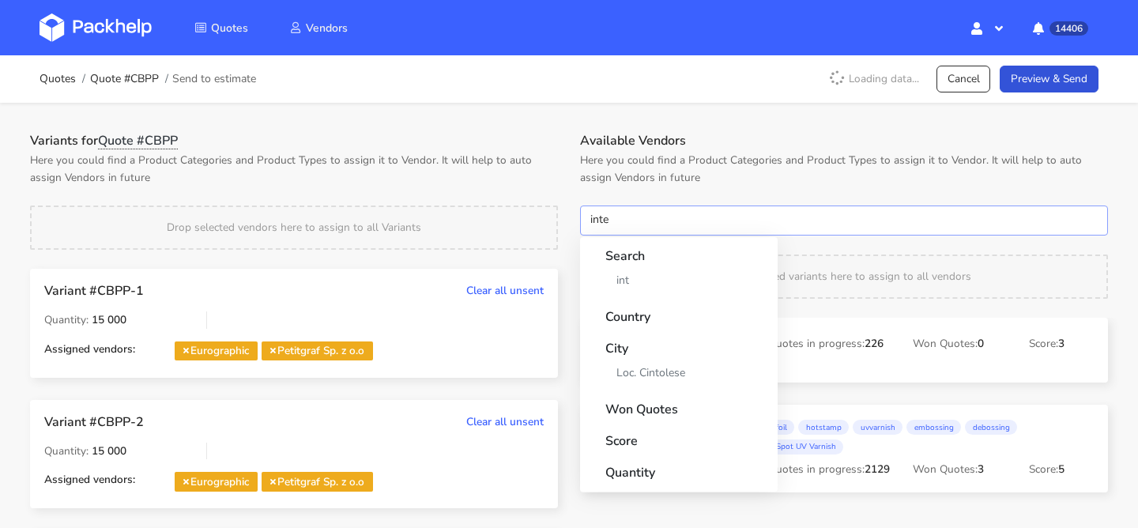
type input "inter"
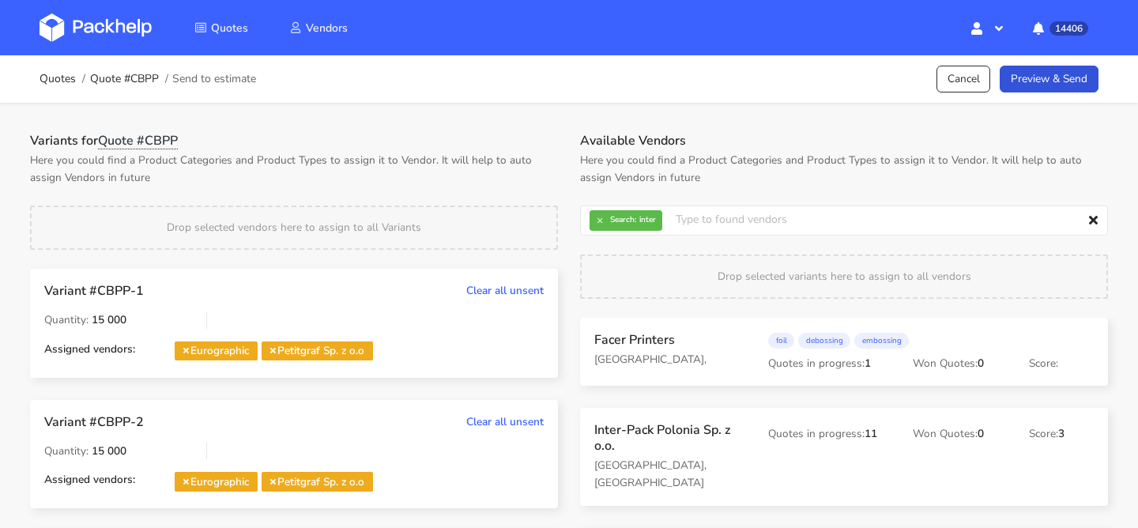
click at [616, 446] on h3 "Inter-Pack Polonia Sp. z o.o." at bounding box center [670, 438] width 152 height 32
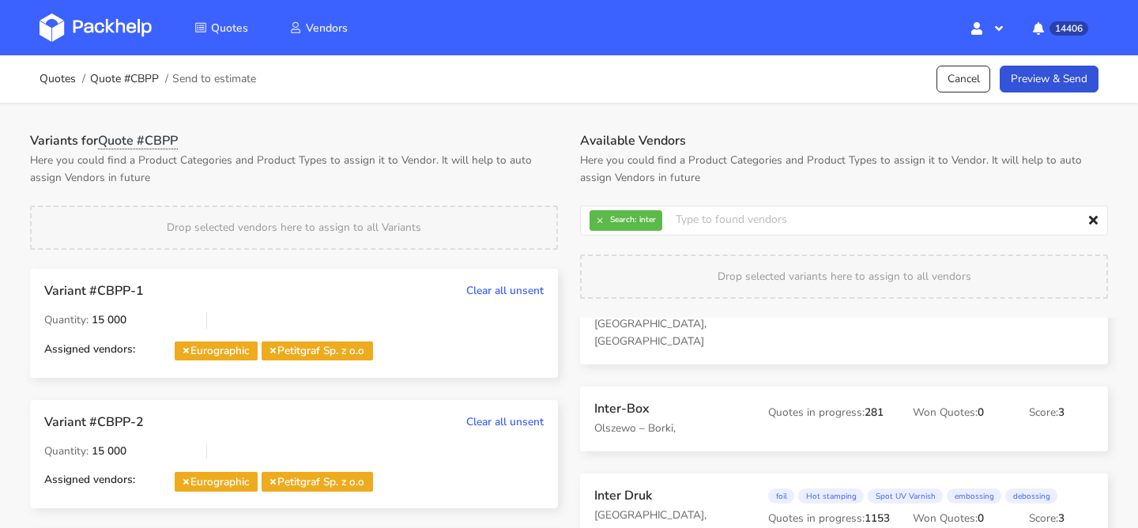
scroll to position [145, 0]
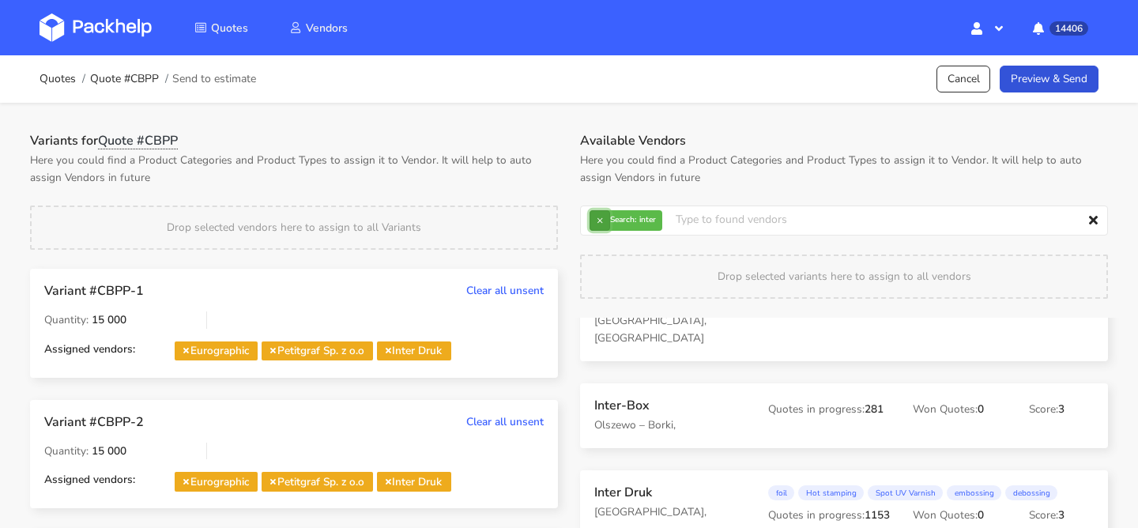
click at [606, 221] on button "×" at bounding box center [600, 220] width 21 height 21
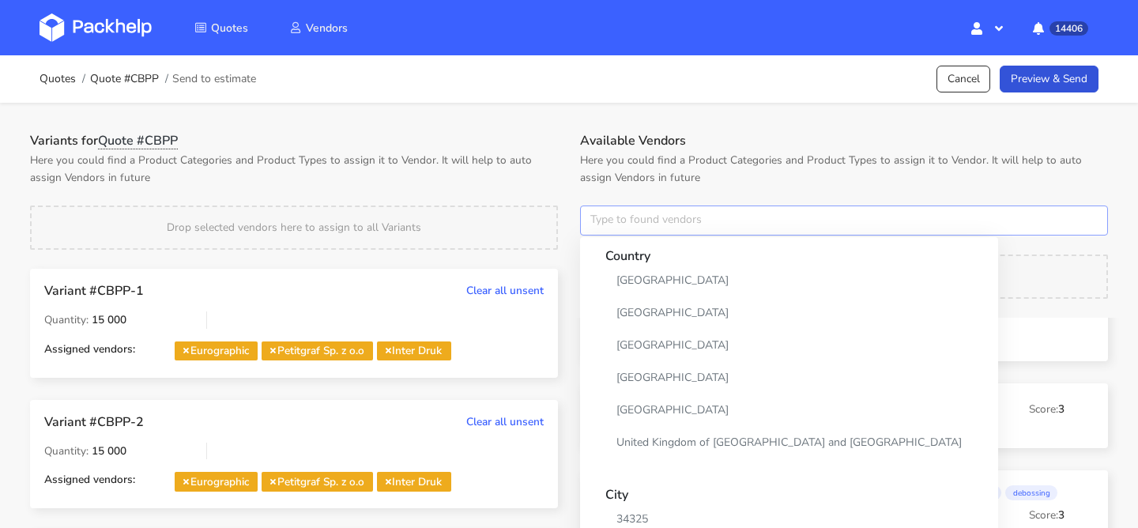
click at [606, 221] on input "text" at bounding box center [844, 221] width 528 height 30
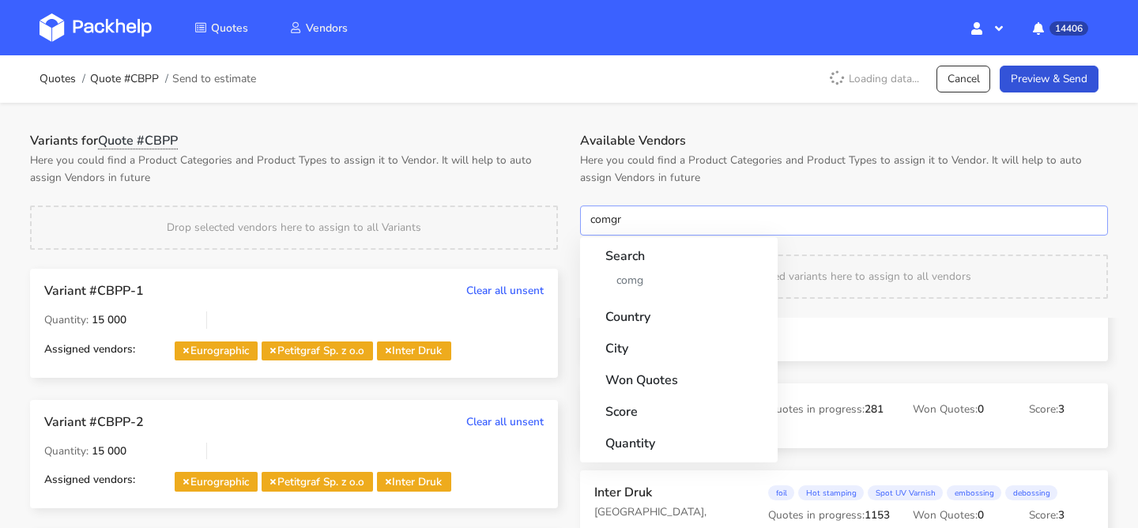
type input "comgra"
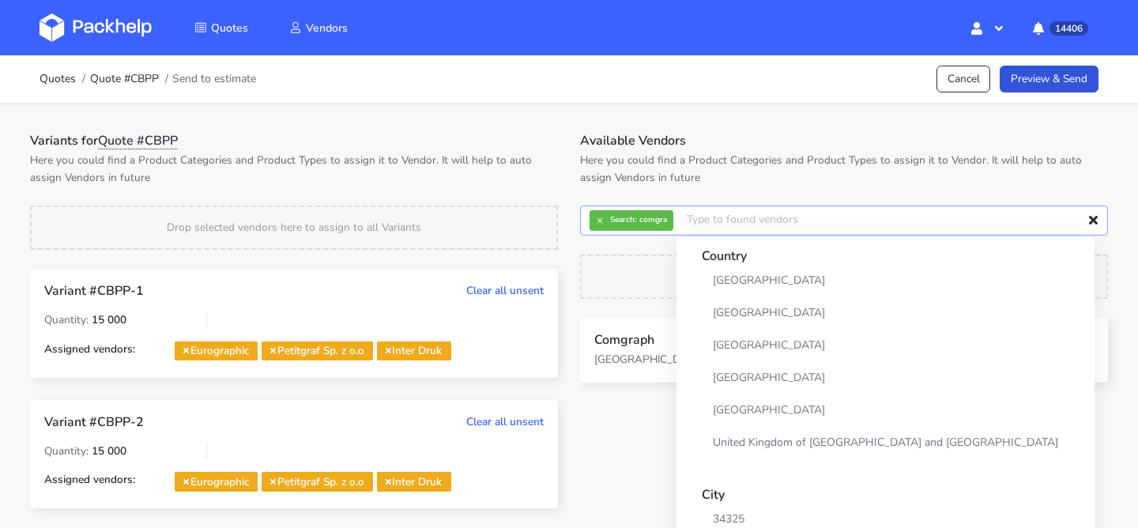
scroll to position [0, 0]
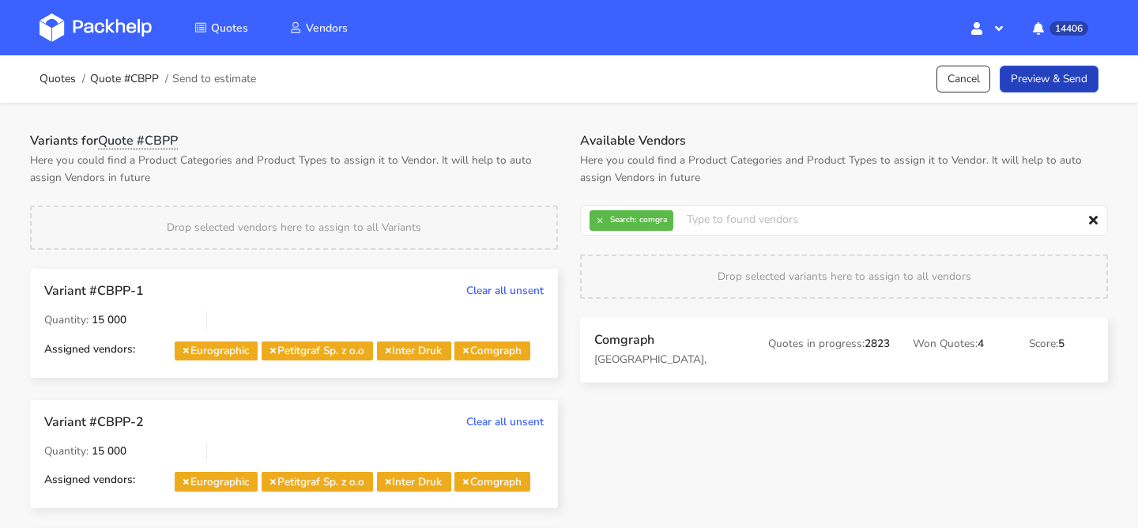
click at [1032, 85] on link "Preview & Send" at bounding box center [1049, 80] width 99 height 28
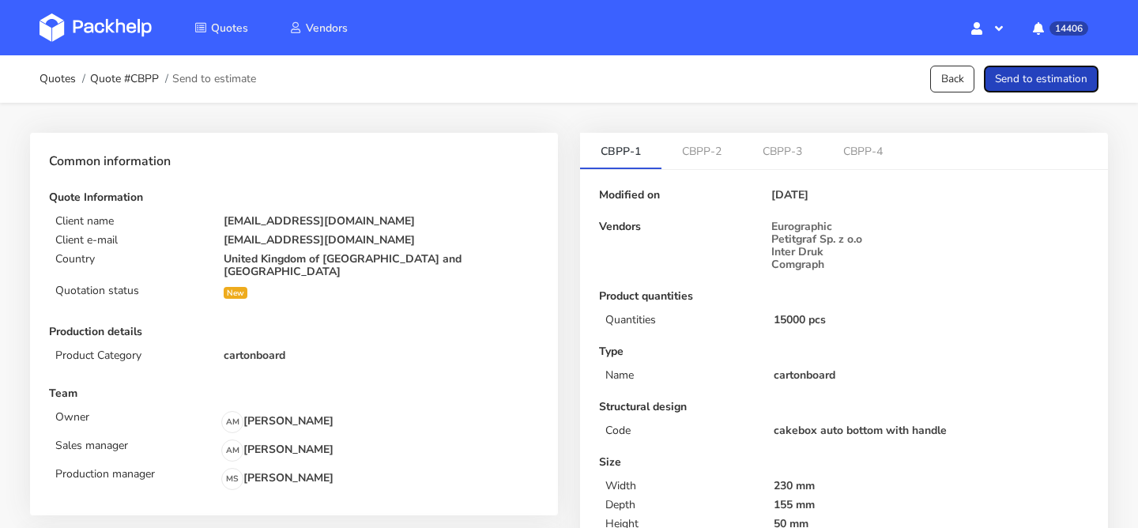
click at [1032, 85] on button "Send to estimation" at bounding box center [1041, 80] width 115 height 28
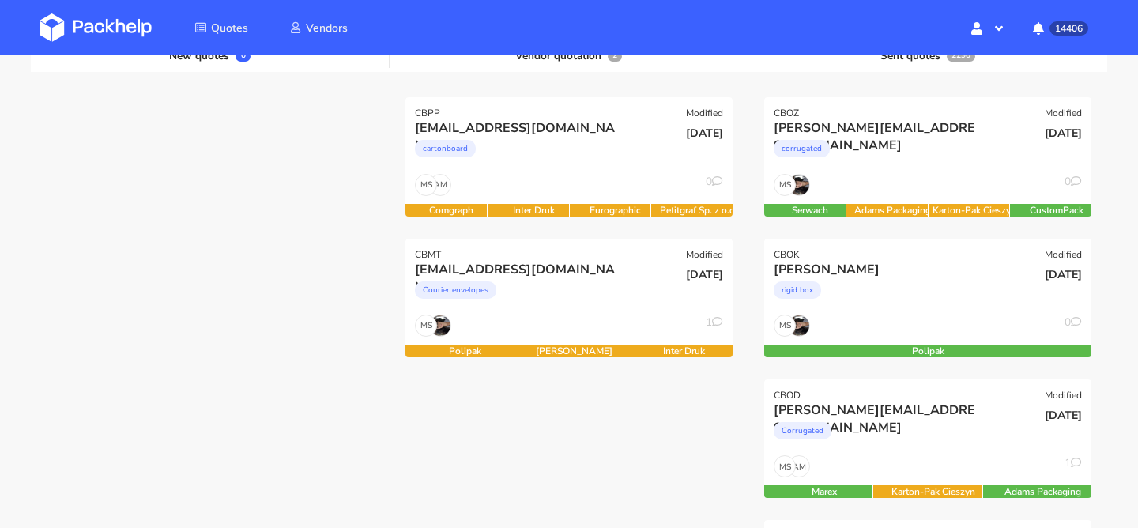
scroll to position [194, 0]
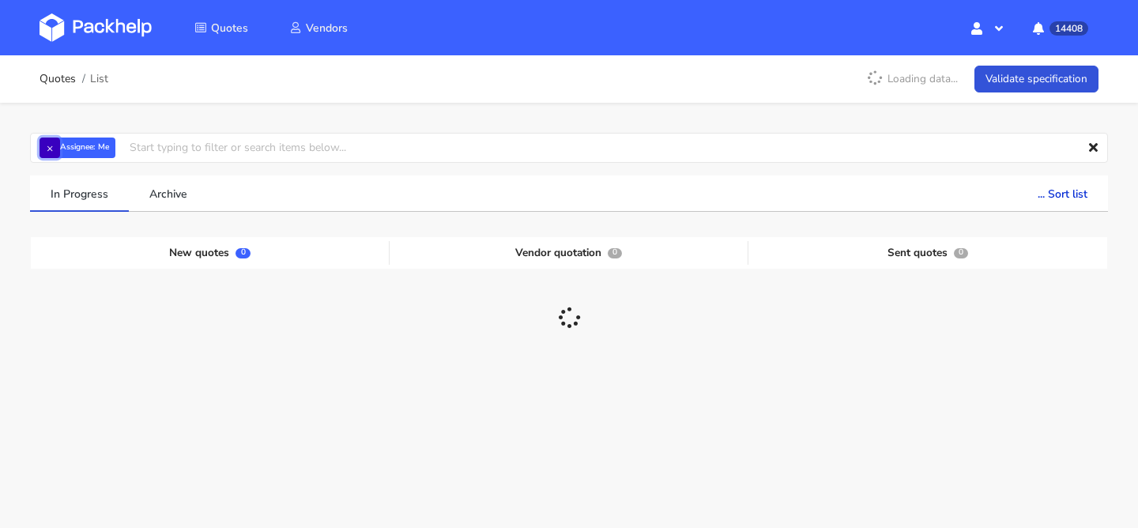
click at [57, 142] on button "×" at bounding box center [50, 148] width 21 height 21
click at [57, 142] on input "text" at bounding box center [569, 148] width 1078 height 30
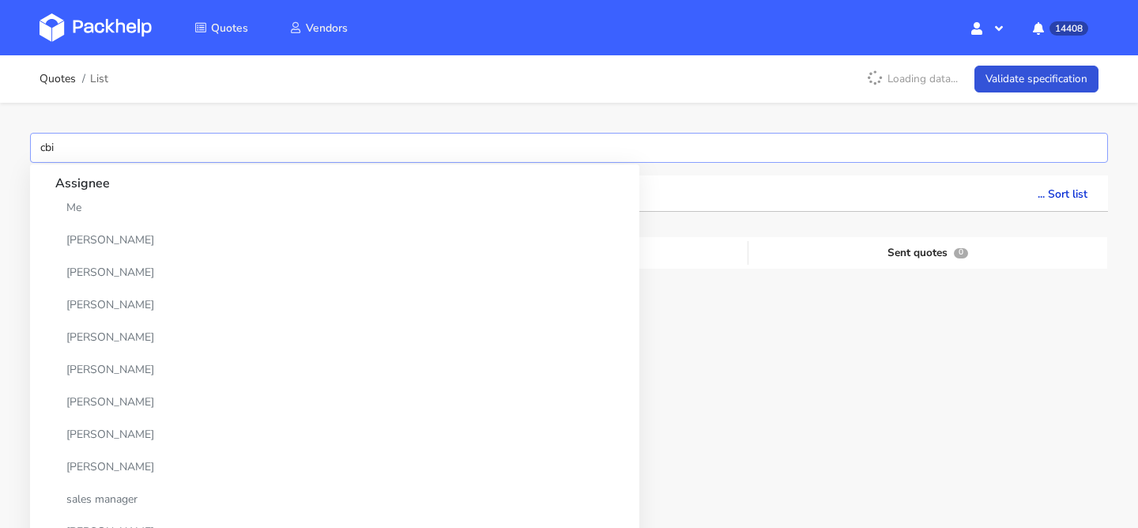
type input "cbix"
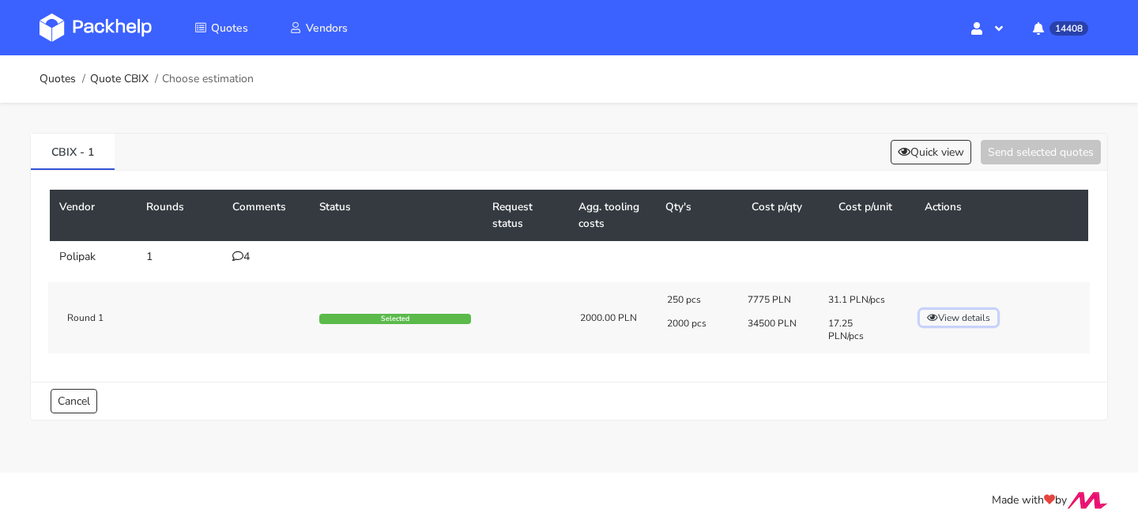
click at [957, 321] on button "View details" at bounding box center [958, 318] width 77 height 16
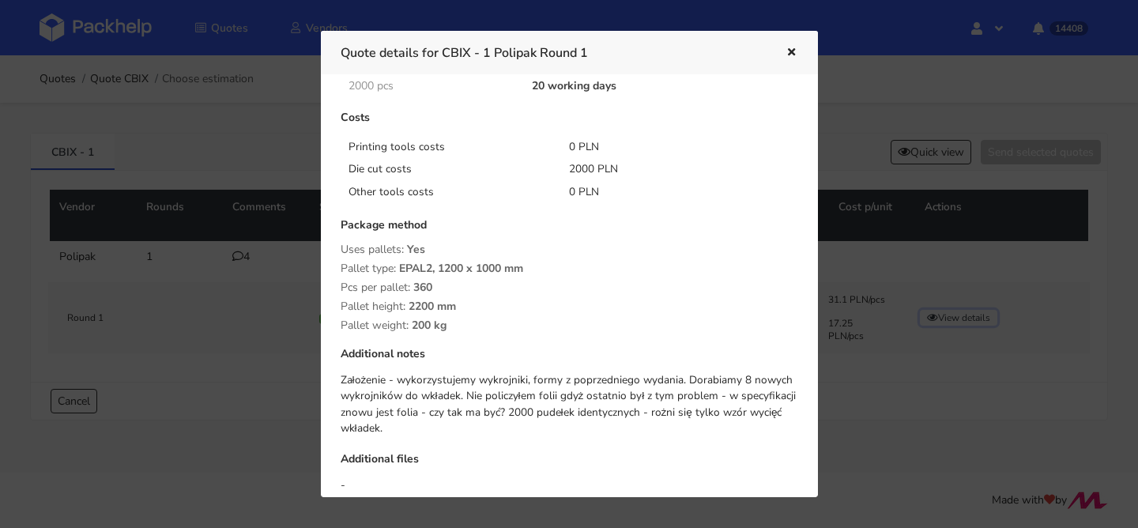
scroll to position [201, 0]
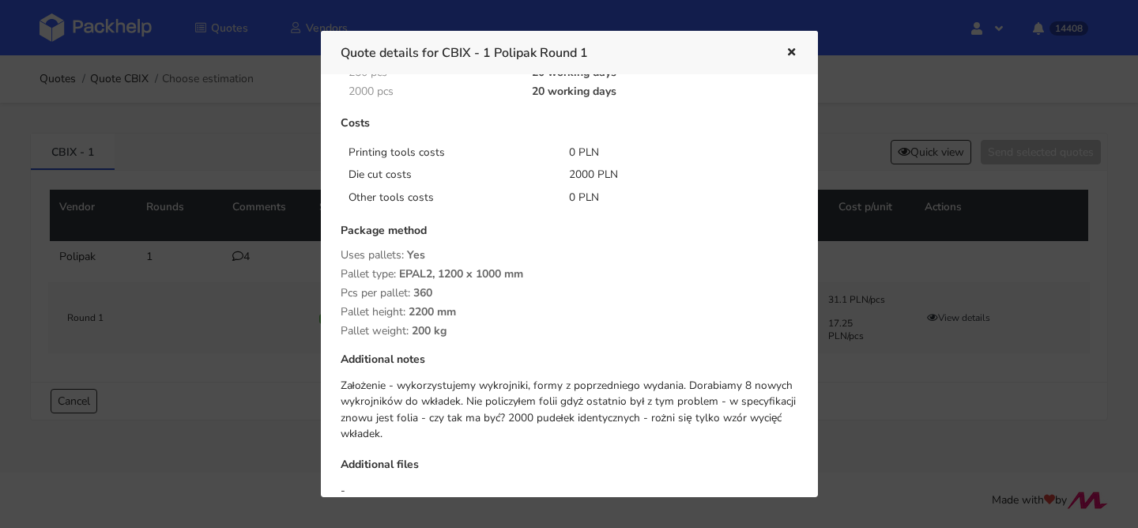
click at [794, 44] on button "button" at bounding box center [789, 53] width 17 height 21
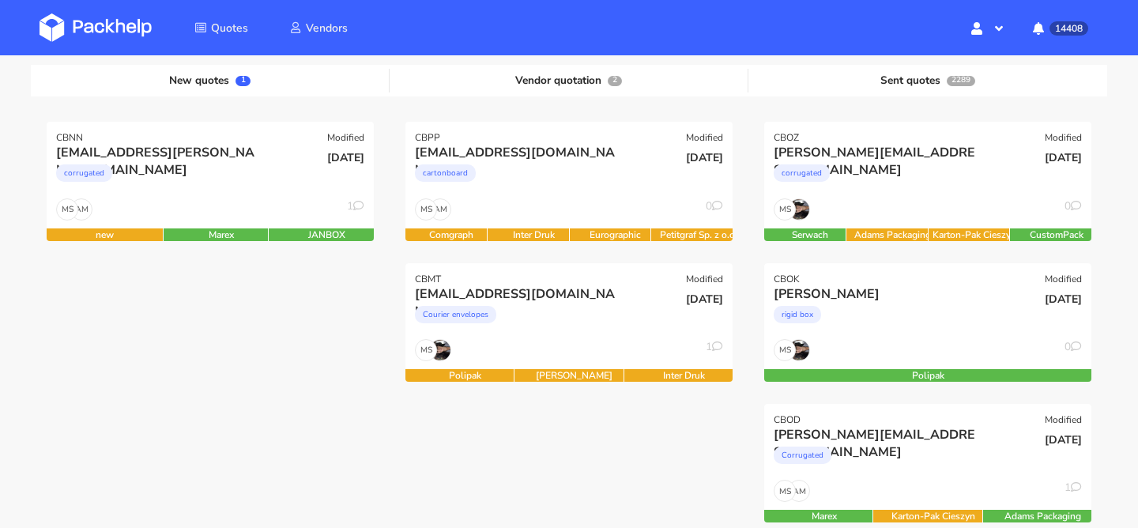
scroll to position [169, 0]
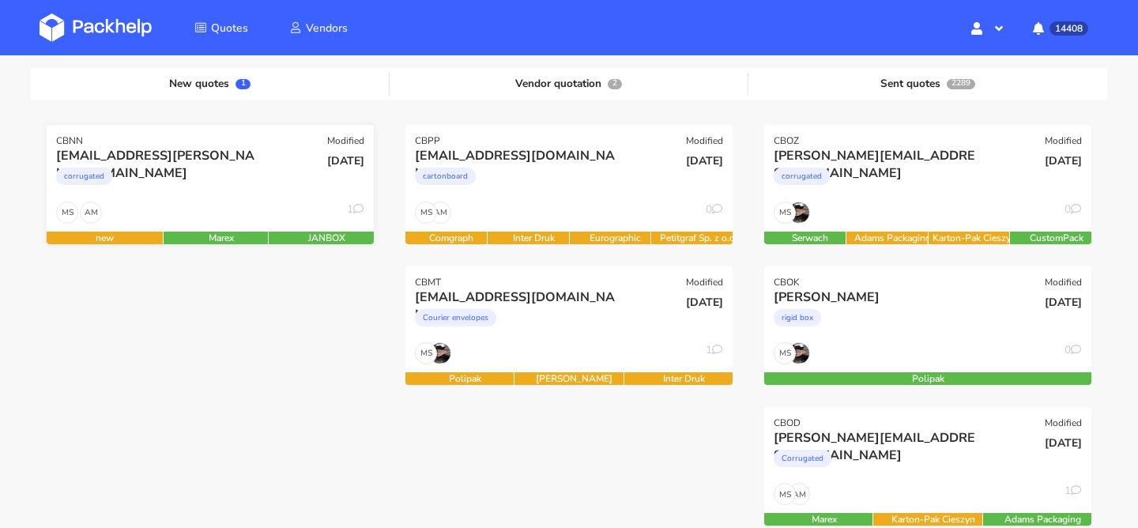
click at [263, 213] on div "AM MS 1" at bounding box center [210, 217] width 327 height 30
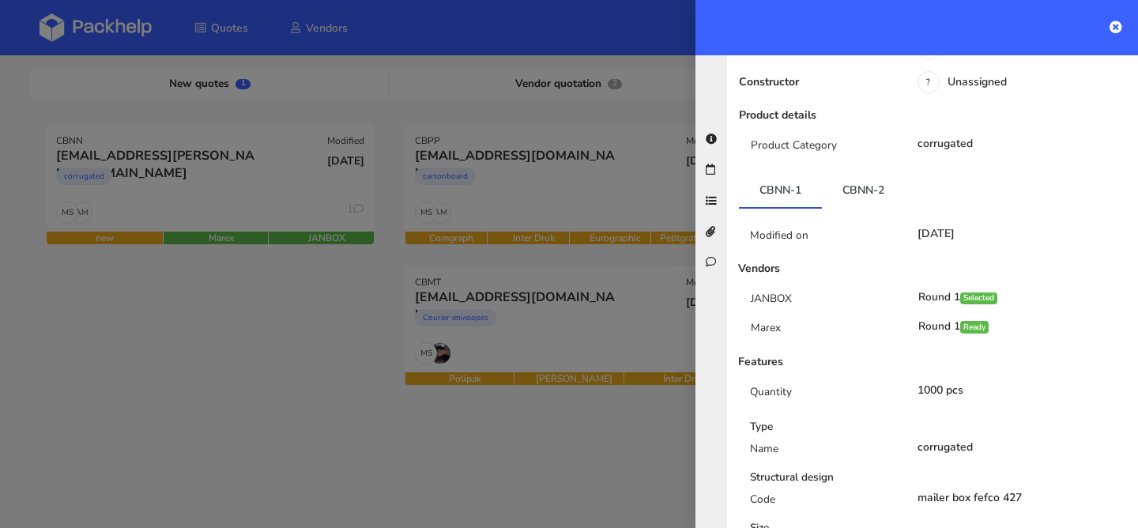
scroll to position [225, 0]
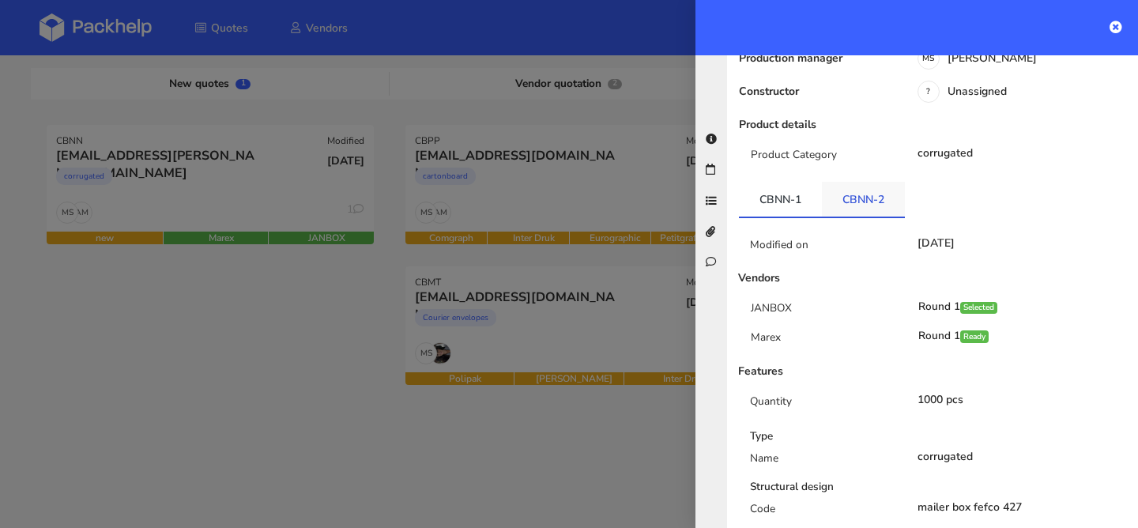
click at [885, 182] on link "CBNN-2" at bounding box center [863, 199] width 83 height 35
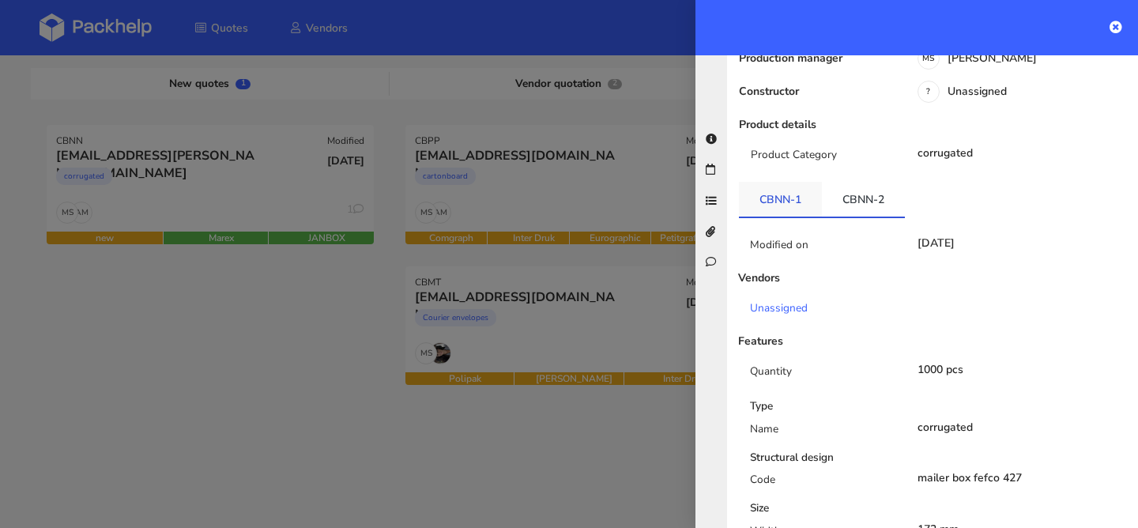
click at [802, 182] on link "CBNN-1" at bounding box center [780, 199] width 83 height 35
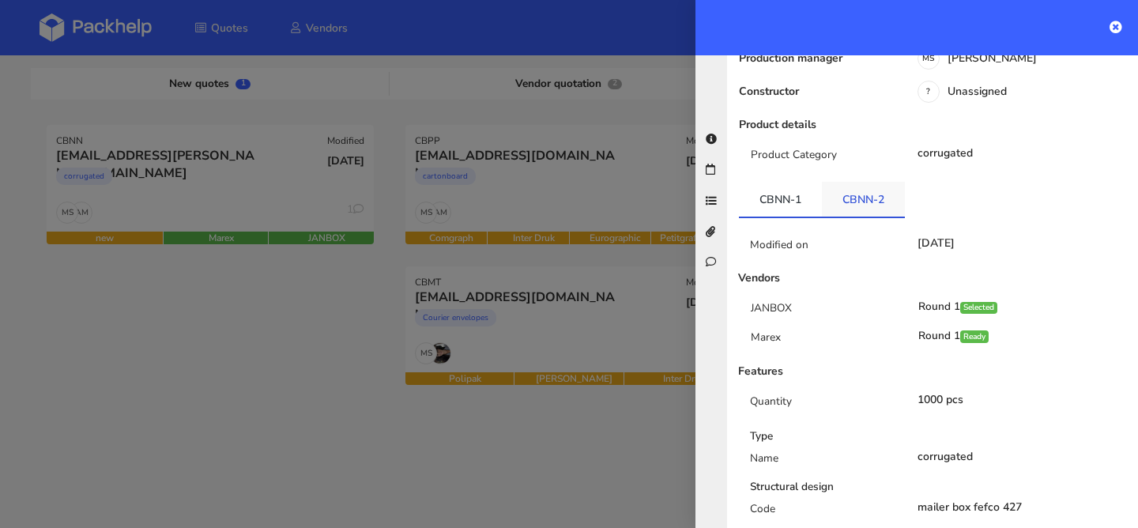
click at [866, 182] on link "CBNN-2" at bounding box center [863, 199] width 83 height 35
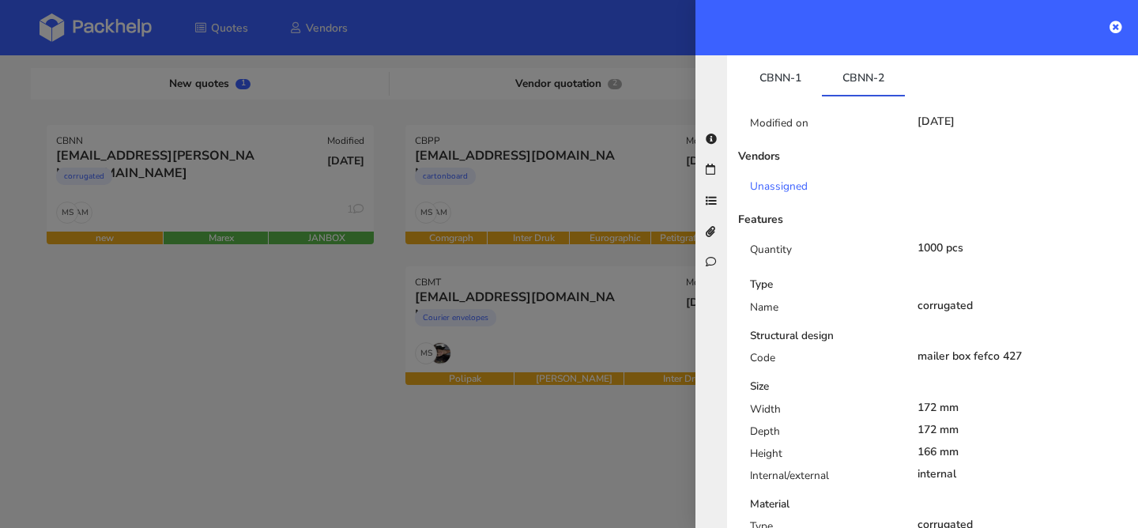
scroll to position [326, 0]
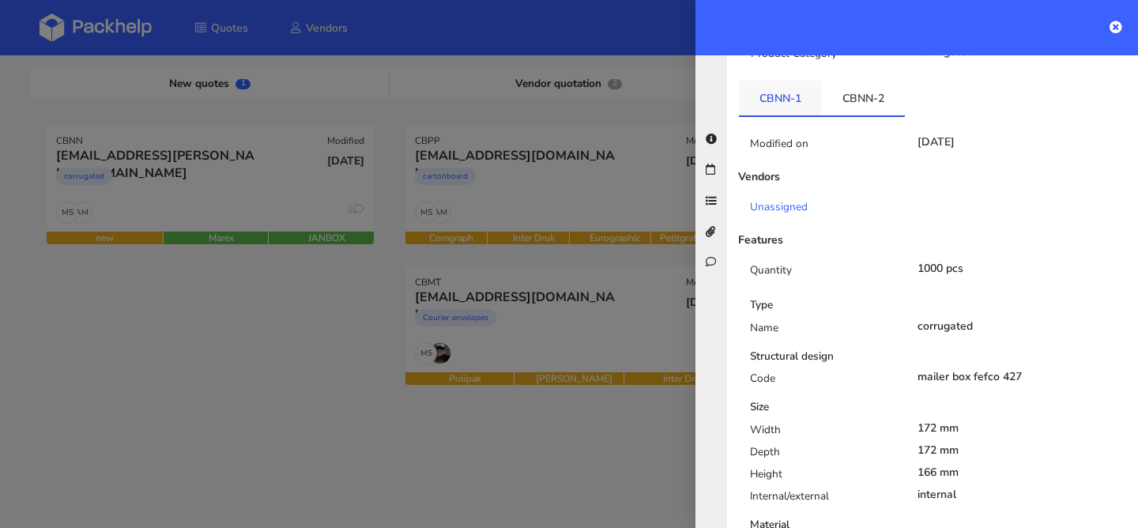
click at [794, 81] on link "CBNN-1" at bounding box center [780, 98] width 83 height 35
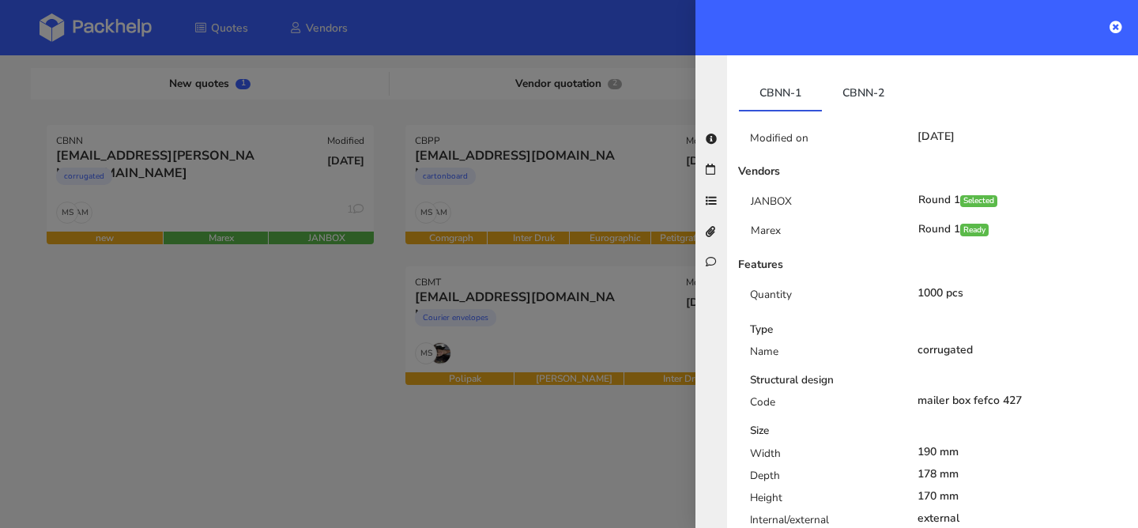
scroll to position [319, 0]
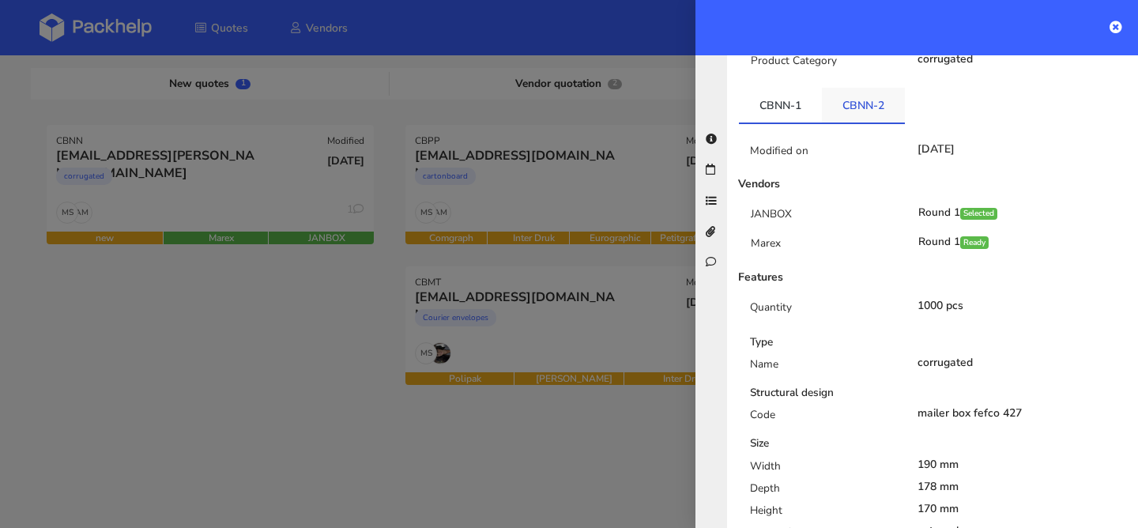
click at [860, 88] on link "CBNN-2" at bounding box center [863, 105] width 83 height 35
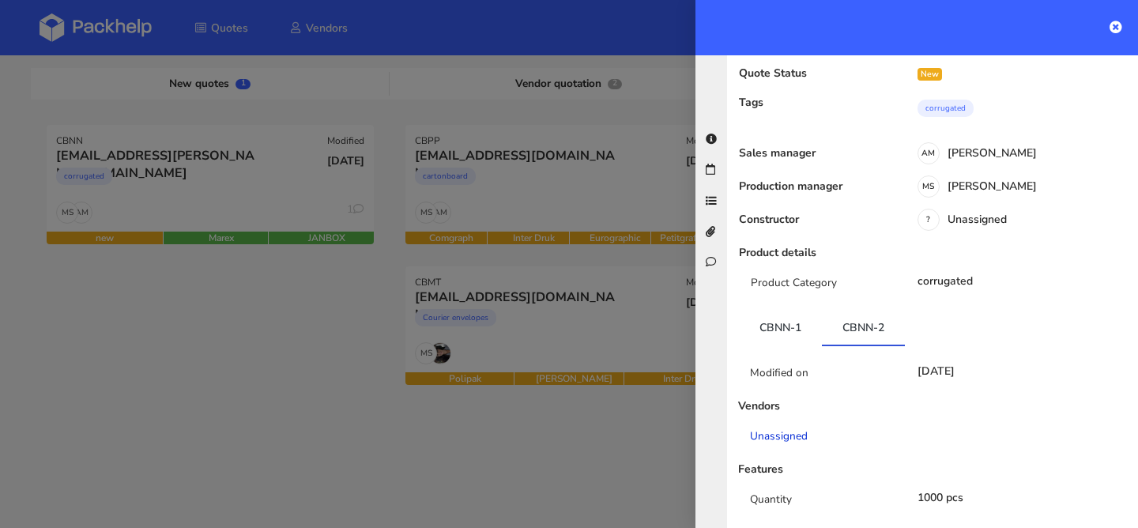
scroll to position [0, 0]
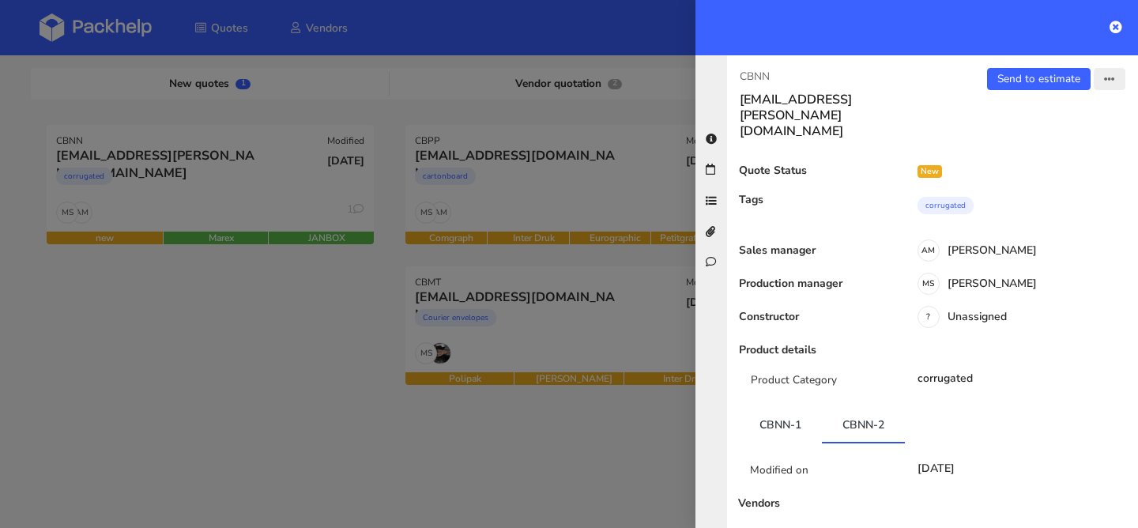
click at [1118, 86] on button "button" at bounding box center [1110, 79] width 32 height 22
click at [1056, 119] on link "View quote" at bounding box center [1058, 112] width 139 height 26
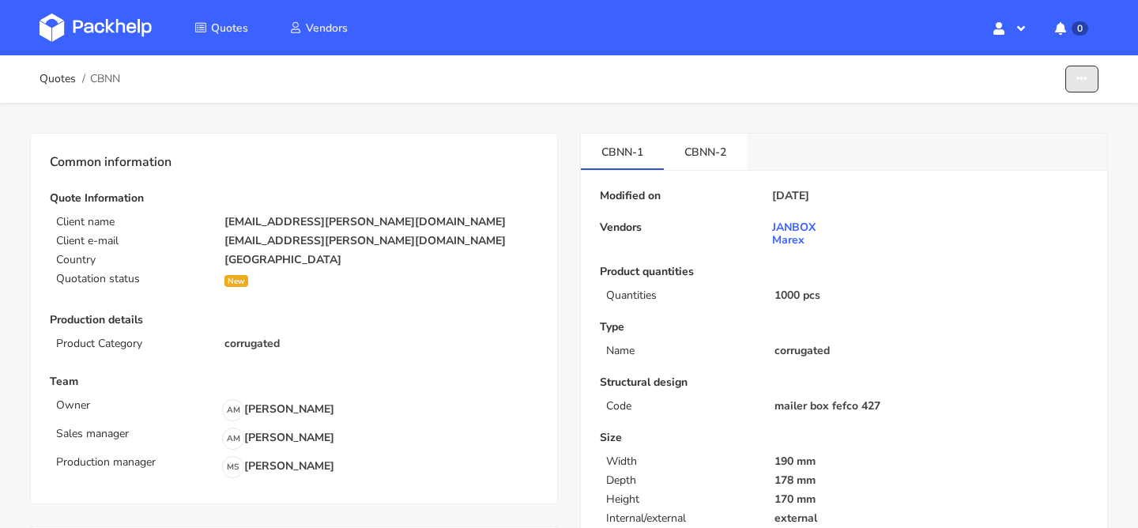
click at [1075, 88] on button "button" at bounding box center [1082, 80] width 33 height 28
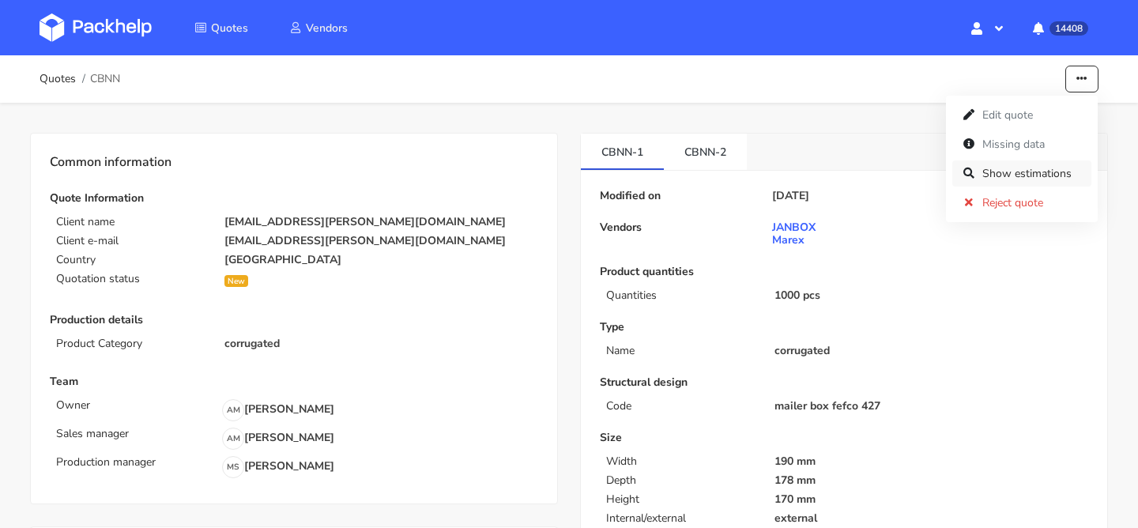
click at [1024, 170] on link "Show estimations" at bounding box center [1022, 173] width 139 height 26
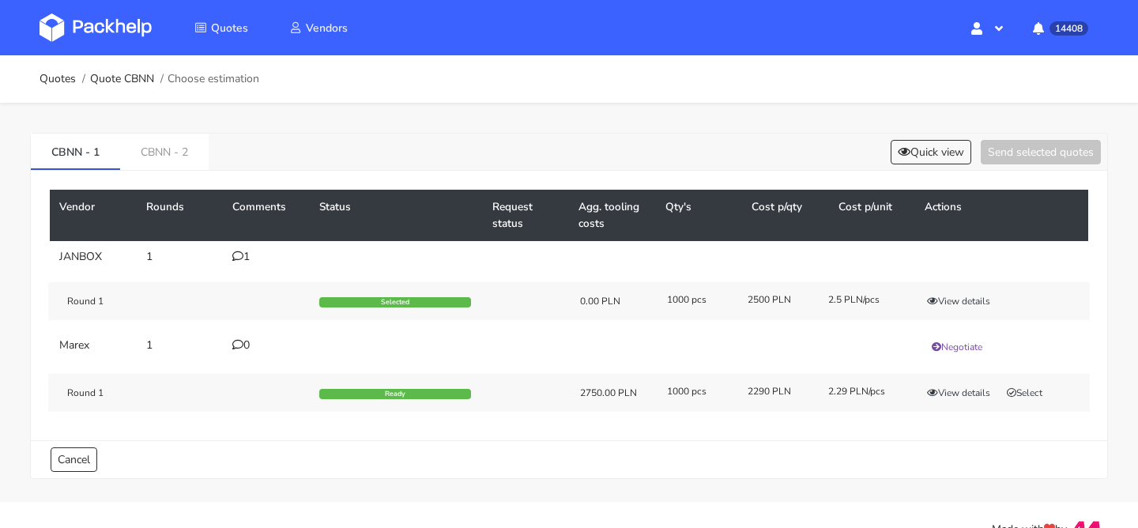
click at [240, 259] on icon at bounding box center [237, 256] width 11 height 11
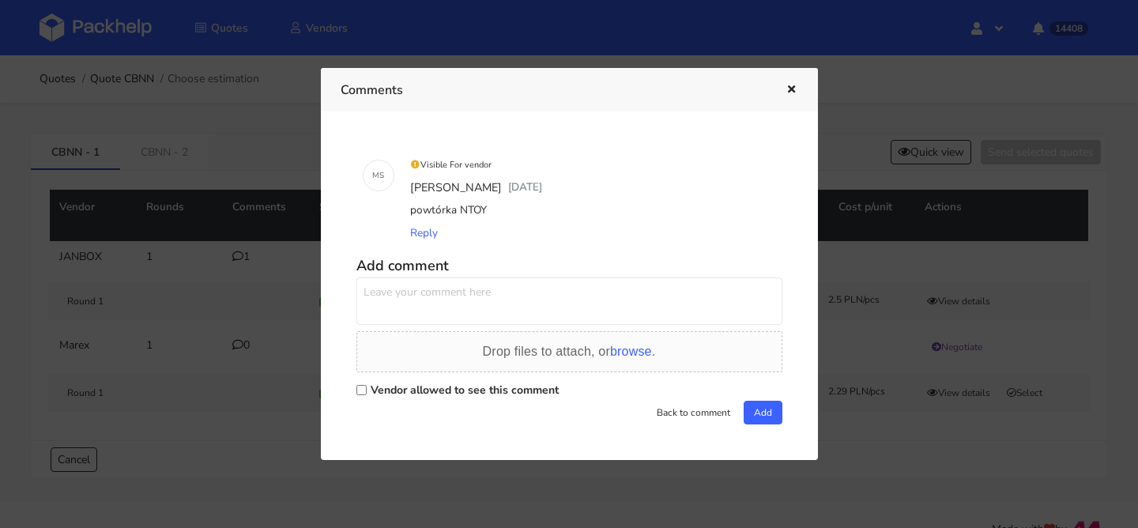
click at [240, 259] on div at bounding box center [569, 264] width 1138 height 528
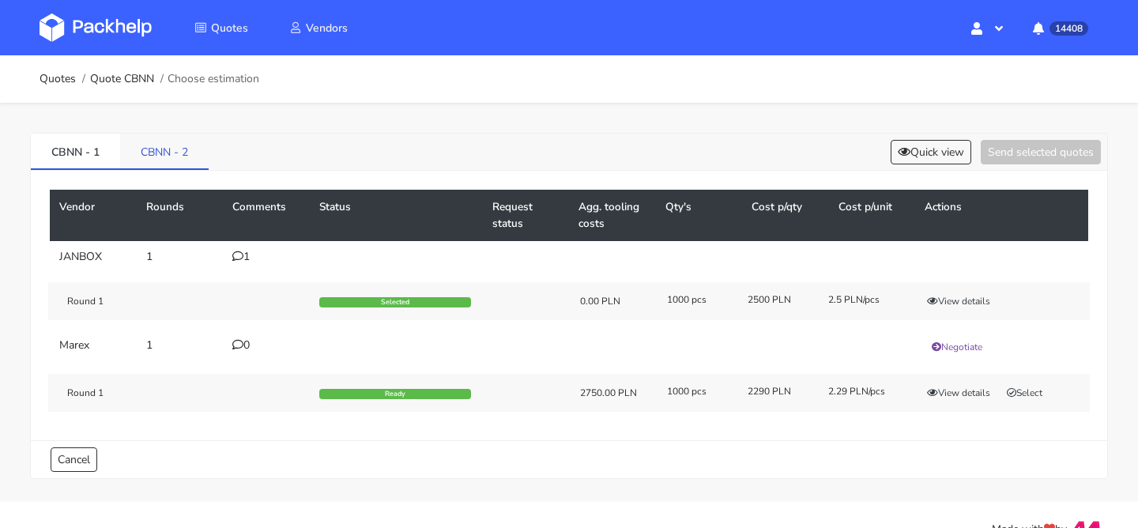
click at [167, 154] on link "CBNN - 2" at bounding box center [164, 151] width 89 height 35
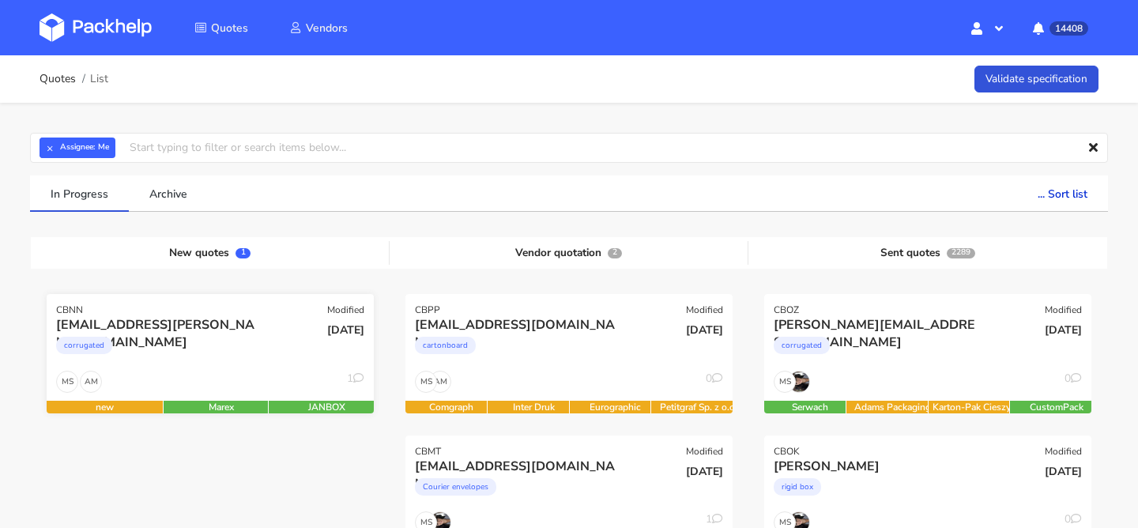
click at [241, 353] on div "corrugated" at bounding box center [160, 350] width 209 height 32
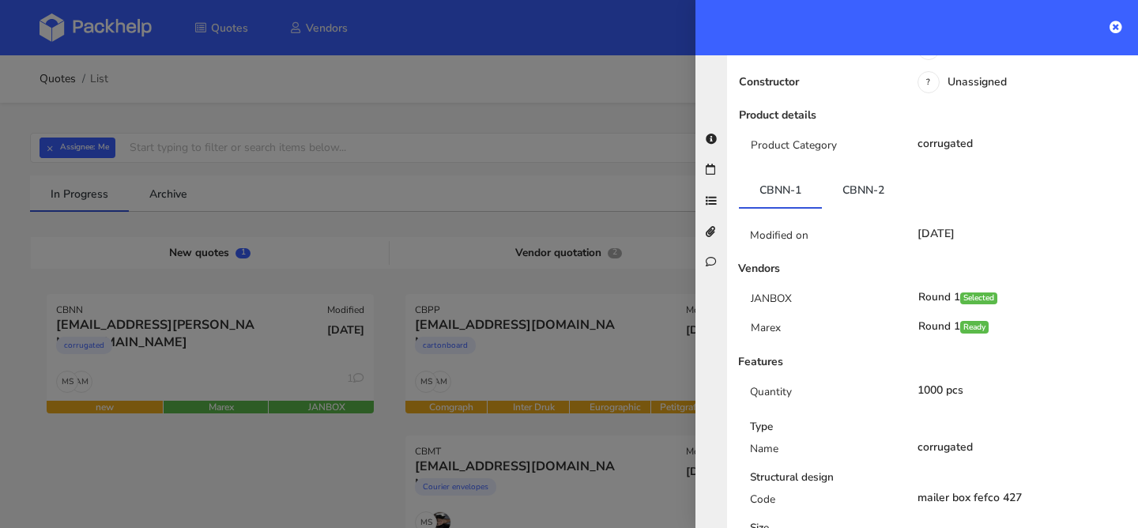
scroll to position [274, 0]
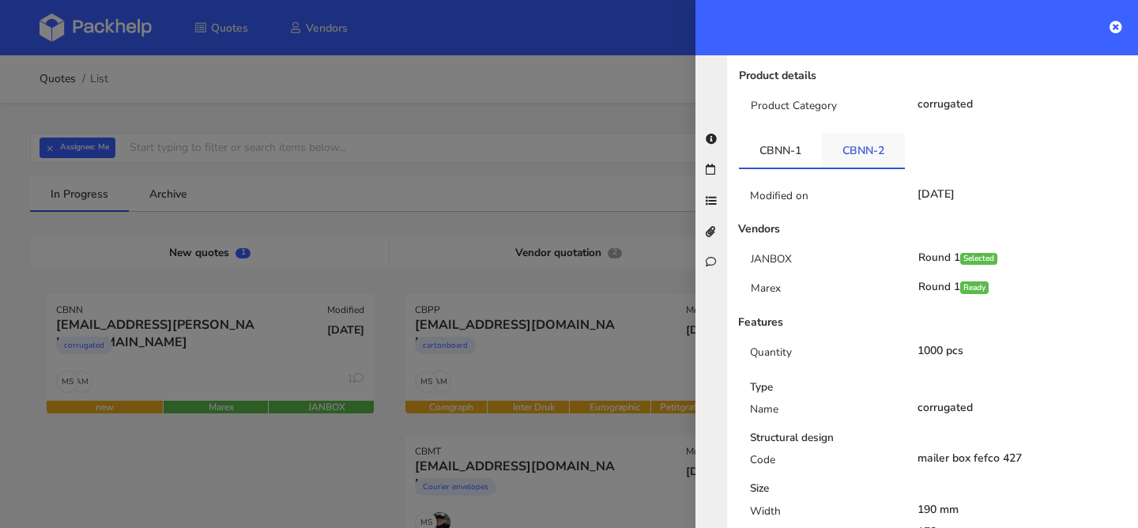
click at [878, 133] on link "CBNN-2" at bounding box center [863, 150] width 83 height 35
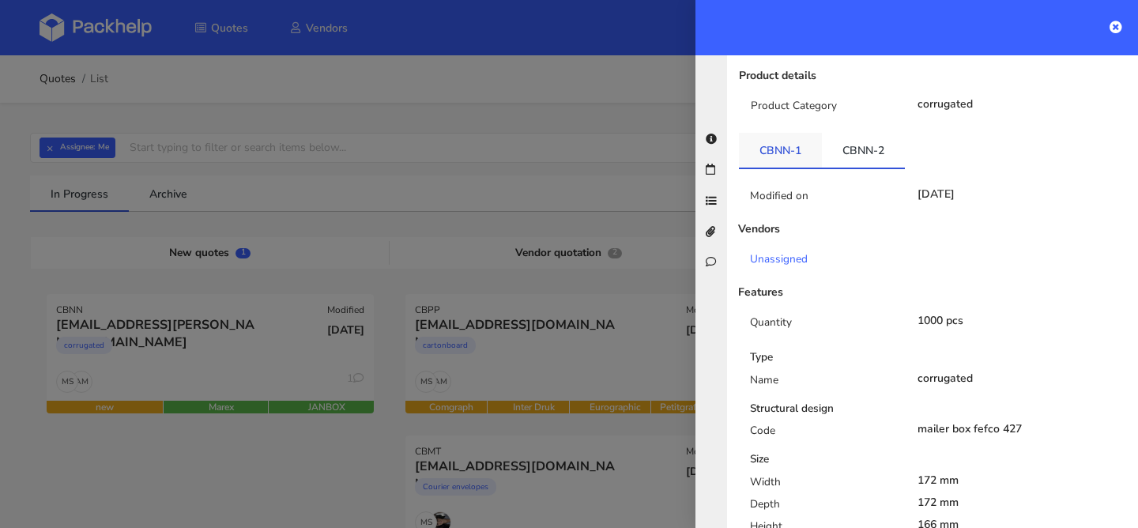
click at [794, 133] on link "CBNN-1" at bounding box center [780, 150] width 83 height 35
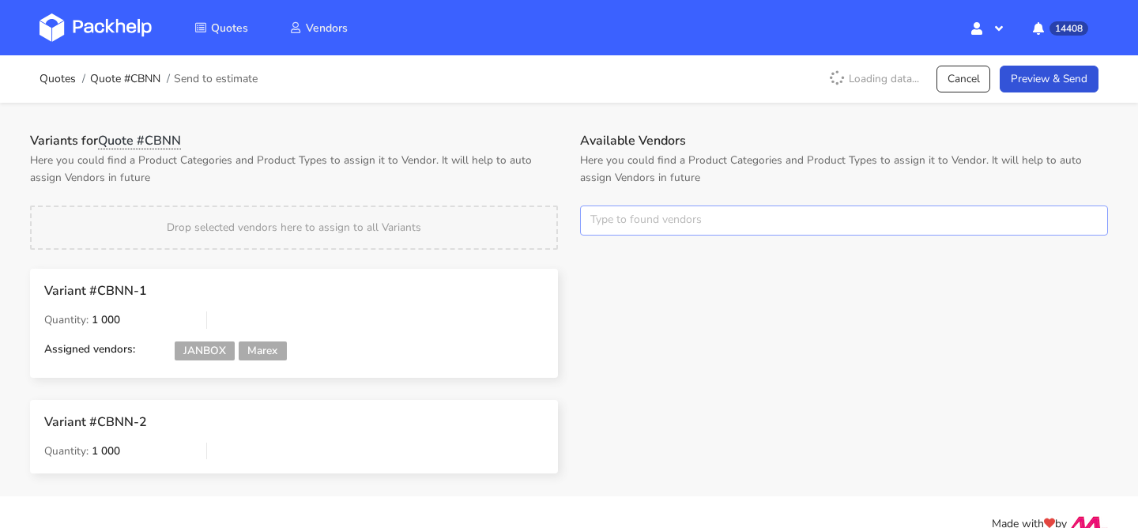
click at [640, 226] on input "text" at bounding box center [844, 221] width 528 height 30
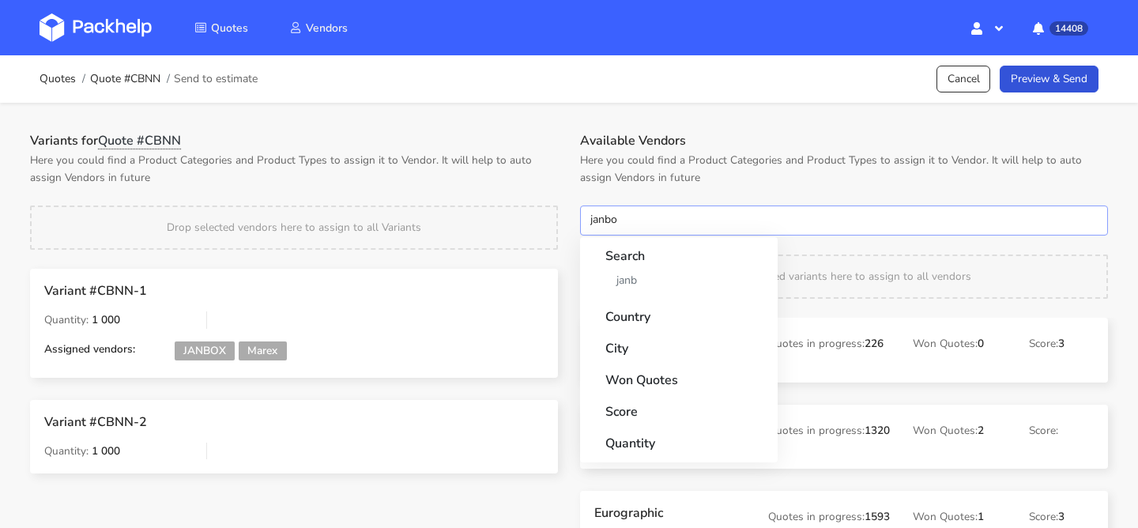
type input "janbox"
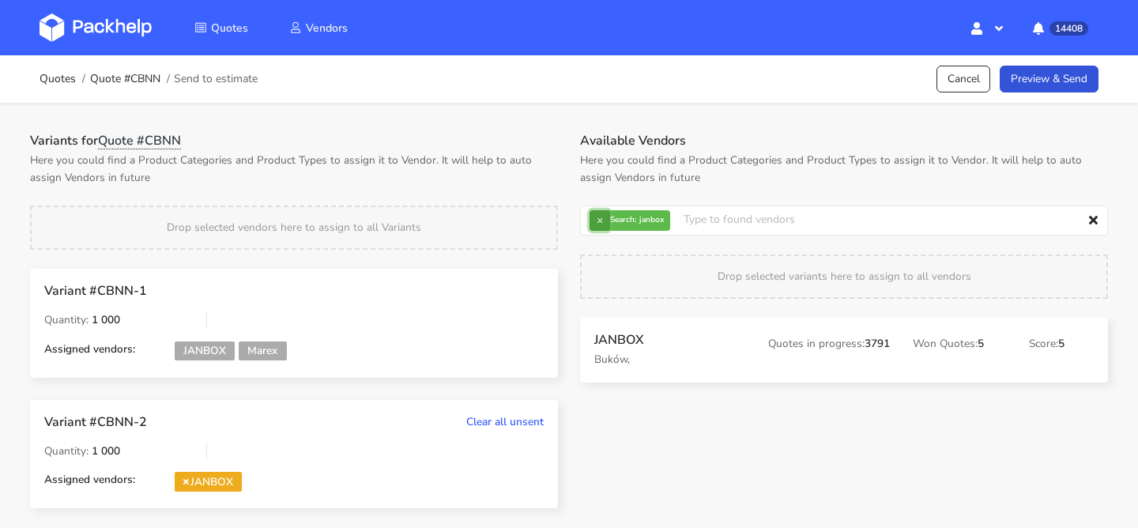
click at [595, 228] on button "×" at bounding box center [600, 220] width 21 height 21
click at [595, 228] on input "text" at bounding box center [844, 221] width 528 height 30
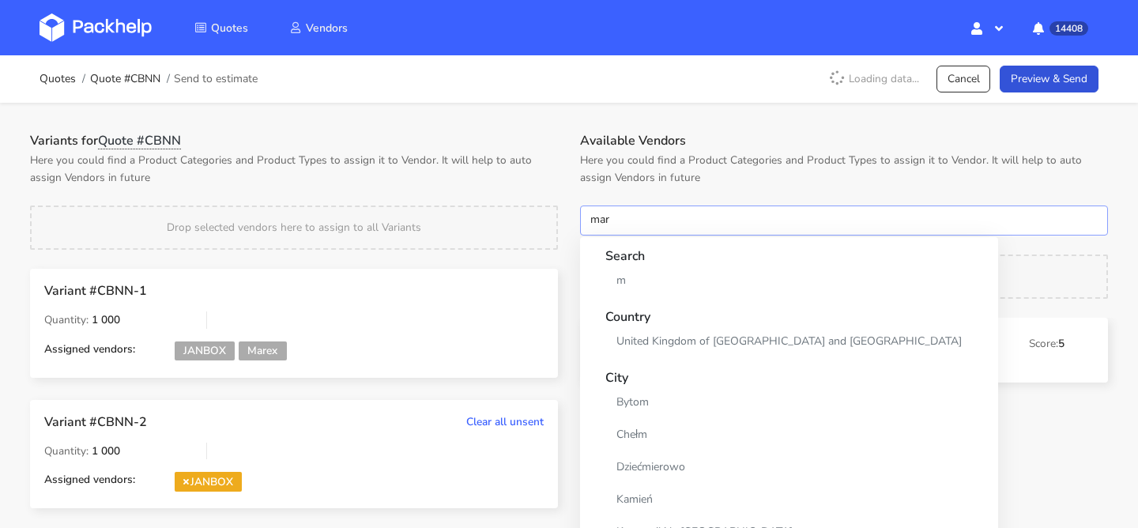
type input "mare"
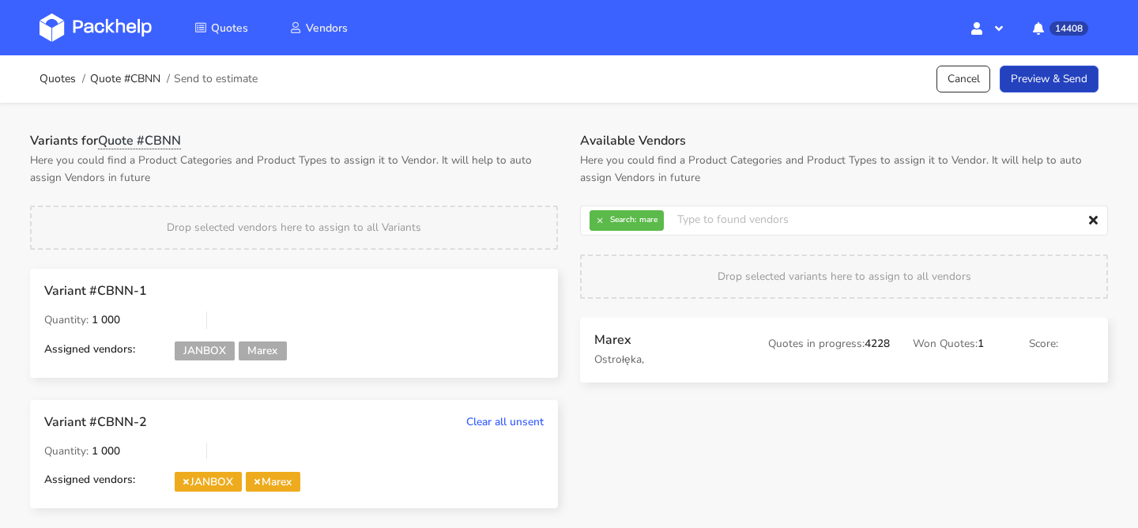
click at [1015, 85] on link "Preview & Send" at bounding box center [1049, 80] width 99 height 28
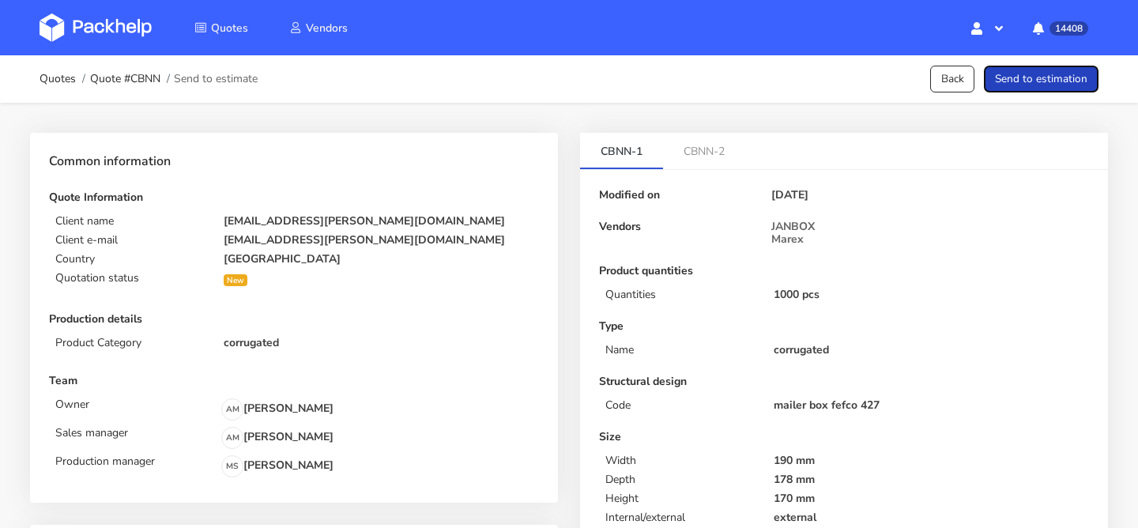
click at [1015, 85] on button "Send to estimation" at bounding box center [1041, 80] width 115 height 28
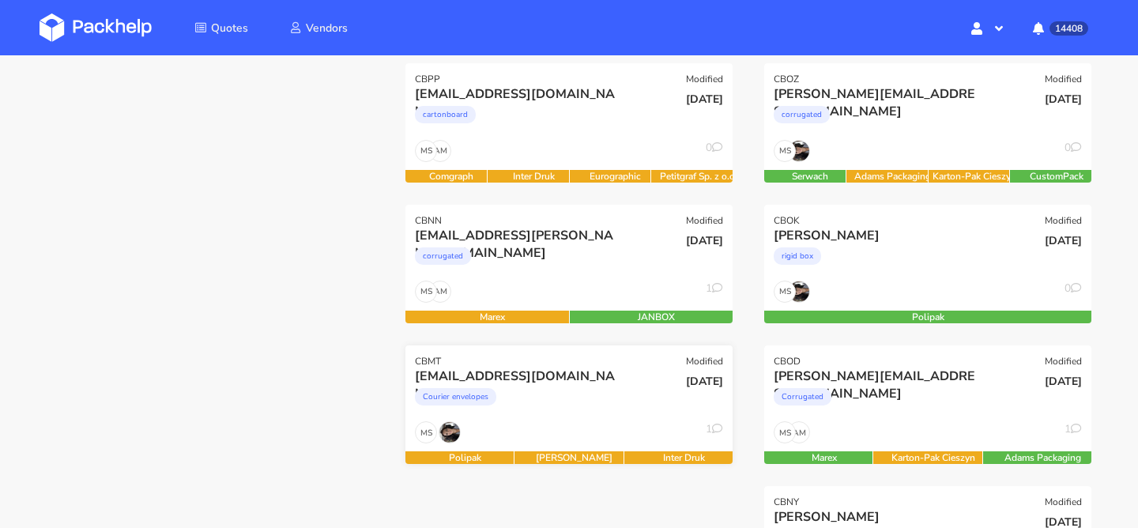
scroll to position [247, 0]
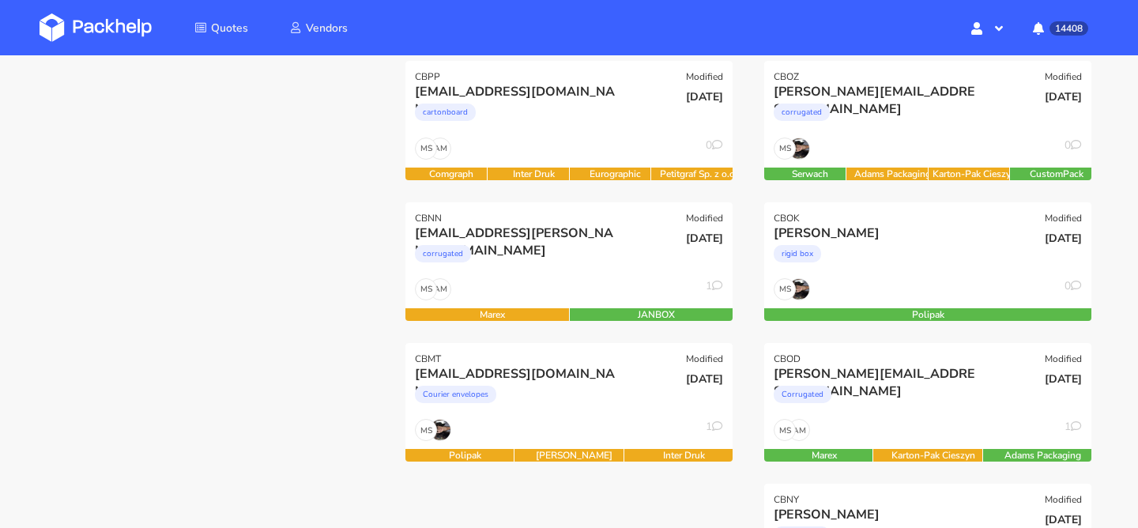
scroll to position [232, 0]
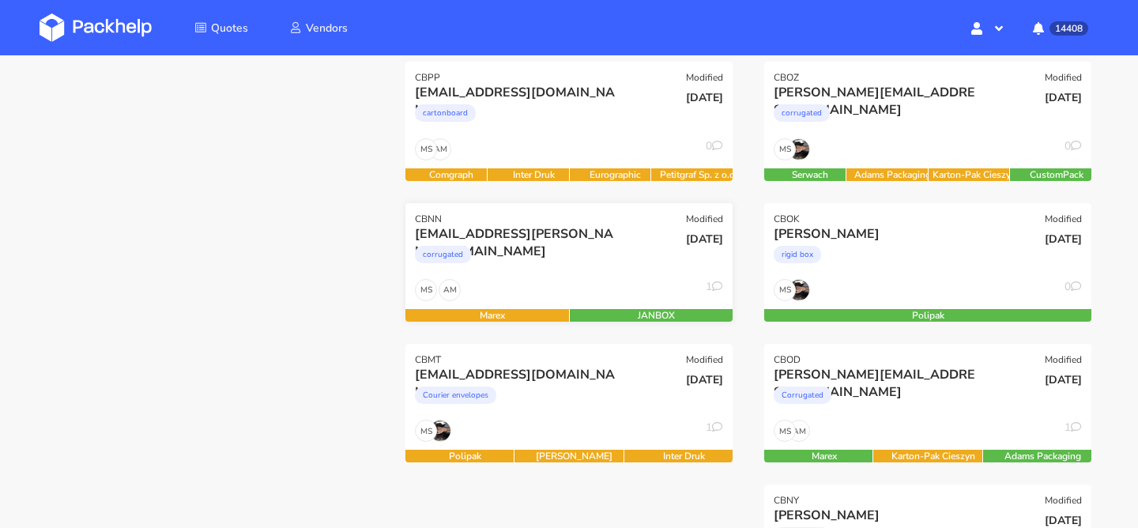
click at [576, 282] on div "AM MS 1" at bounding box center [569, 294] width 327 height 30
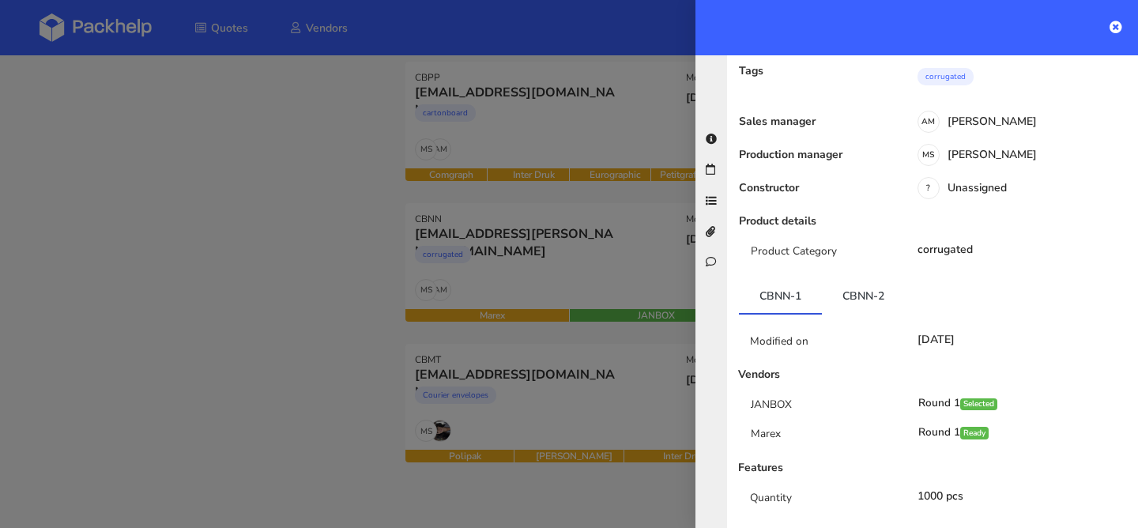
scroll to position [146, 0]
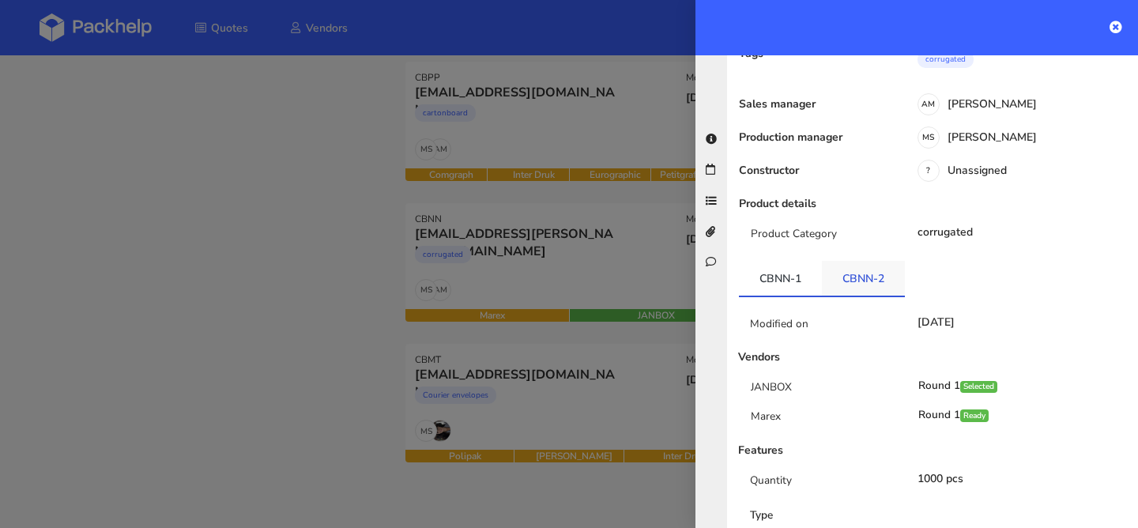
click at [868, 261] on link "CBNN-2" at bounding box center [863, 278] width 83 height 35
click at [585, 221] on div at bounding box center [569, 264] width 1138 height 528
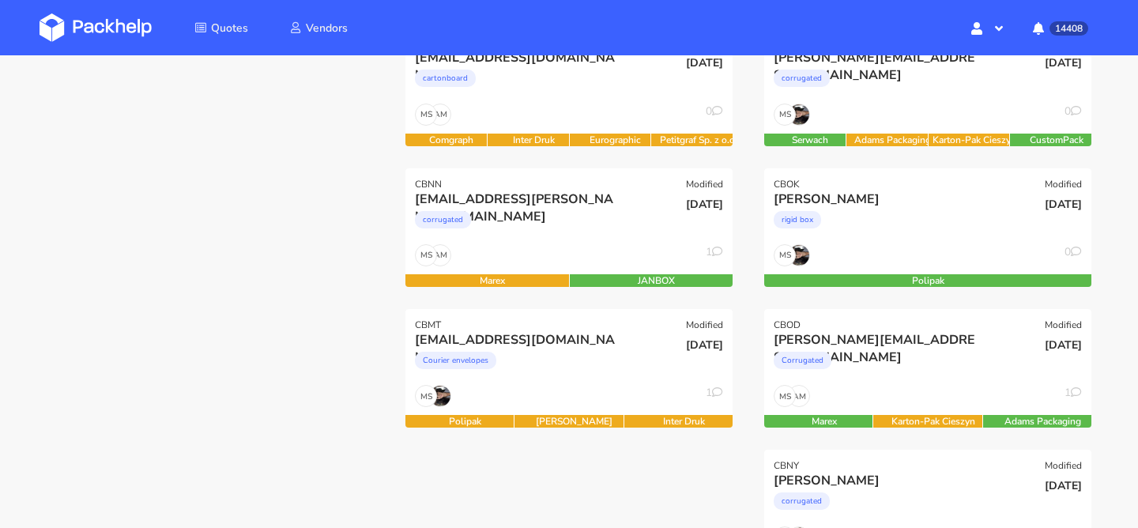
scroll to position [270, 0]
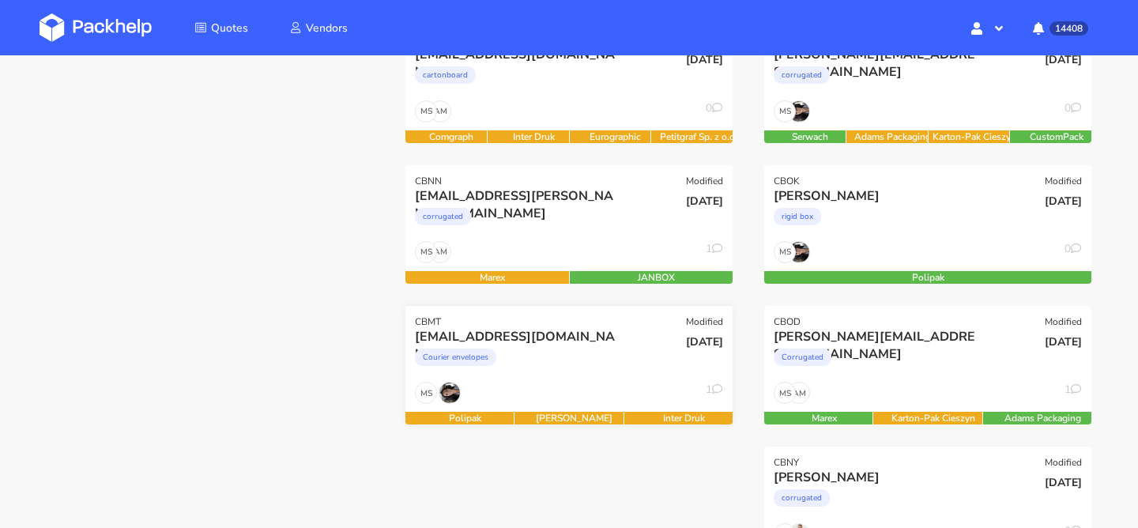
click at [571, 390] on div "MS 1" at bounding box center [569, 397] width 327 height 30
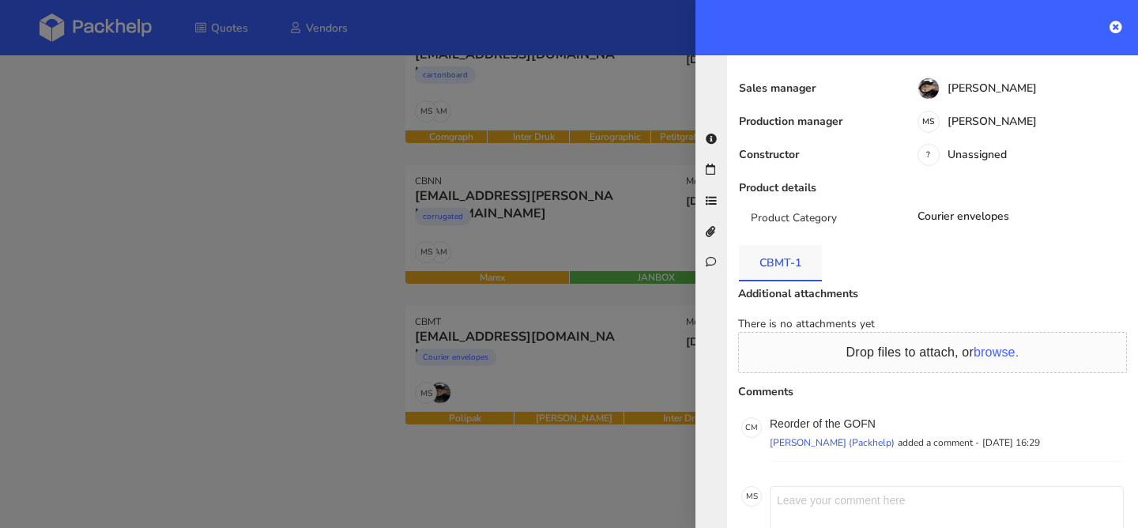
click at [802, 250] on link "CBMT-1" at bounding box center [780, 262] width 83 height 35
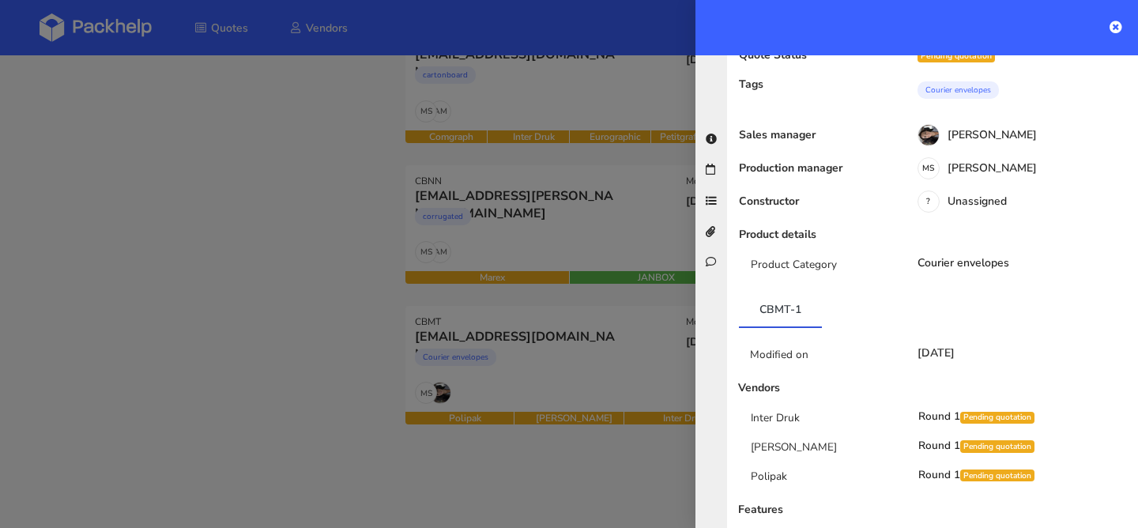
scroll to position [0, 0]
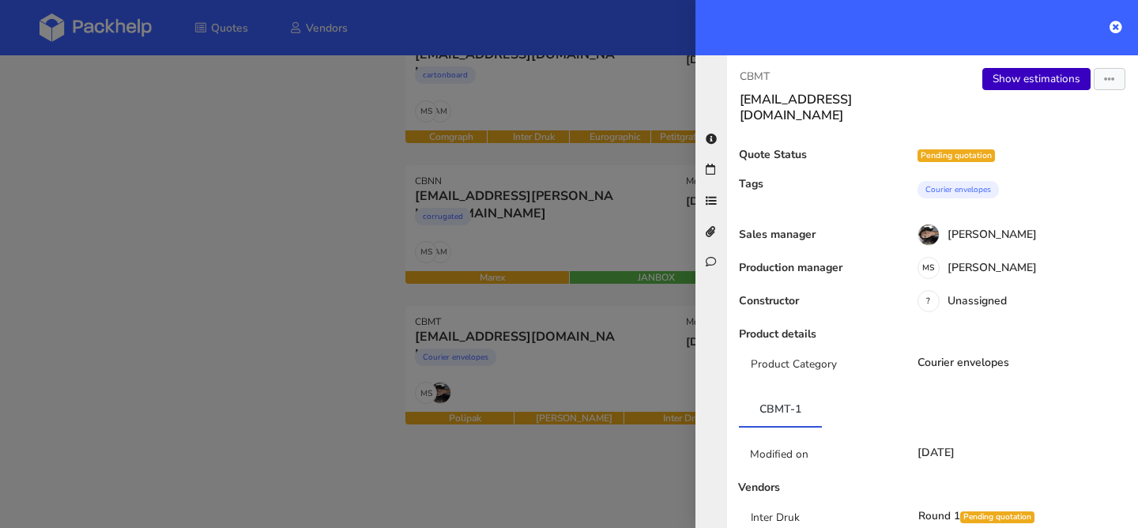
click at [1025, 78] on link "Show estimations" at bounding box center [1037, 79] width 108 height 22
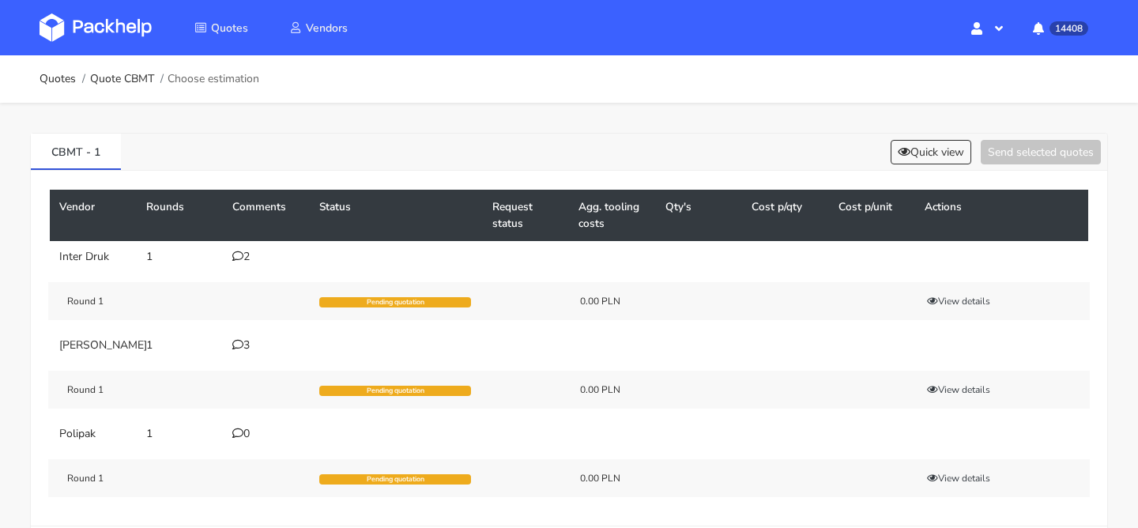
scroll to position [25, 0]
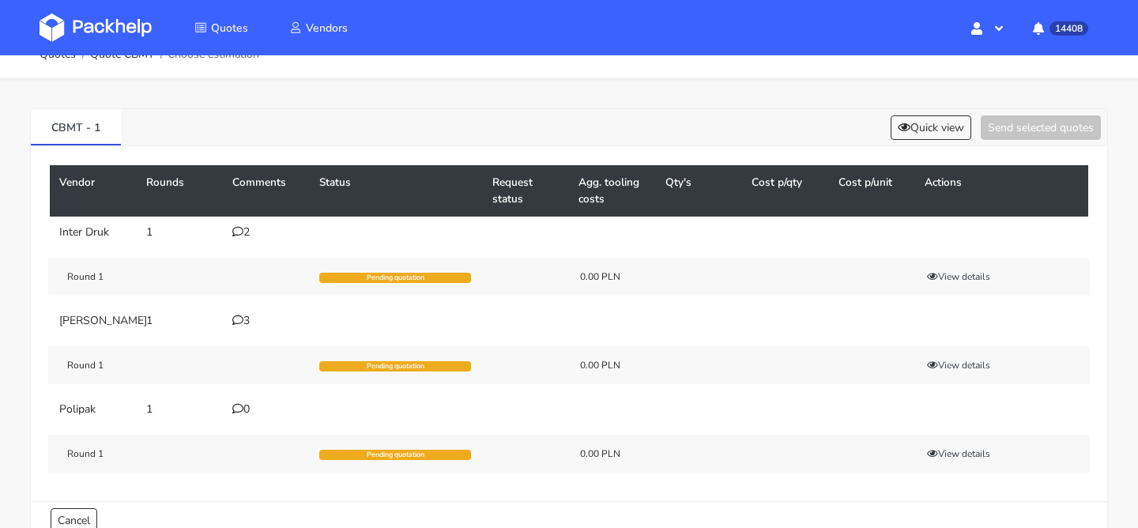
click at [245, 232] on div "2" at bounding box center [266, 232] width 68 height 13
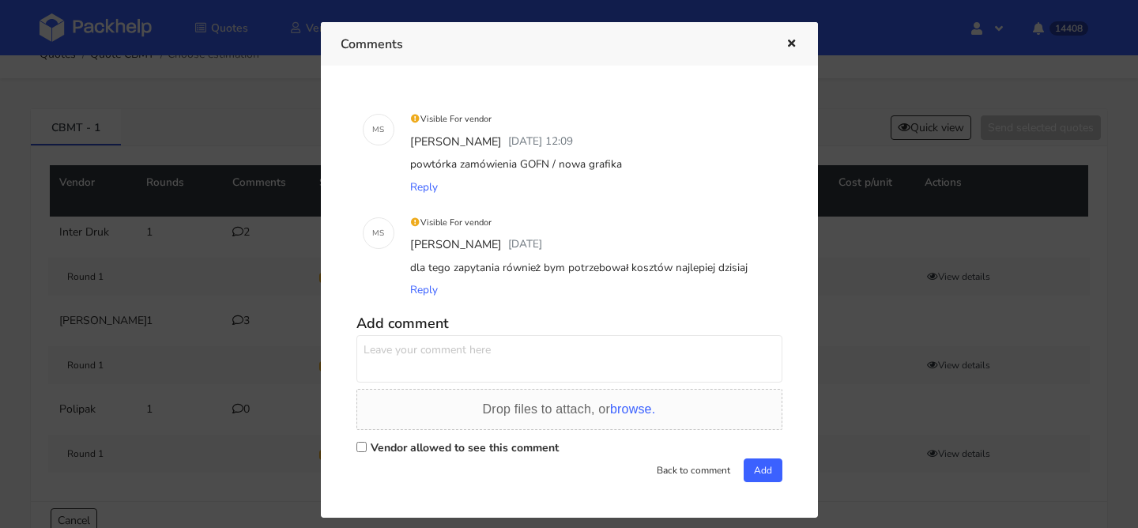
click at [191, 289] on div at bounding box center [569, 264] width 1138 height 528
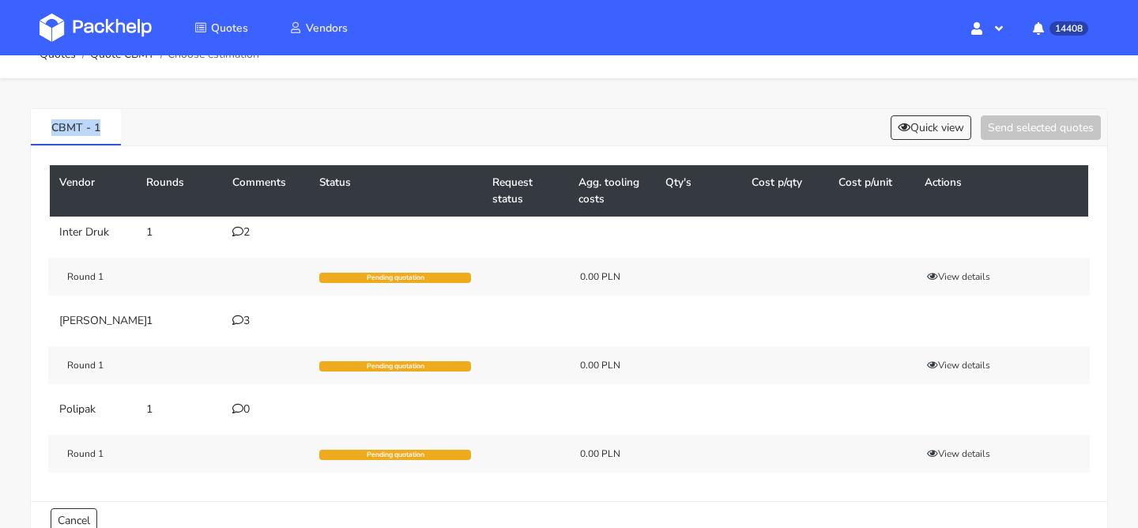
drag, startPoint x: 119, startPoint y: 119, endPoint x: 19, endPoint y: 127, distance: 100.7
click at [19, 127] on div "CBMT - 1 Quick view Send selected quotes Vendor Rounds Comments Status Request …" at bounding box center [569, 320] width 1138 height 485
copy link "CBMT - 1"
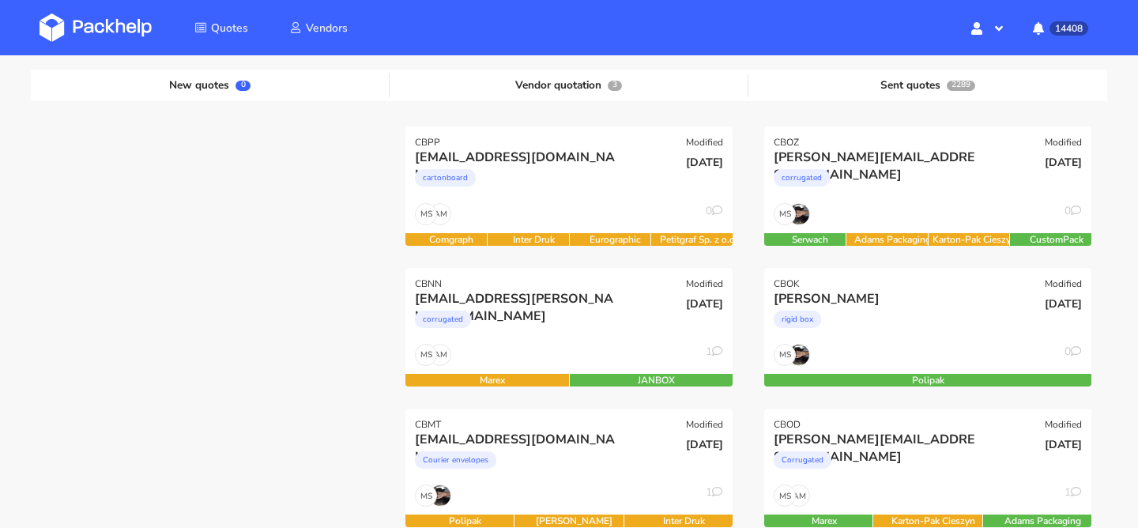
scroll to position [280, 0]
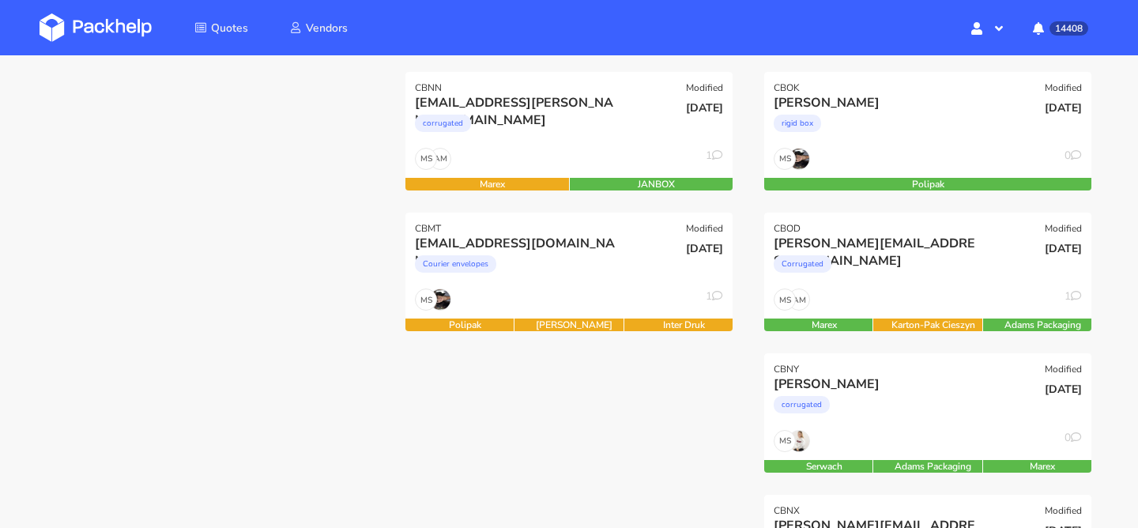
scroll to position [387, 0]
